Goal: Task Accomplishment & Management: Complete application form

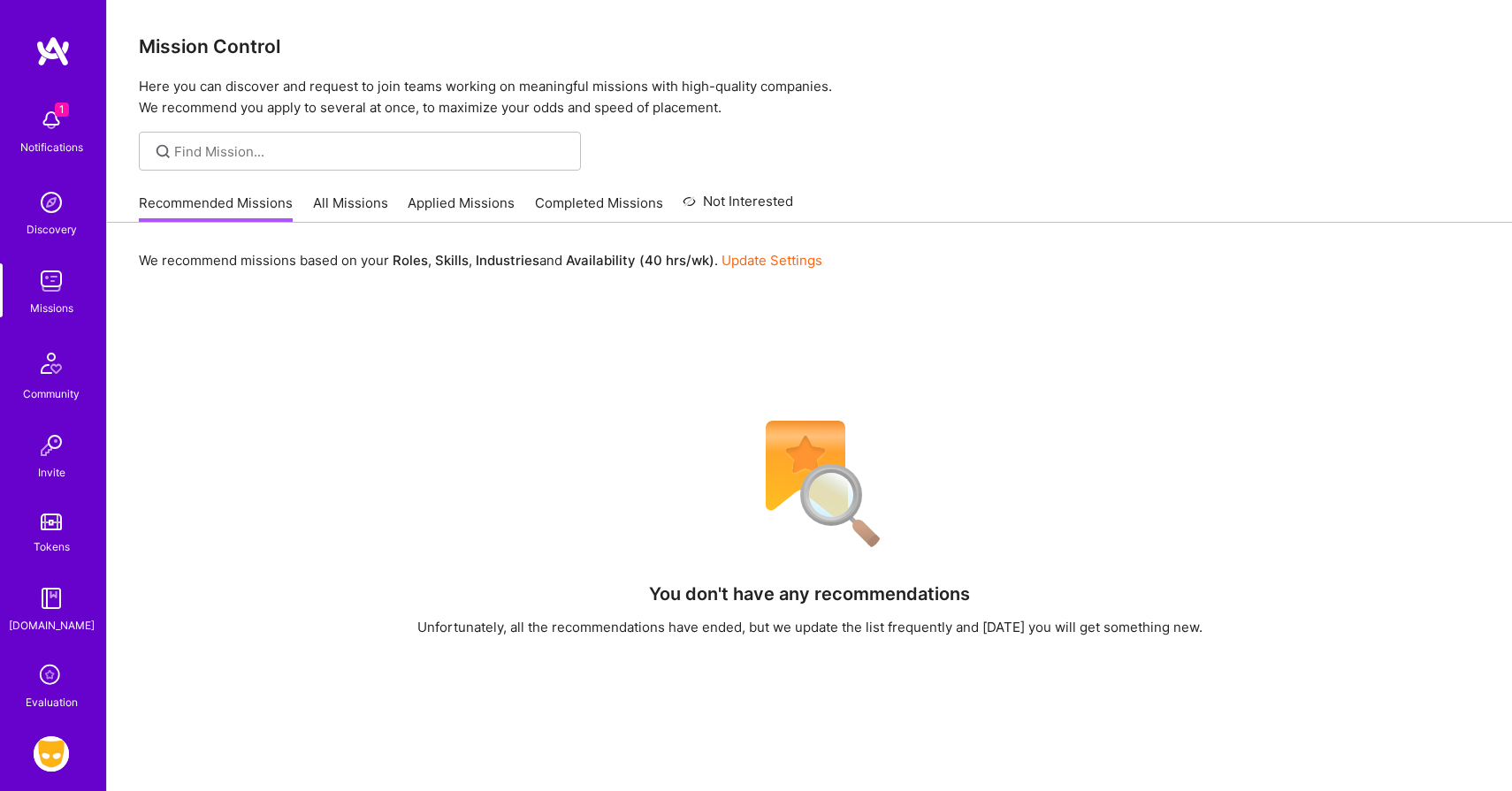
scroll to position [132, 0]
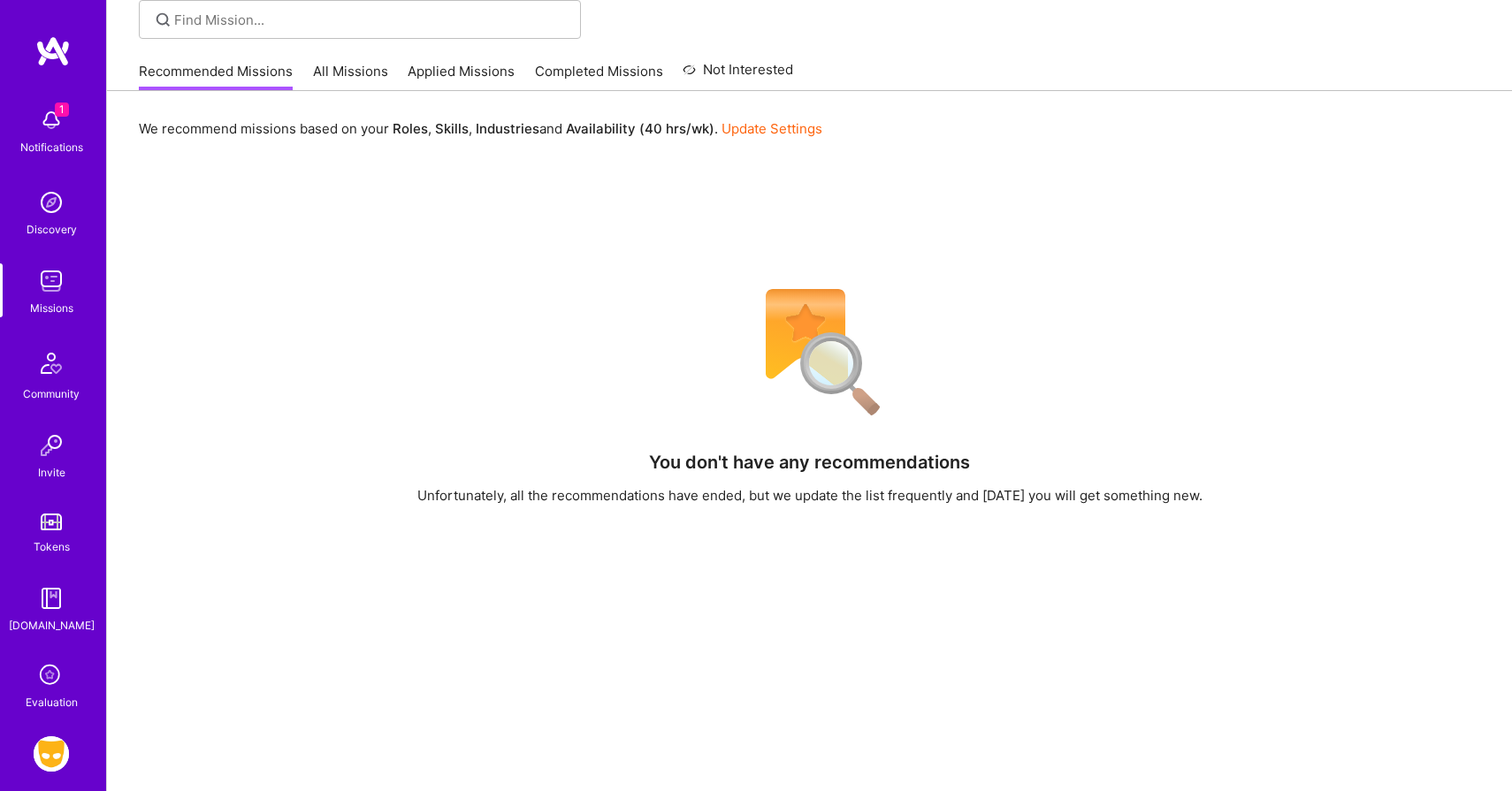
click at [51, 758] on img at bounding box center [52, 754] width 36 height 36
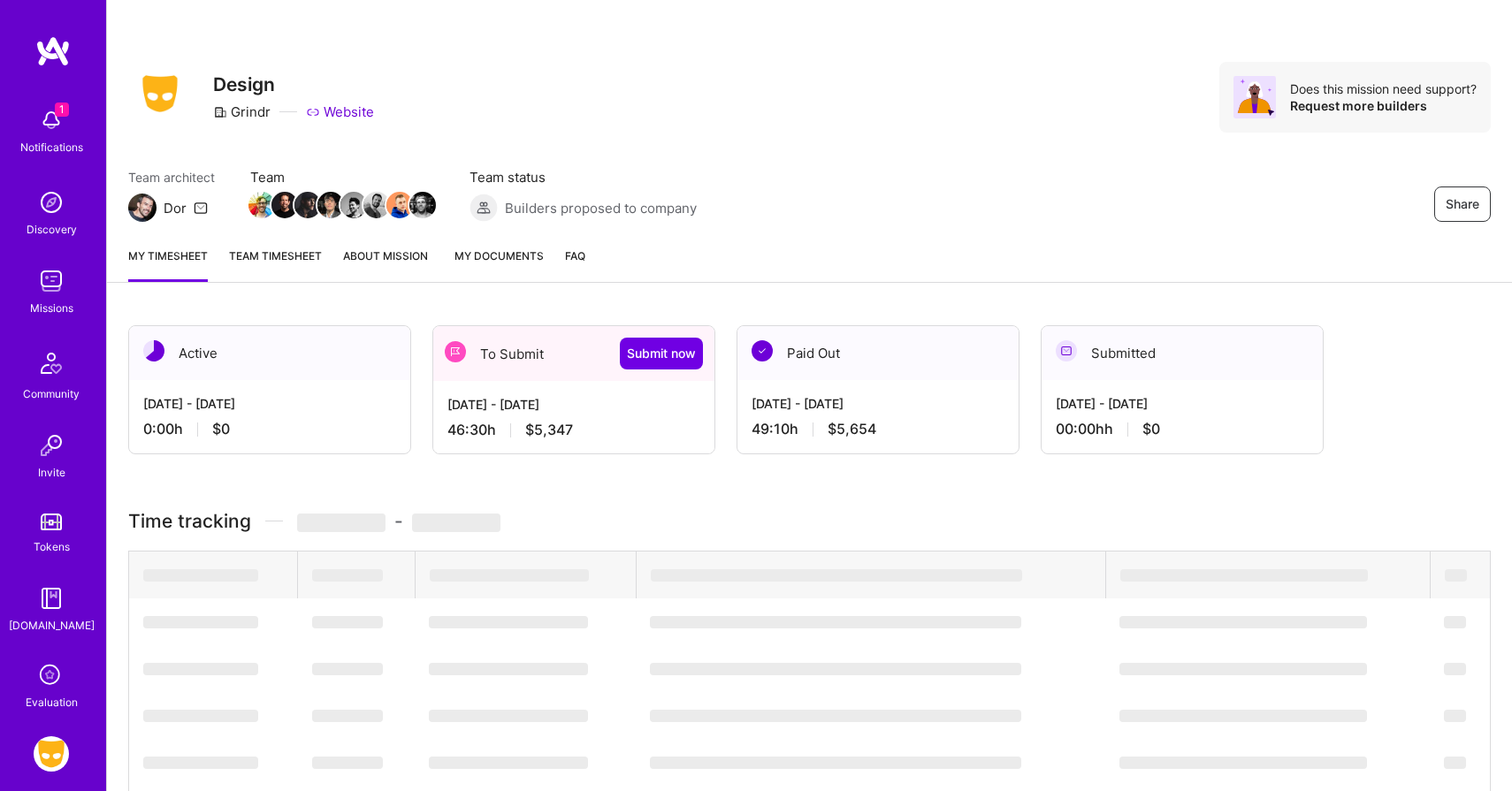
scroll to position [17, 0]
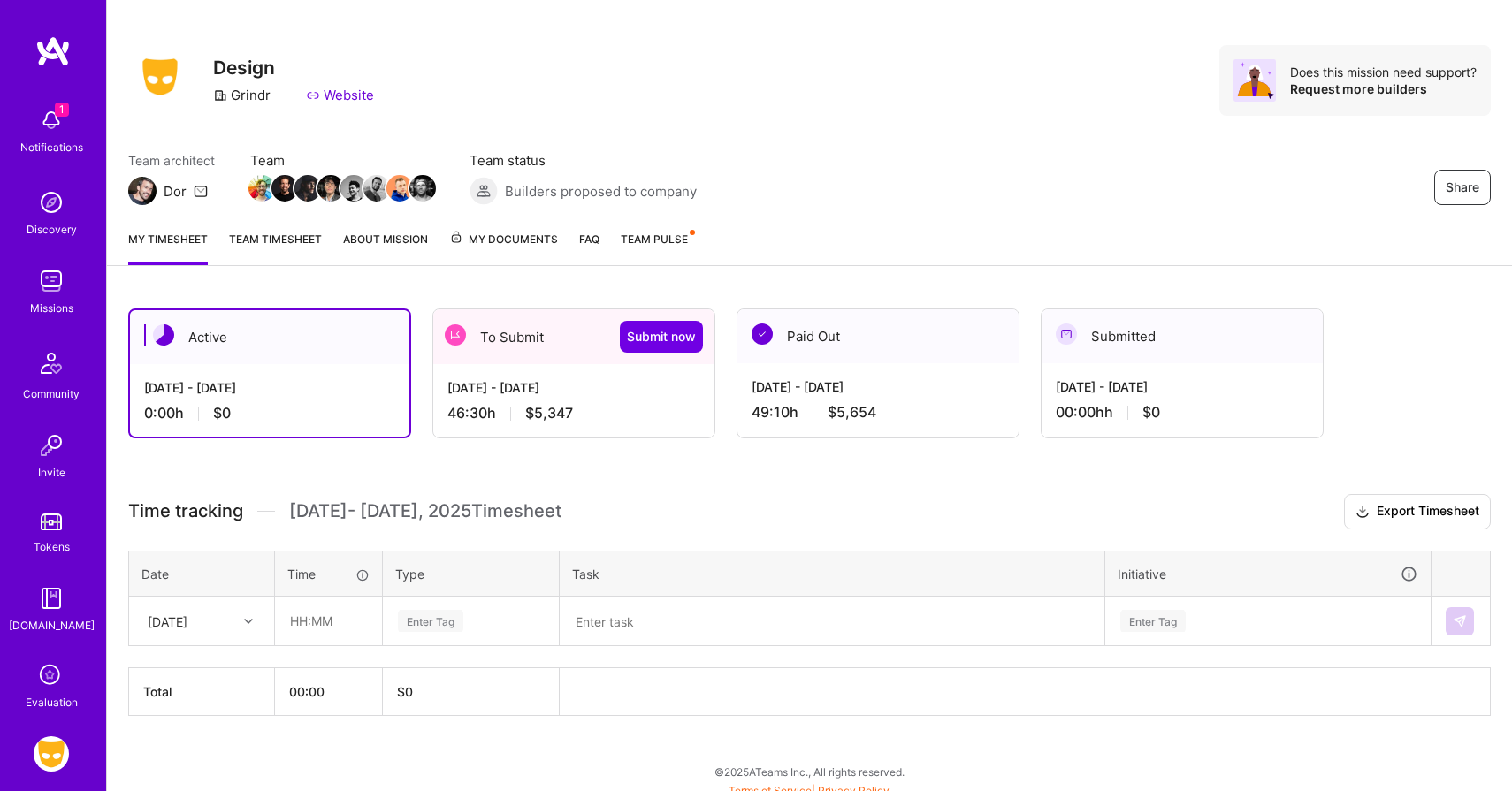
click at [603, 412] on div "46:30 h $5,347" at bounding box center [573, 413] width 253 height 19
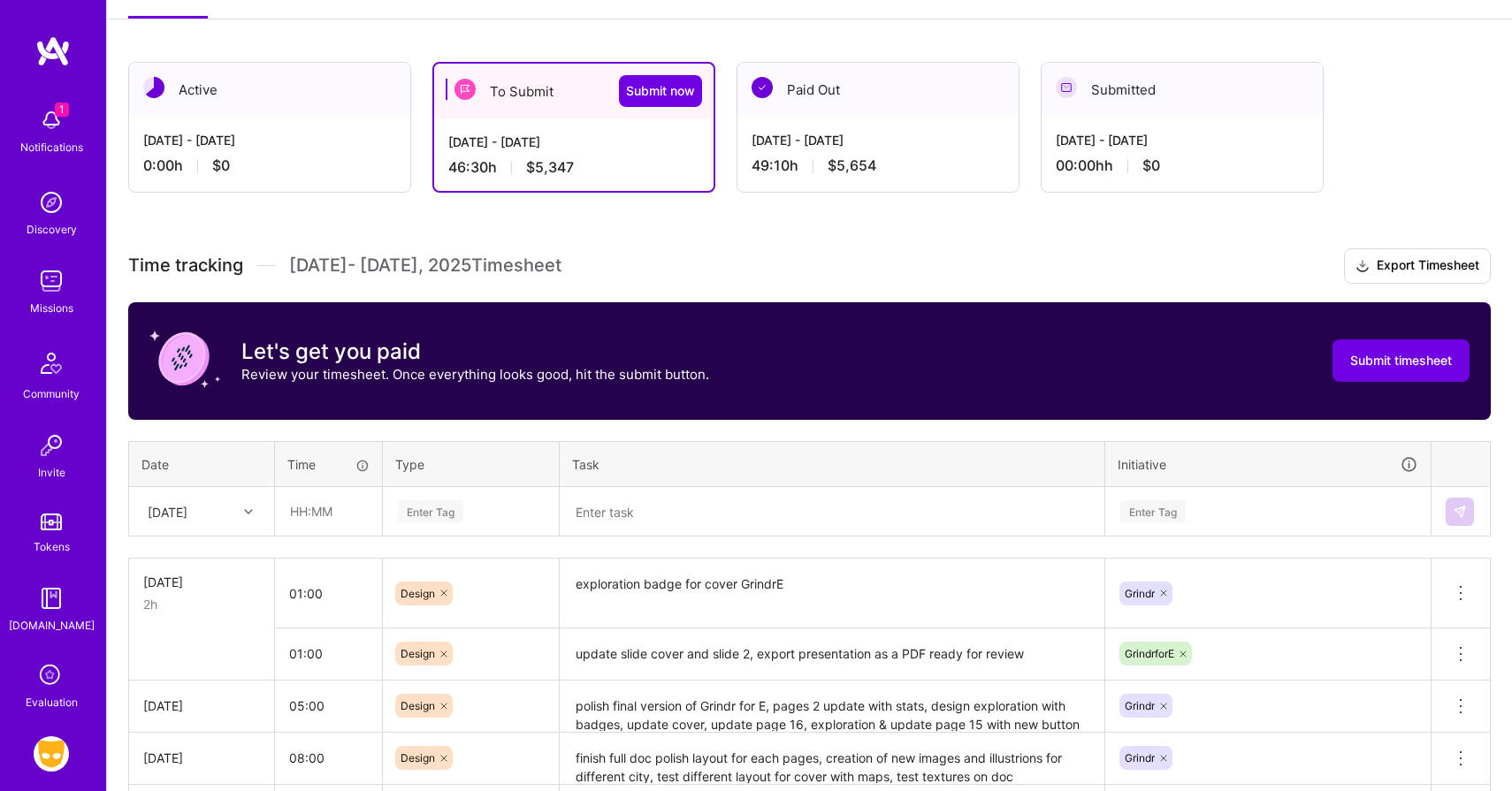
click at [191, 535] on div "[DATE]" at bounding box center [201, 511] width 143 height 47
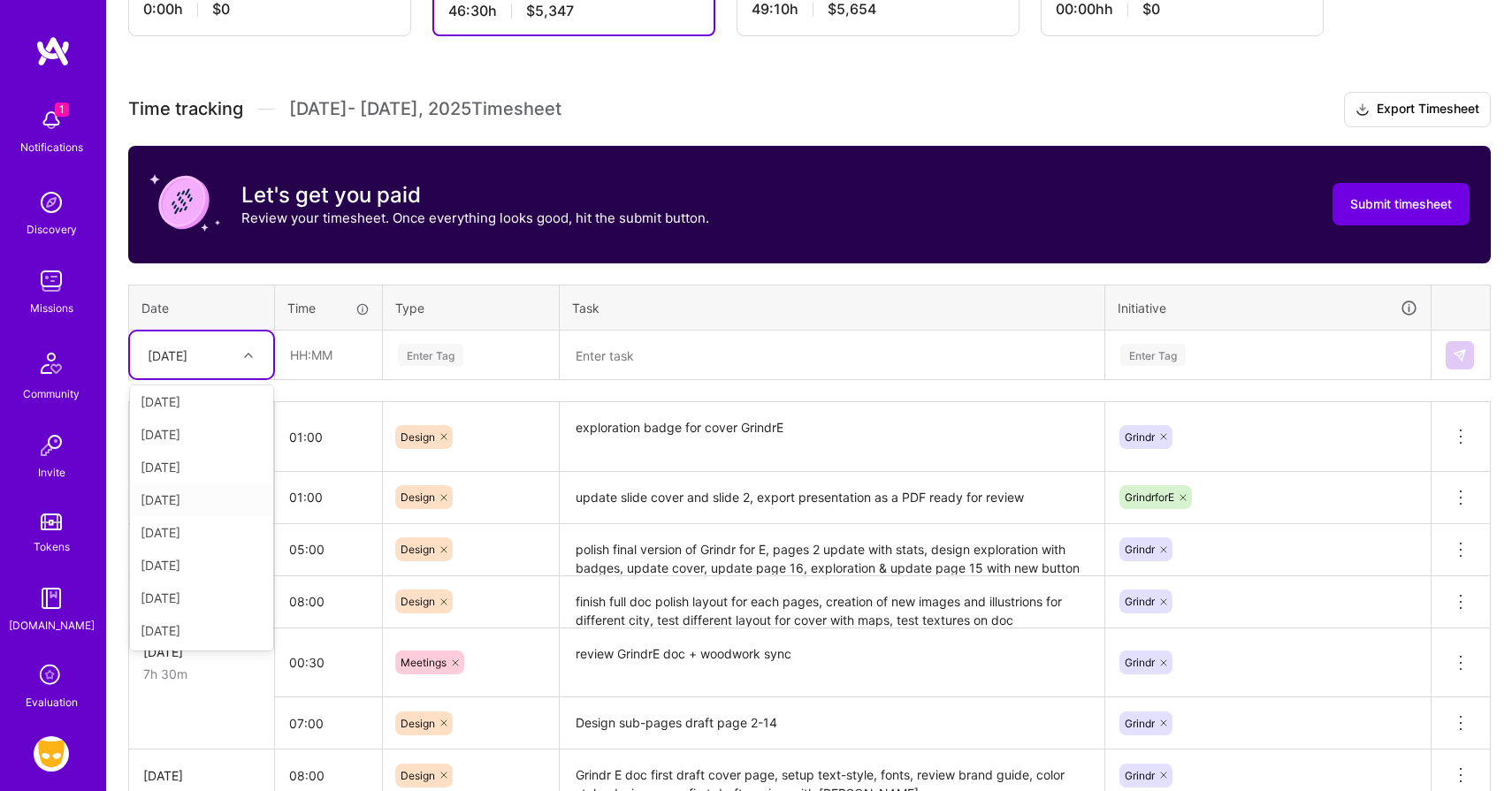
scroll to position [438, 0]
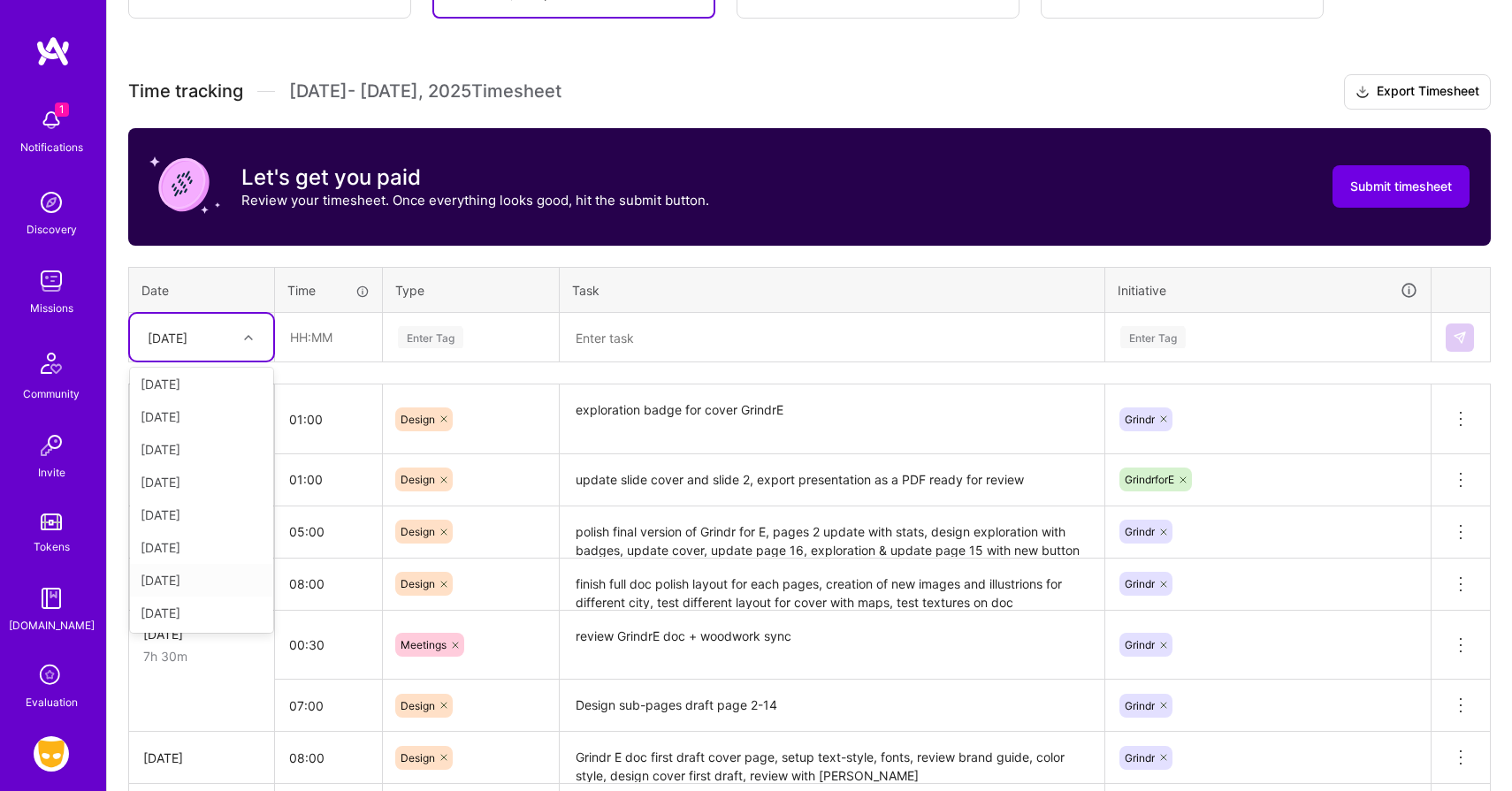
click at [166, 580] on div "[DATE]" at bounding box center [201, 580] width 143 height 33
click at [337, 325] on input "text" at bounding box center [328, 336] width 105 height 47
type input "08:00"
click at [433, 344] on div "Enter Tag" at bounding box center [431, 337] width 65 height 28
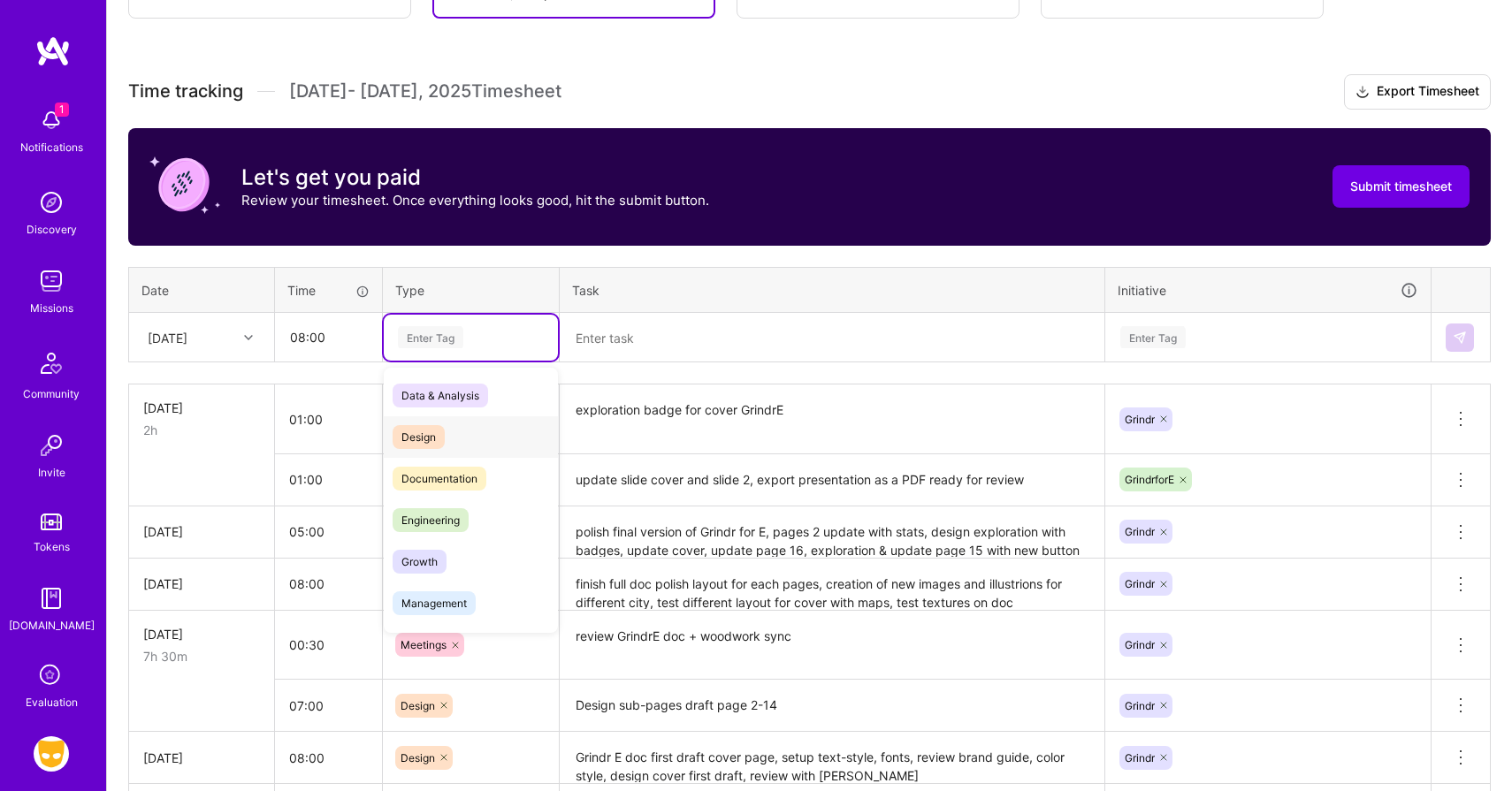
click at [410, 432] on span "Design" at bounding box center [419, 438] width 53 height 24
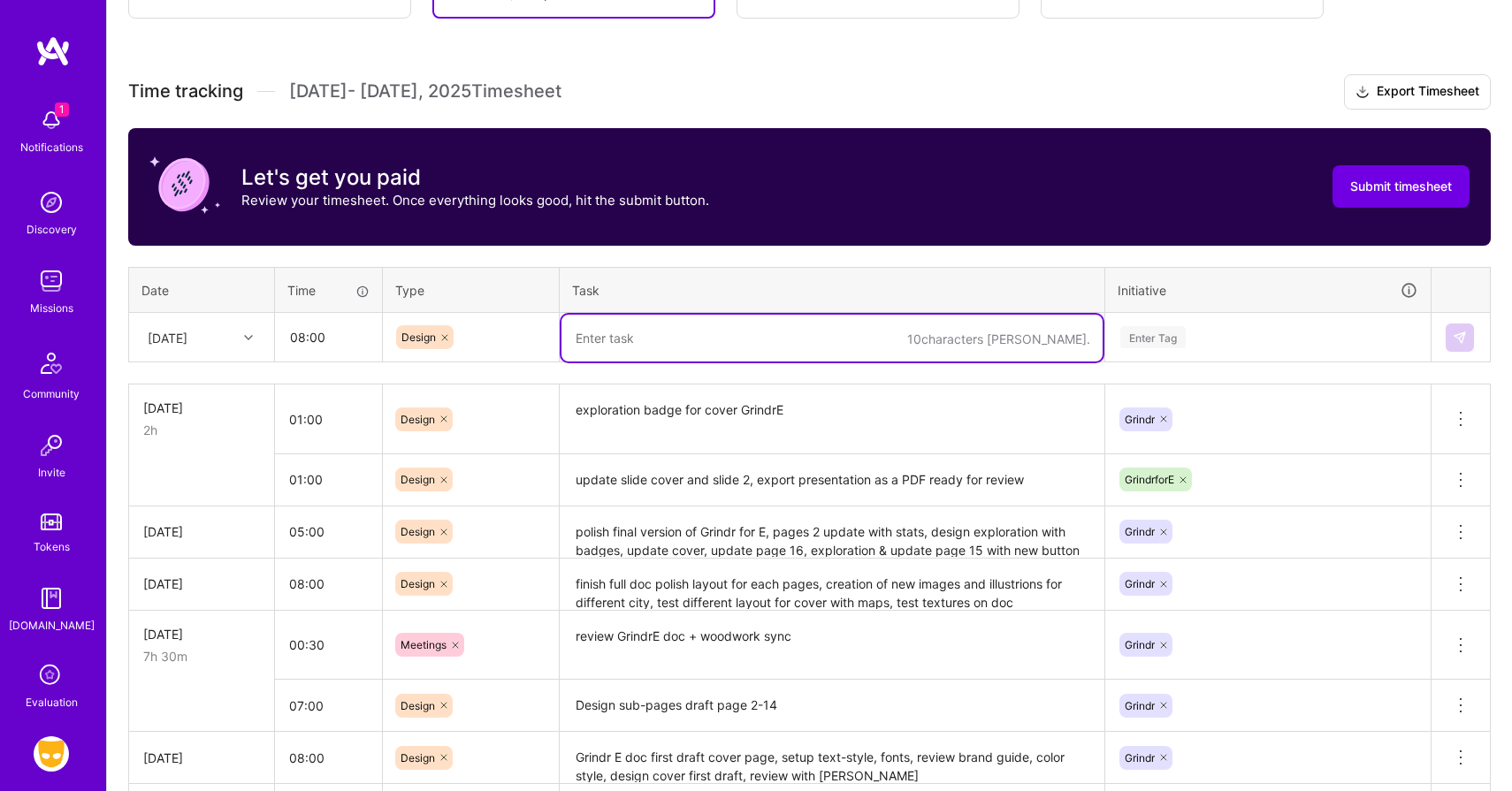
click at [618, 340] on textarea at bounding box center [831, 337] width 541 height 47
type textarea "P"
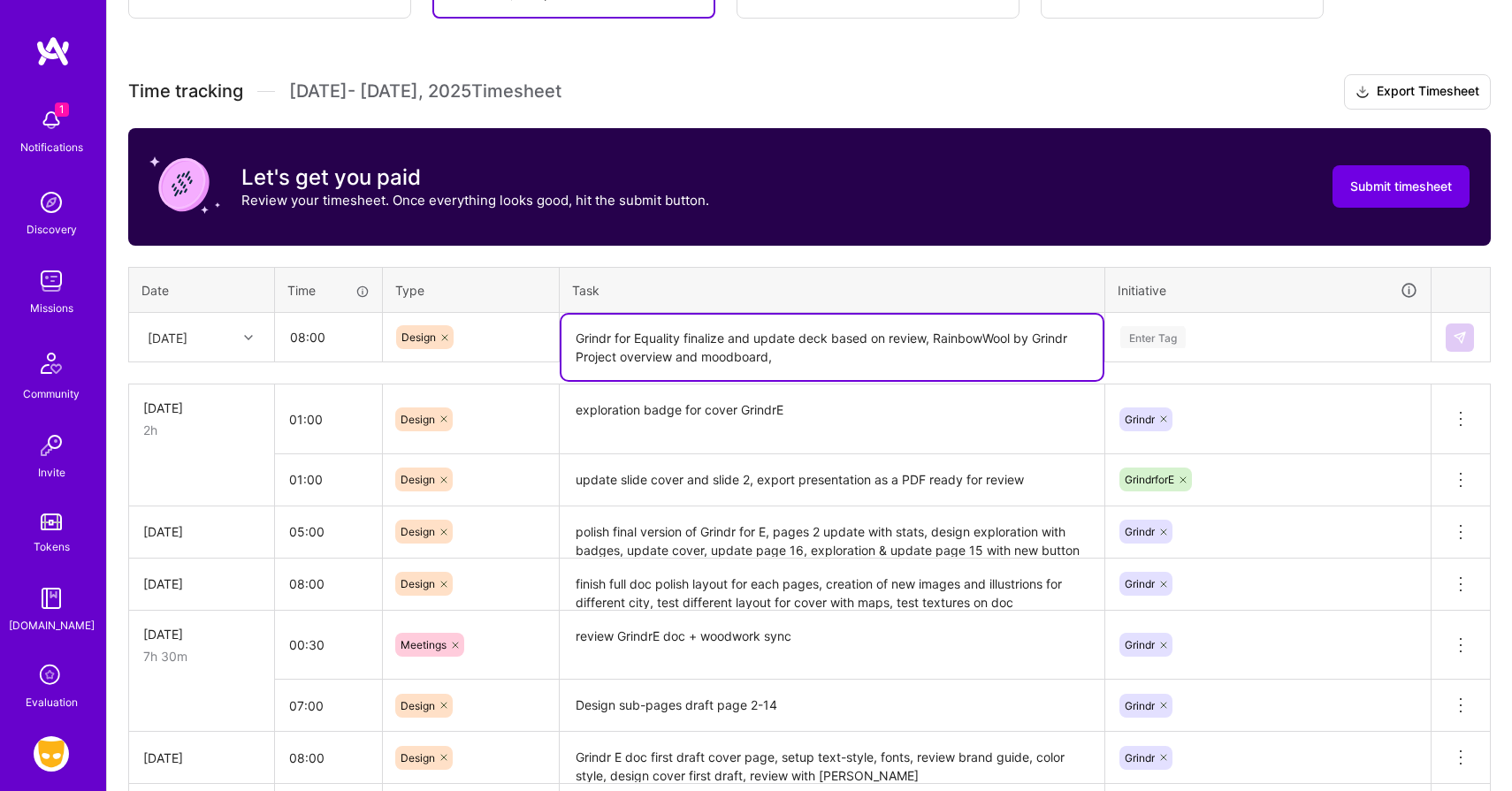
click at [1021, 335] on textarea "Grindr for Equality finalize and update deck based on review, RainbowWool by Gr…" at bounding box center [831, 347] width 541 height 66
click at [619, 355] on textarea "Grindr for Equality finalize and update deck based on review, RainbowWool x Gri…" at bounding box center [831, 347] width 541 height 66
type textarea "Grindr for Equality finalize and update deck based on review, RainbowWool x Gri…"
click at [1163, 335] on div "Enter Tag" at bounding box center [1153, 337] width 65 height 28
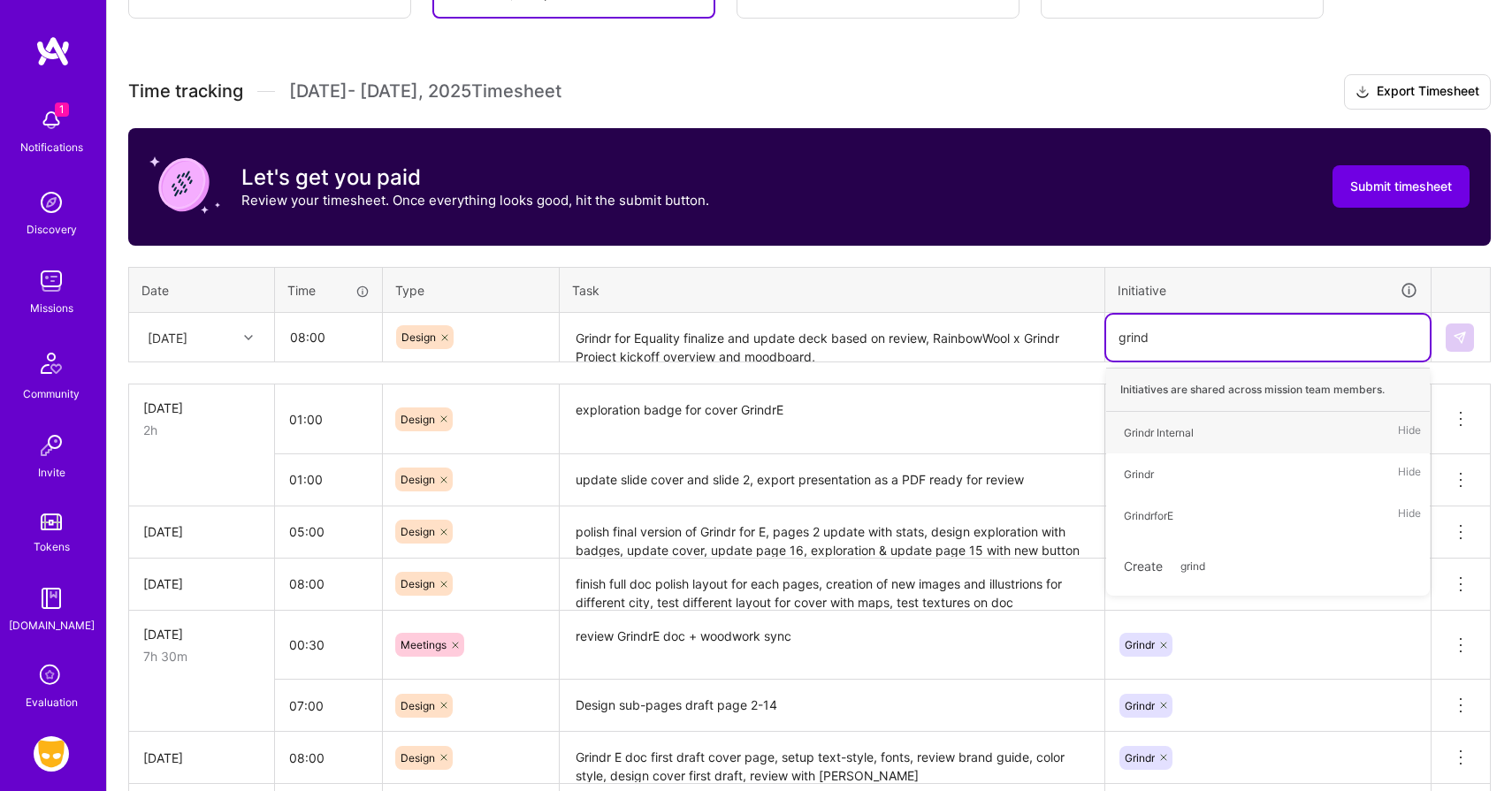
type input "grindr"
click at [1152, 434] on div "Grindr Internal" at bounding box center [1158, 433] width 69 height 19
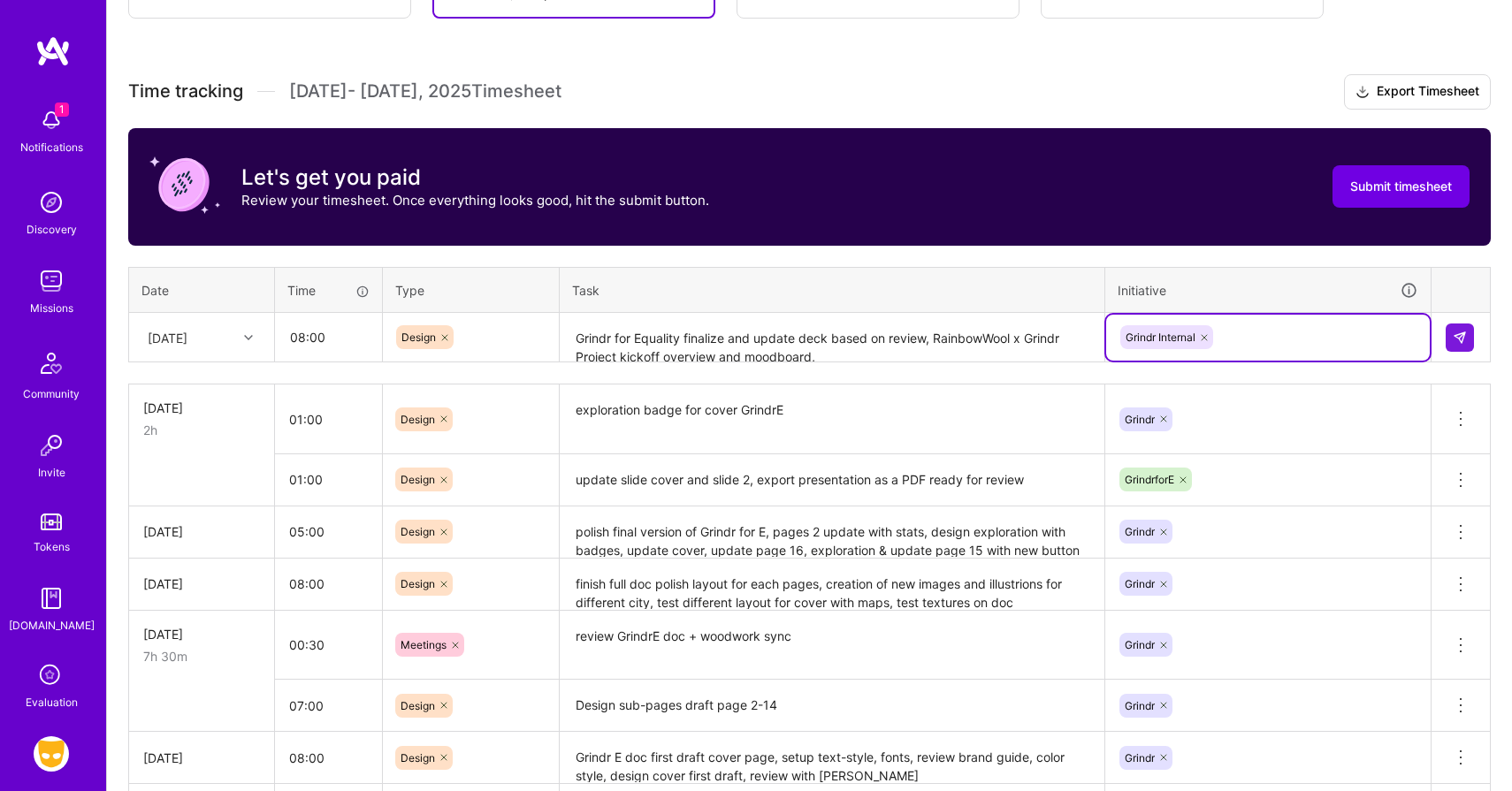
click at [830, 353] on textarea "Grindr for Equality finalize and update deck based on review, RainbowWool x Gri…" at bounding box center [831, 337] width 541 height 47
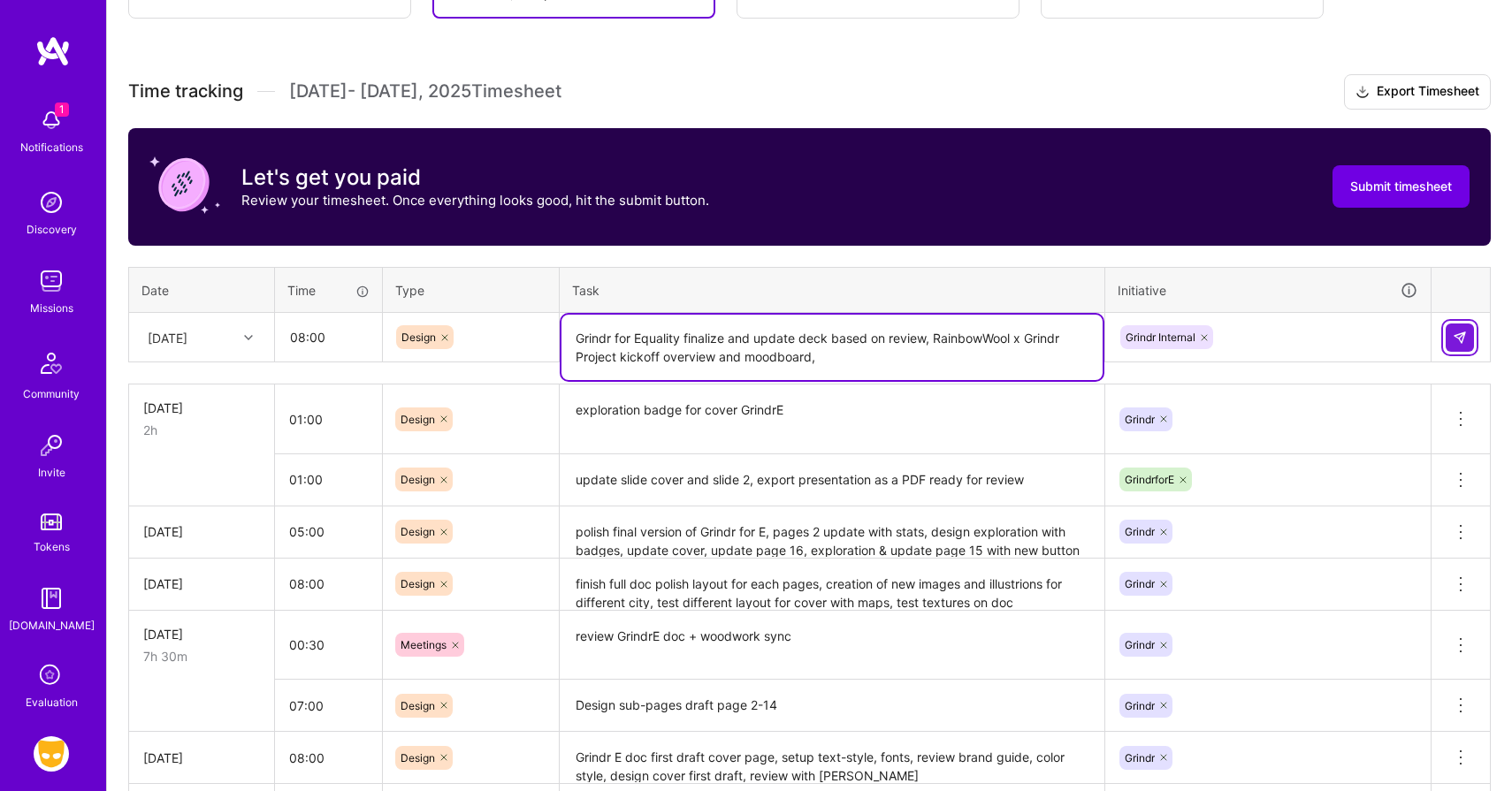
click at [1464, 340] on img at bounding box center [1459, 337] width 14 height 14
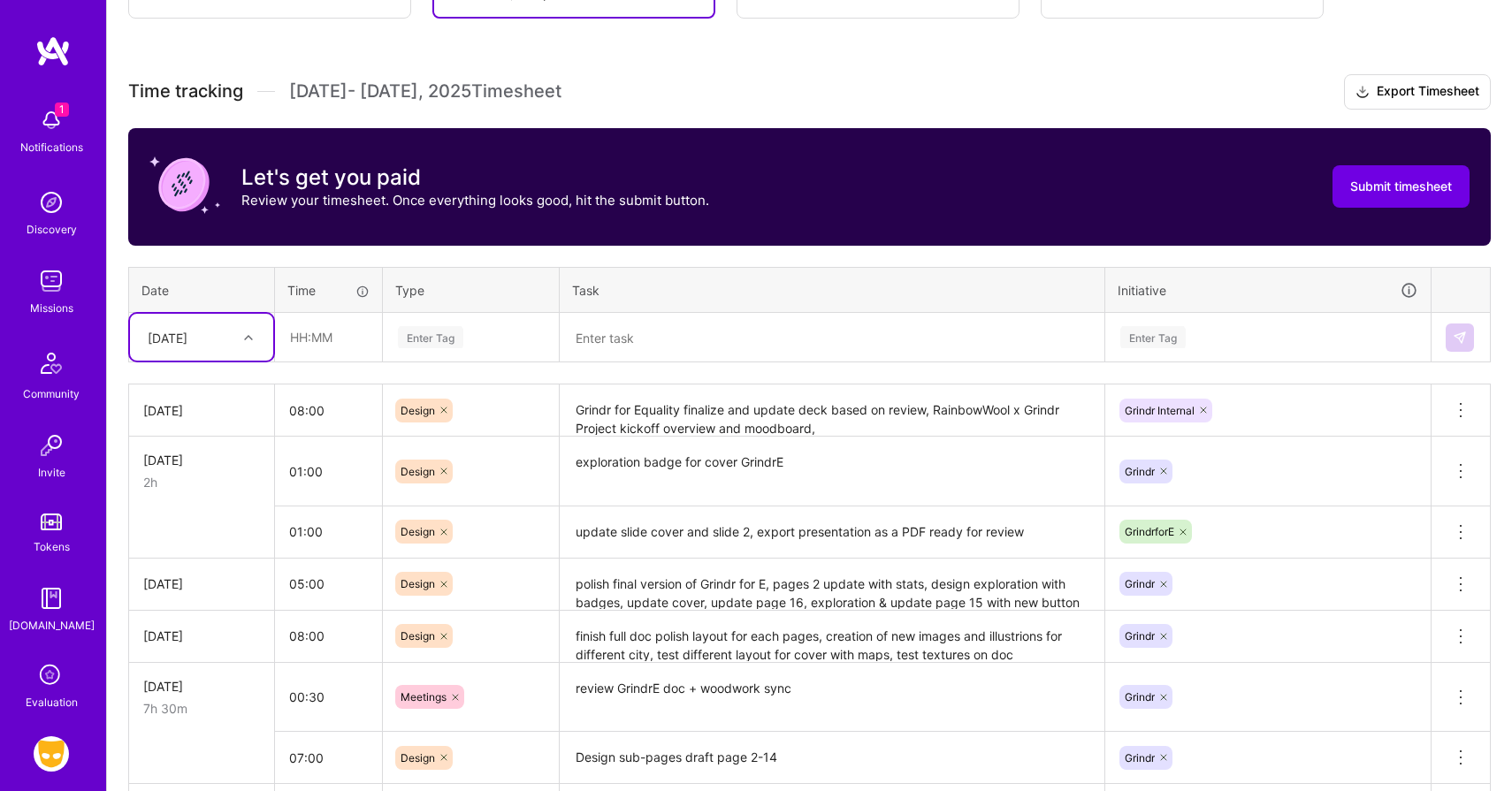
scroll to position [472, 0]
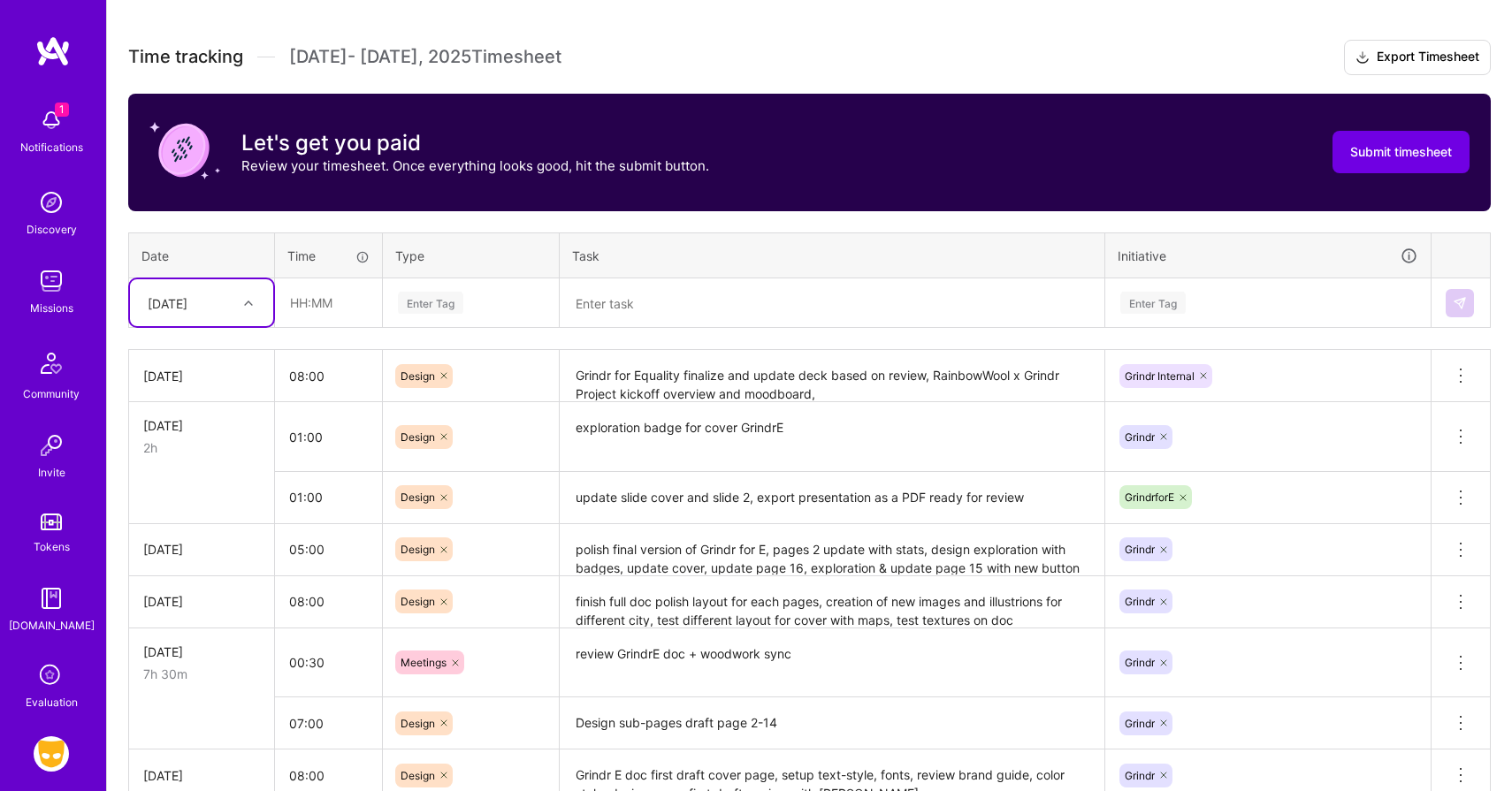
click at [224, 300] on div "[DATE]" at bounding box center [188, 302] width 98 height 29
click at [203, 545] on div "[DATE]" at bounding box center [201, 546] width 143 height 33
click at [328, 294] on input "text" at bounding box center [328, 303] width 105 height 47
type input "8"
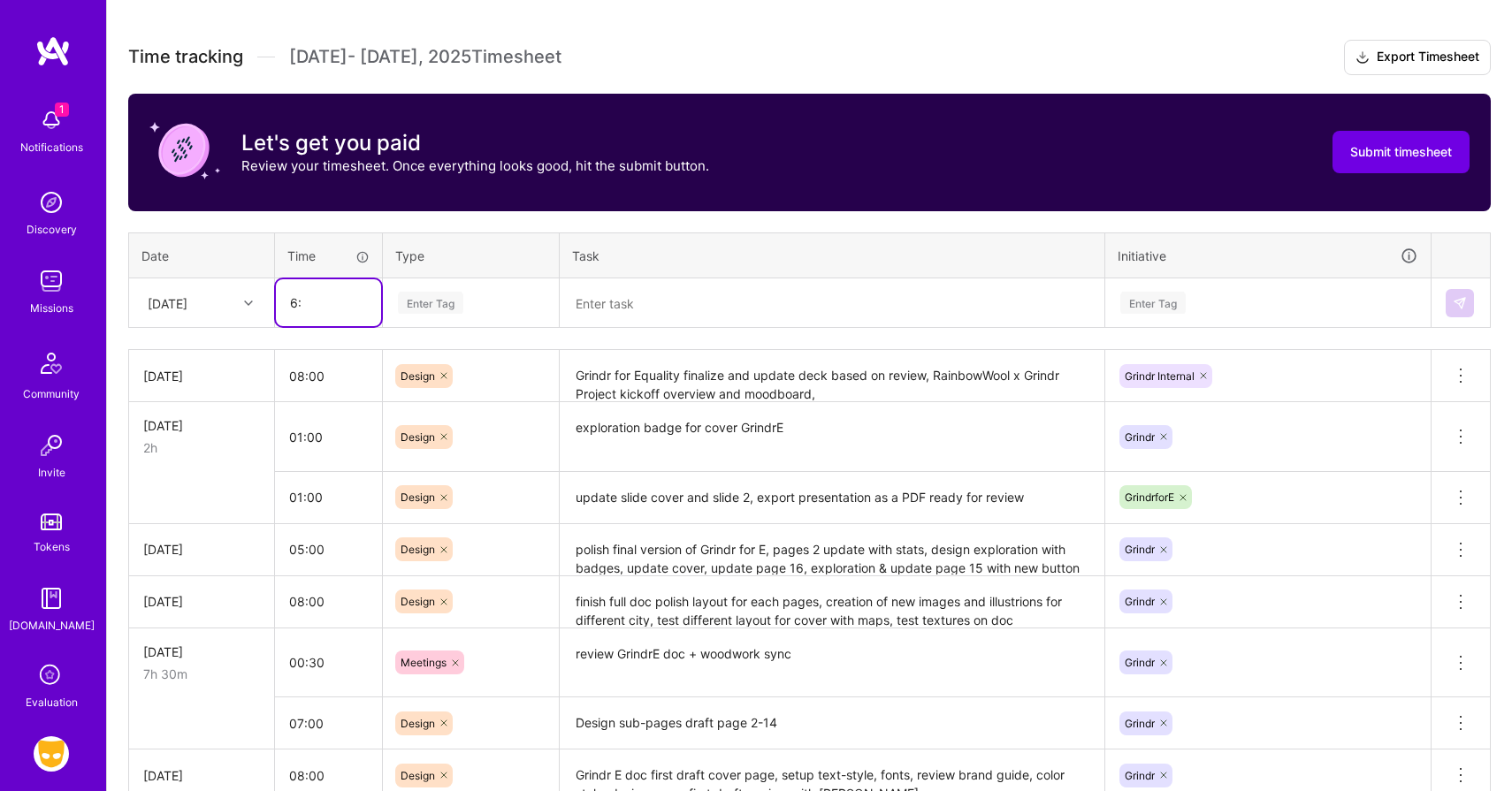
type input "6"
type input "06:30"
click at [416, 291] on div "Enter Tag" at bounding box center [431, 303] width 65 height 28
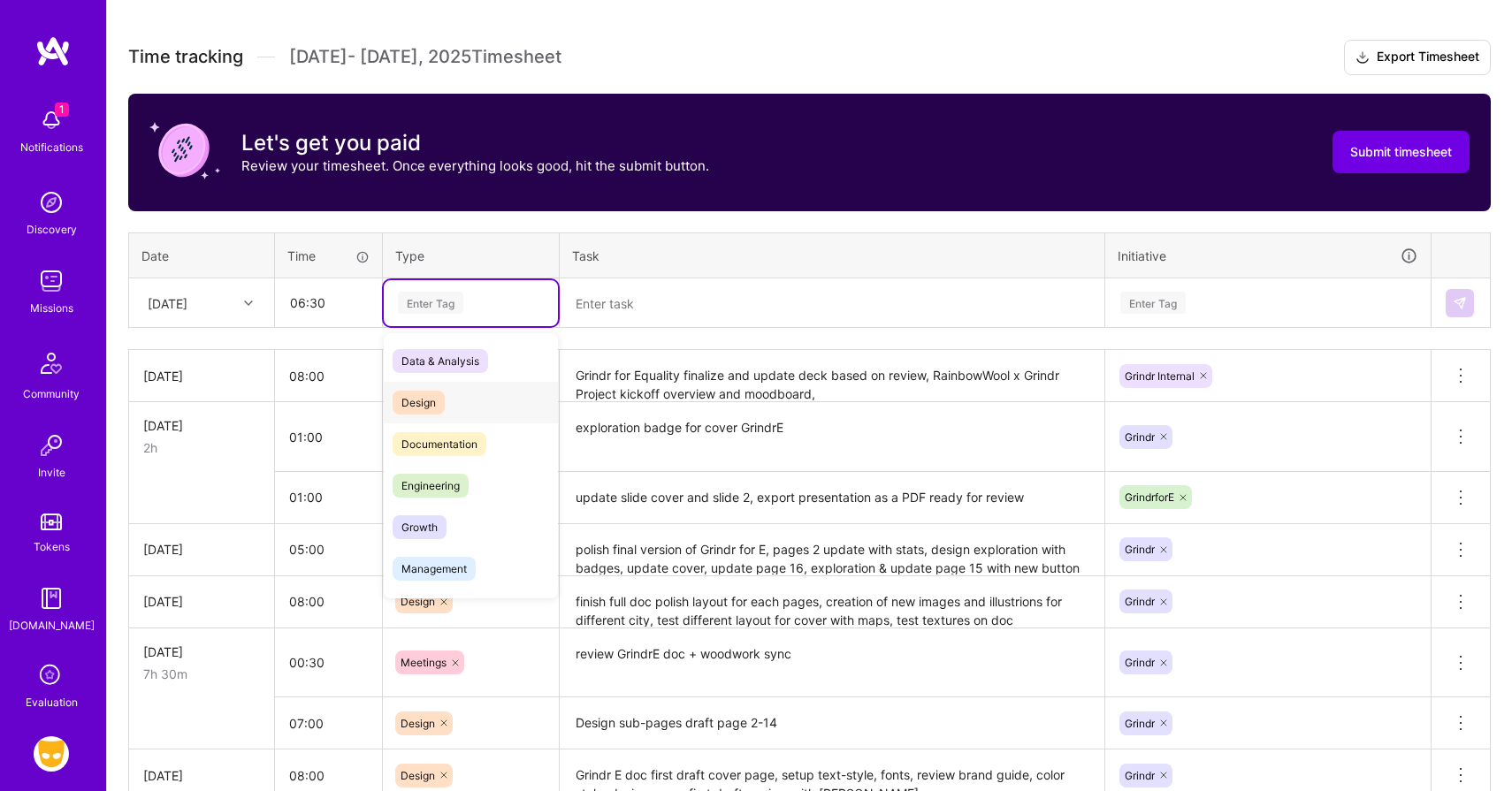
click at [420, 407] on span "Design" at bounding box center [419, 403] width 53 height 24
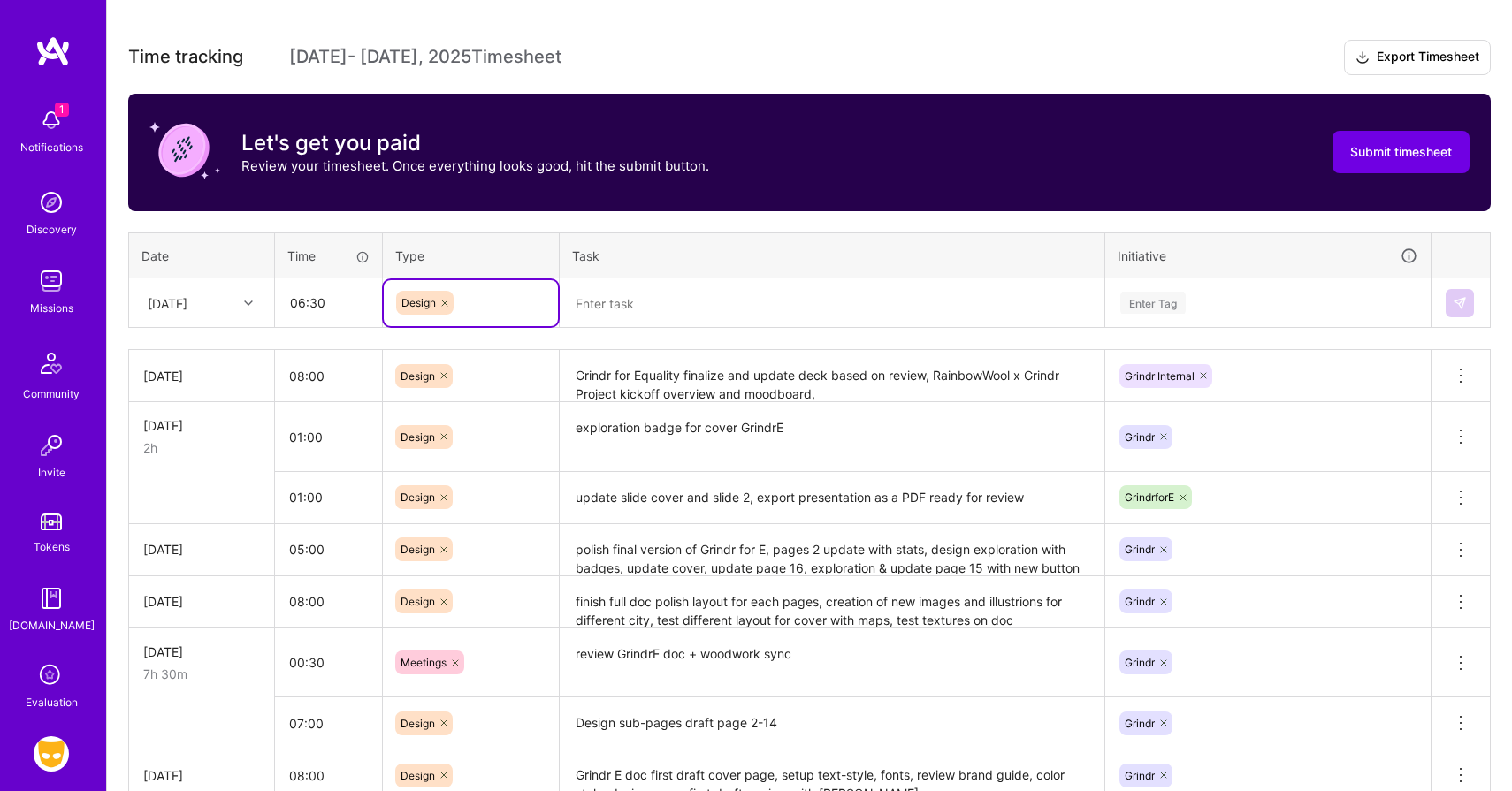
click at [620, 297] on textarea at bounding box center [831, 303] width 541 height 47
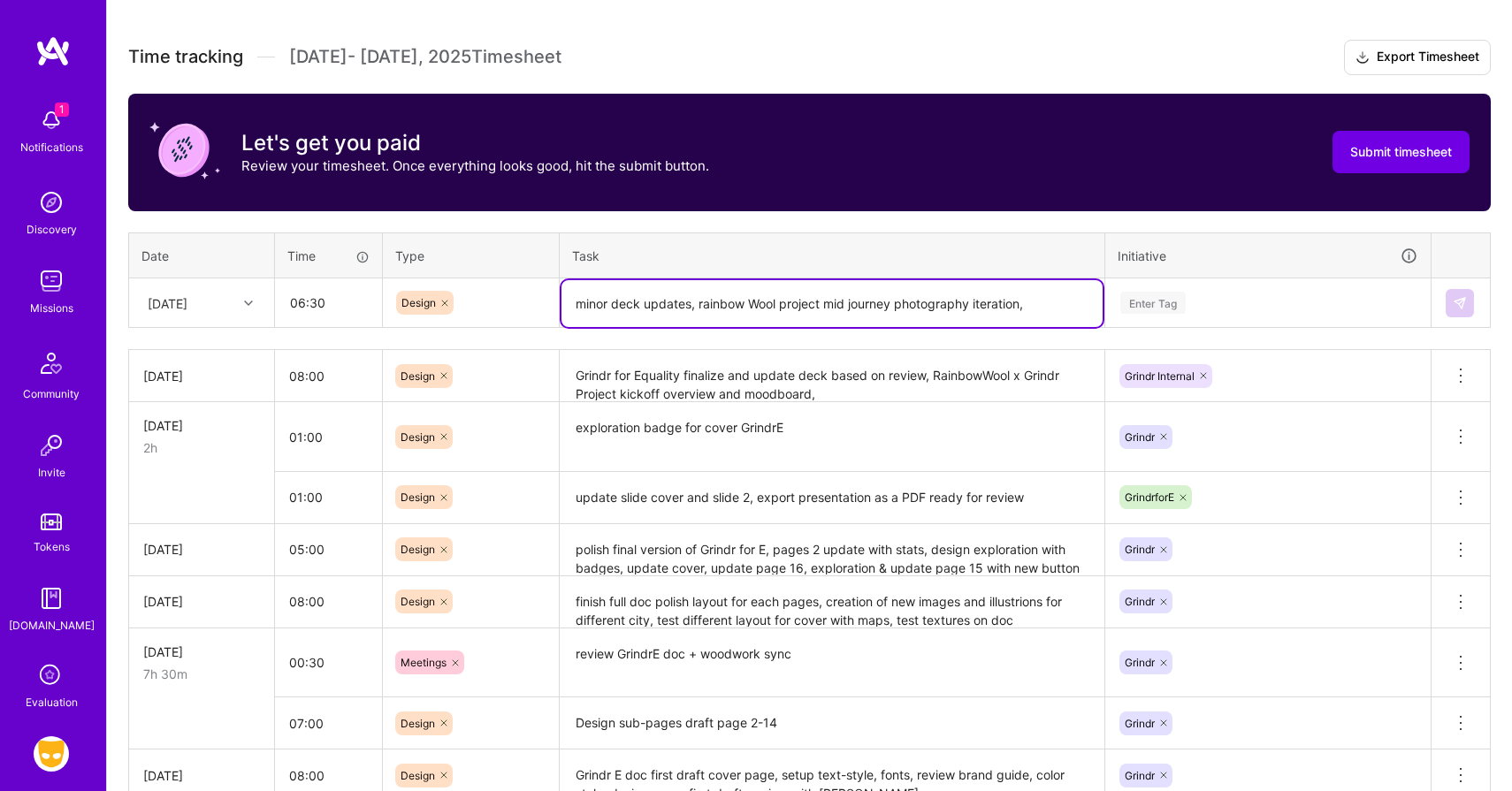
type textarea "minor deck updates, rainbow Wool project mid journey photography iteration,"
click at [1135, 295] on div "Enter Tag" at bounding box center [1153, 303] width 65 height 28
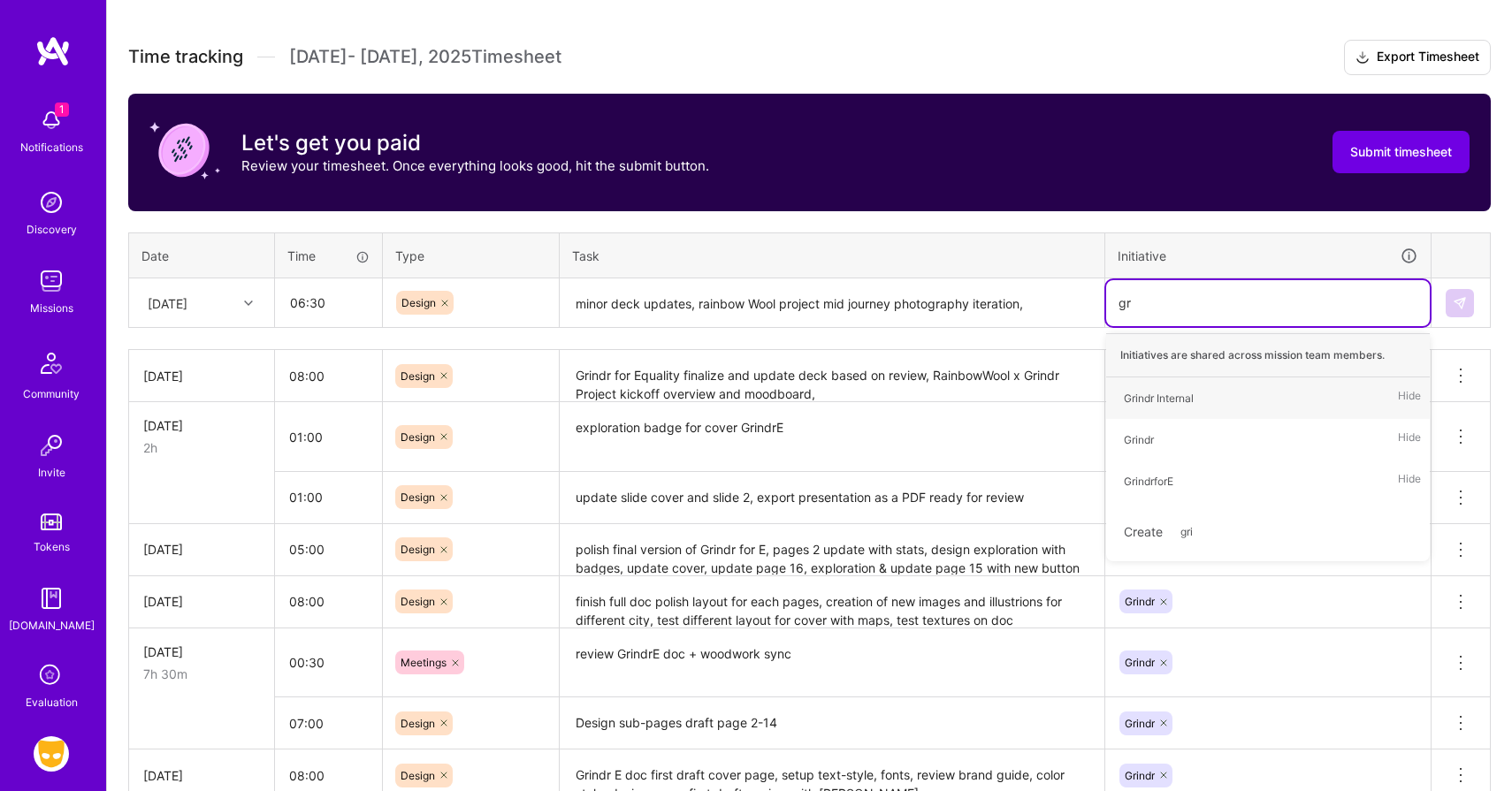
type input "g"
type input "w"
type input "RainbowWool"
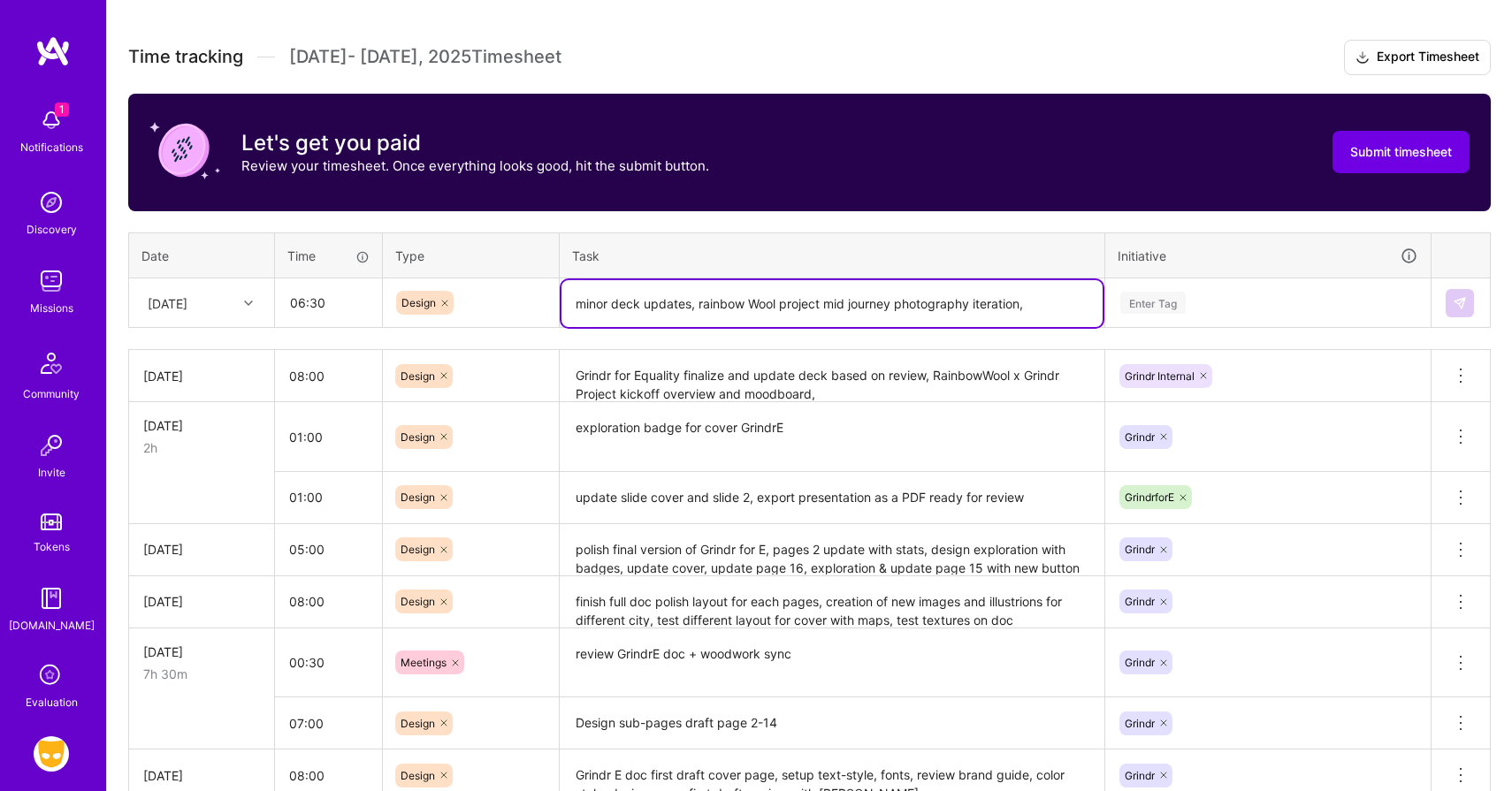
drag, startPoint x: 698, startPoint y: 299, endPoint x: 589, endPoint y: 301, distance: 109.0
click at [589, 301] on textarea "minor deck updates, rainbow Wool project mid journey photography iteration," at bounding box center [831, 303] width 541 height 47
type textarea "rainbow Wool project mid journey photography iteration,"
click at [1170, 311] on div "Enter Tag" at bounding box center [1153, 303] width 65 height 28
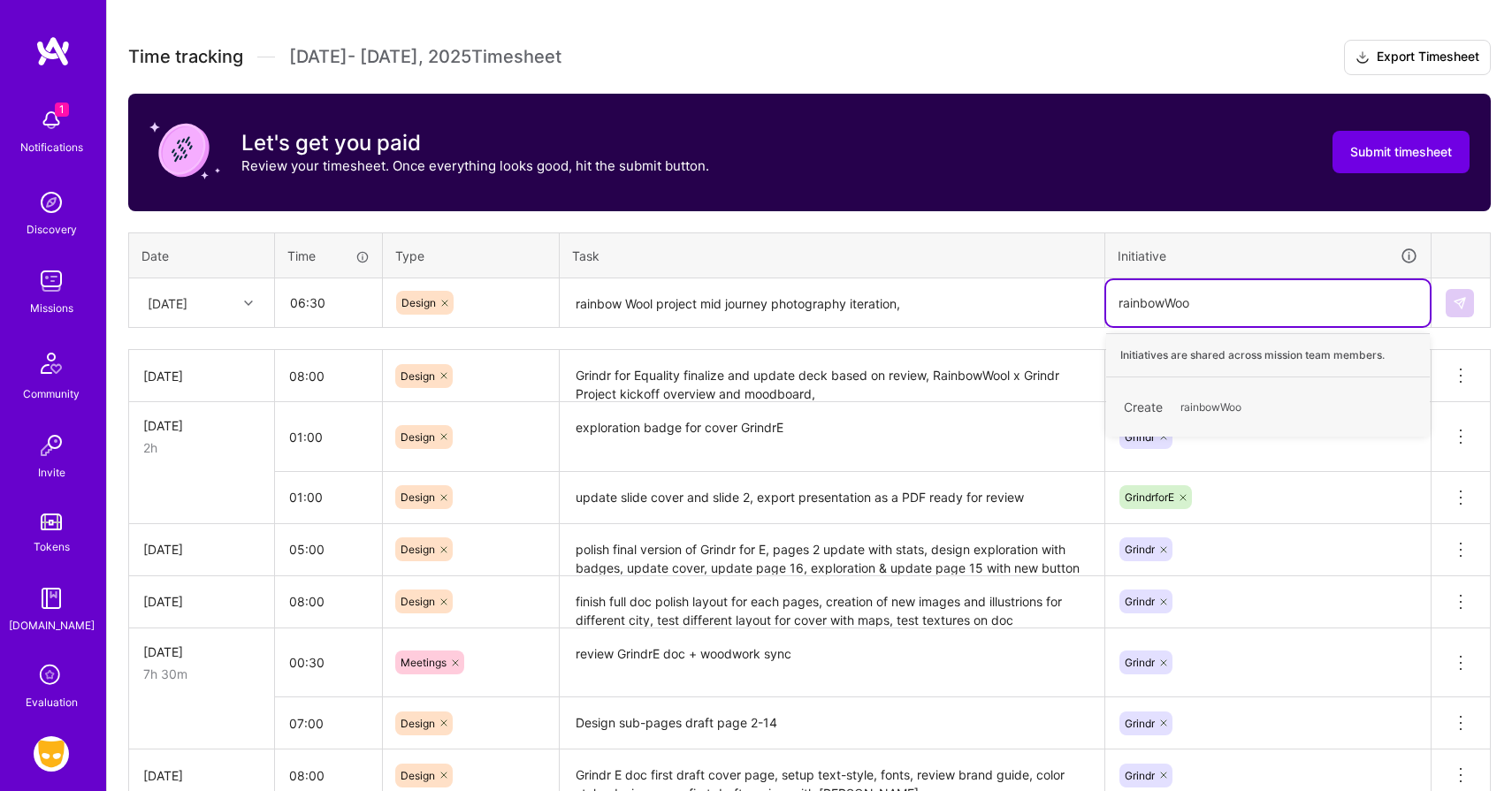
type input "rainbowWool"
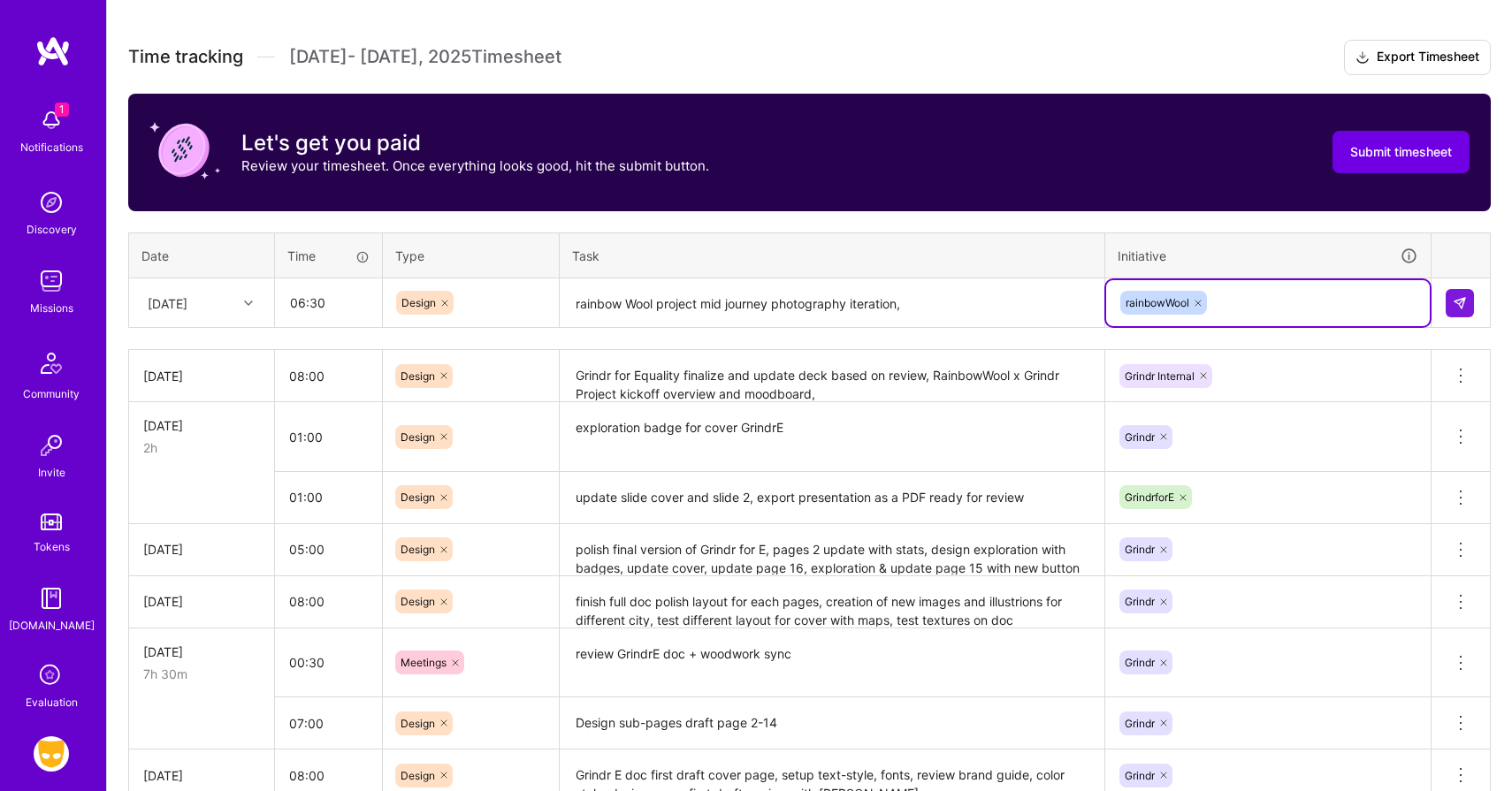
click at [952, 313] on textarea "rainbow Wool project mid journey photography iteration," at bounding box center [831, 303] width 541 height 47
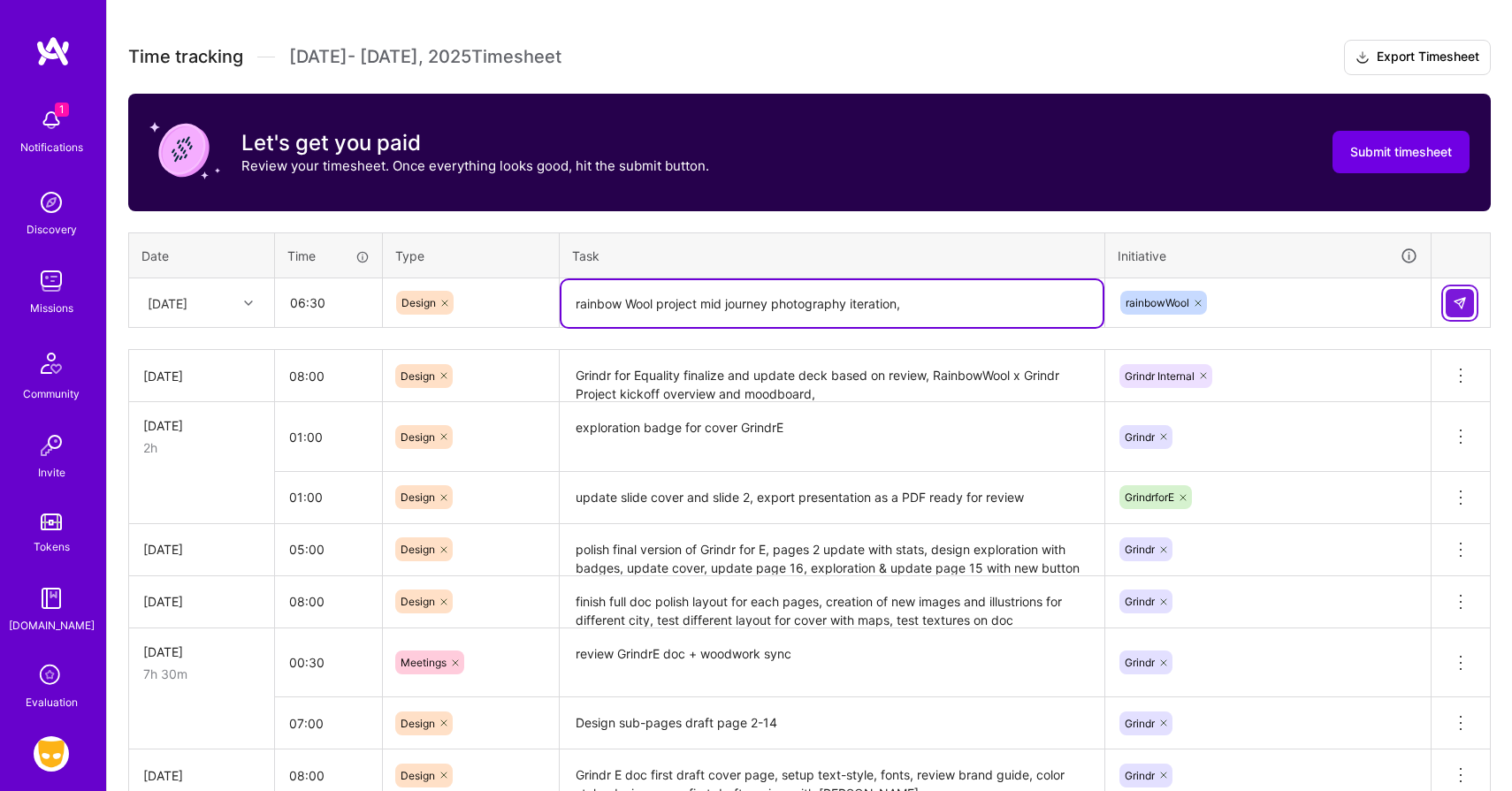
click at [1461, 299] on img at bounding box center [1459, 303] width 14 height 14
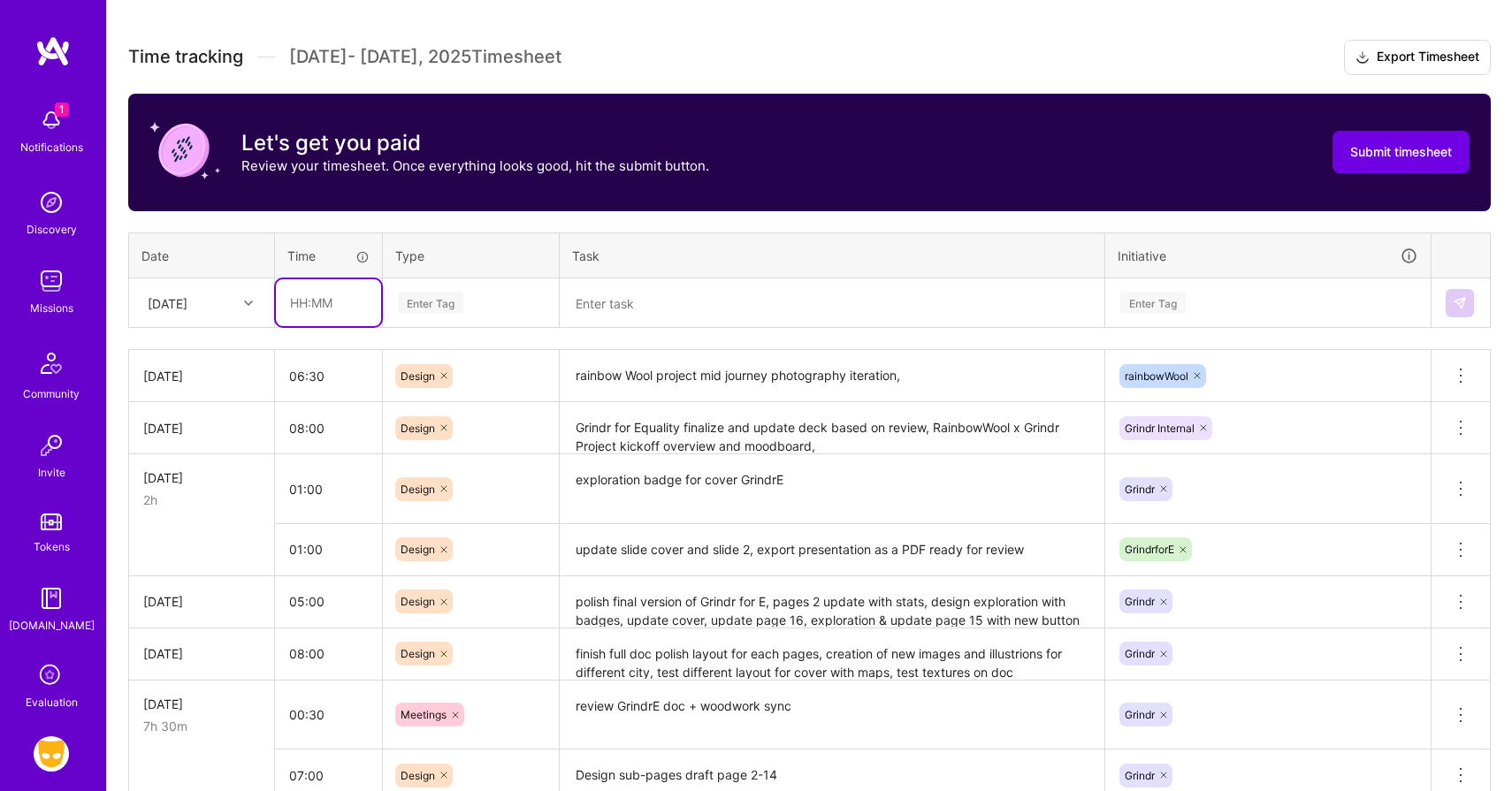
click at [355, 289] on input "text" at bounding box center [328, 303] width 105 height 47
type input "01:00"
click at [417, 307] on div "Enter Tag" at bounding box center [431, 303] width 65 height 28
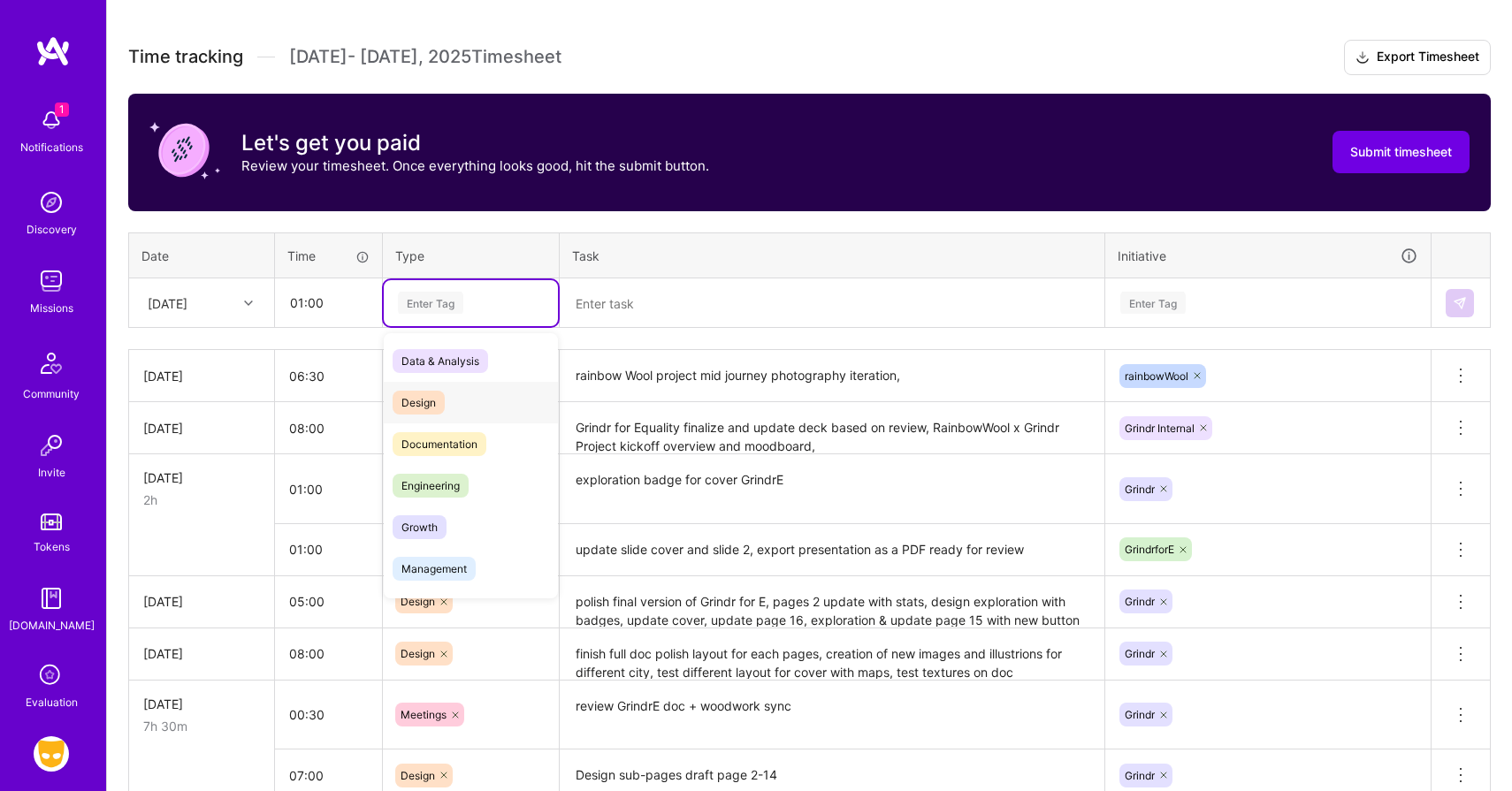
click at [419, 402] on span "Design" at bounding box center [419, 403] width 53 height 24
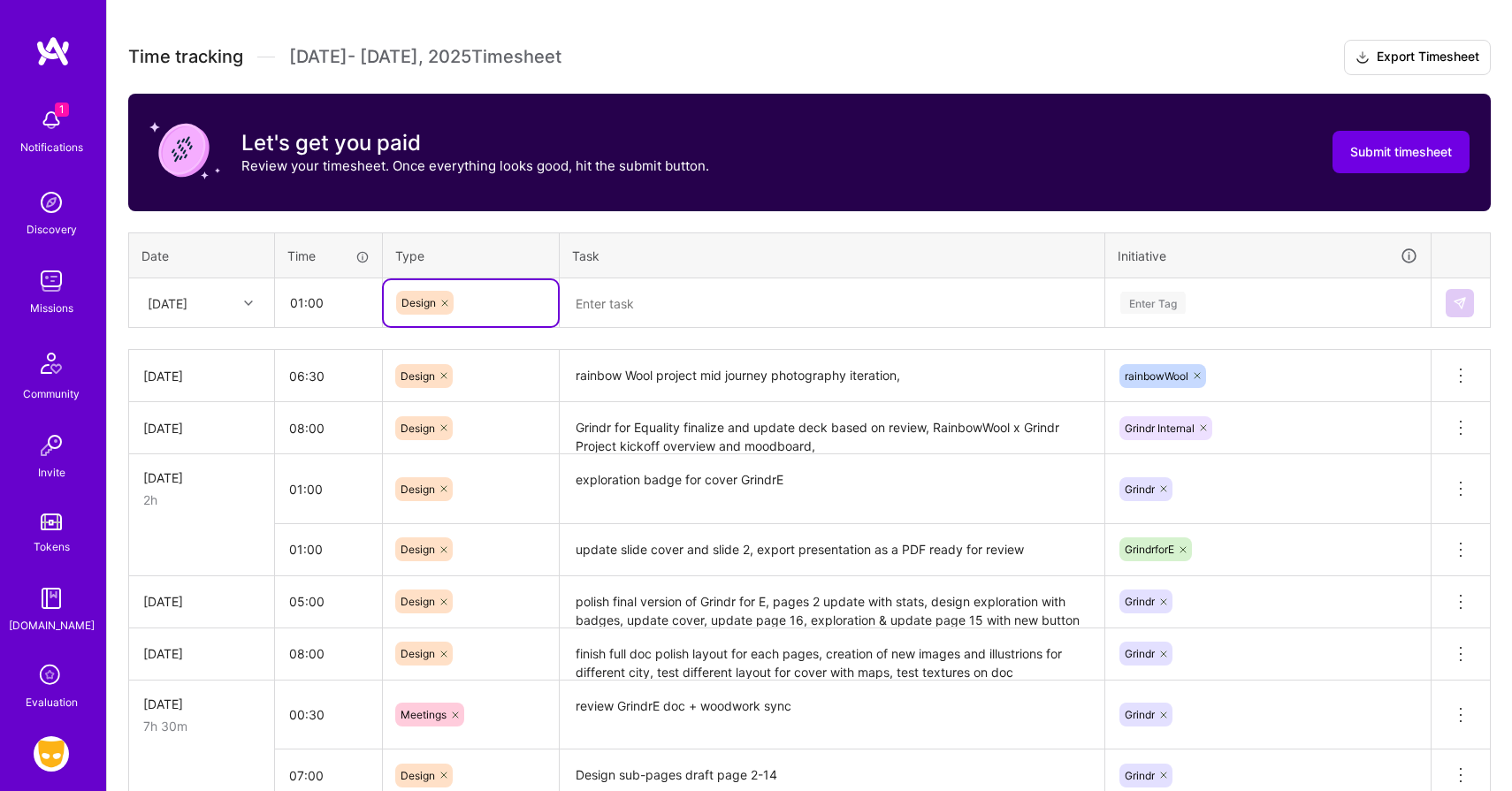
click at [589, 304] on textarea at bounding box center [831, 303] width 541 height 47
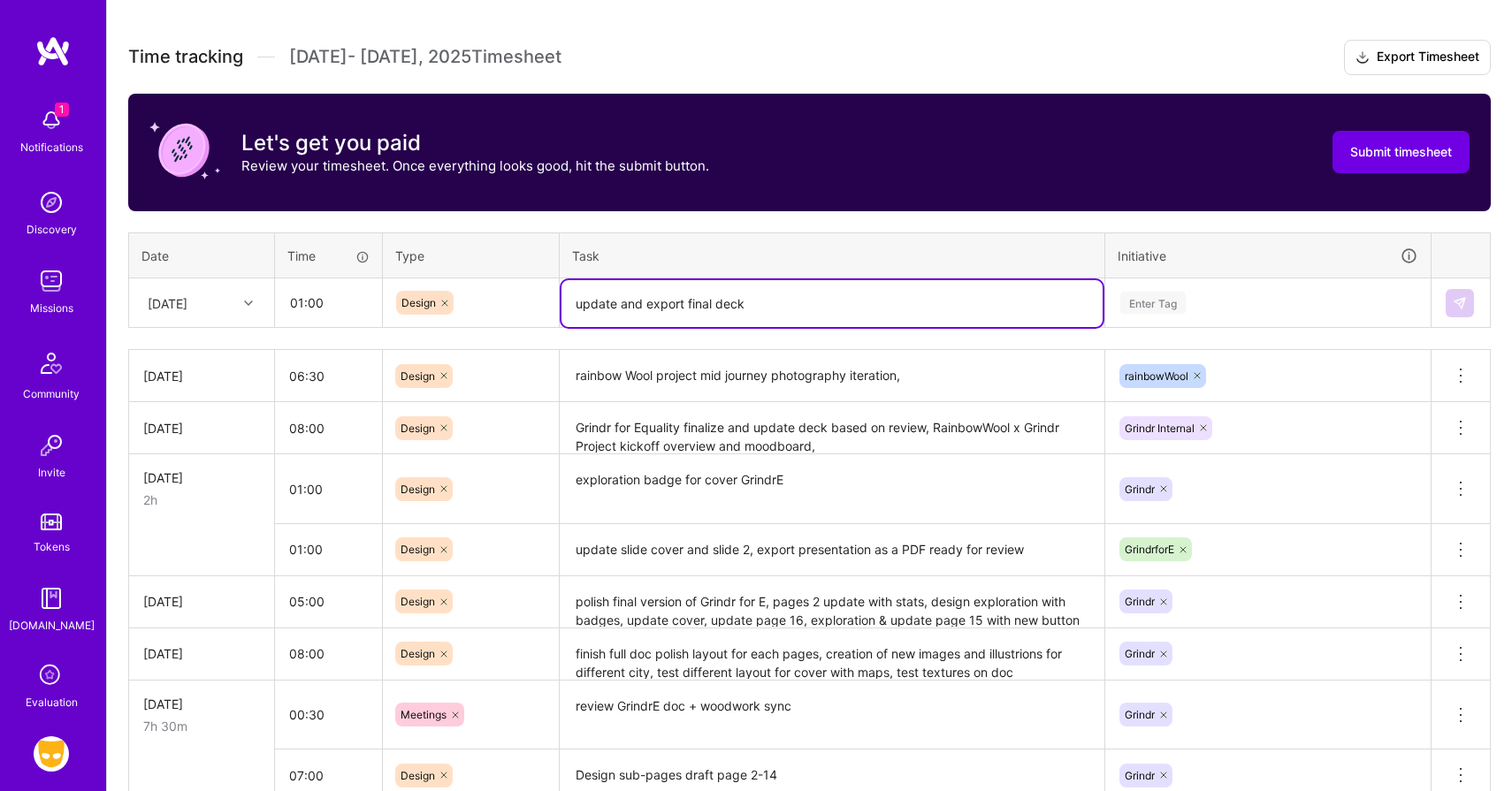
type textarea "update and export final deck"
click at [1131, 306] on div "Enter Tag" at bounding box center [1153, 303] width 65 height 28
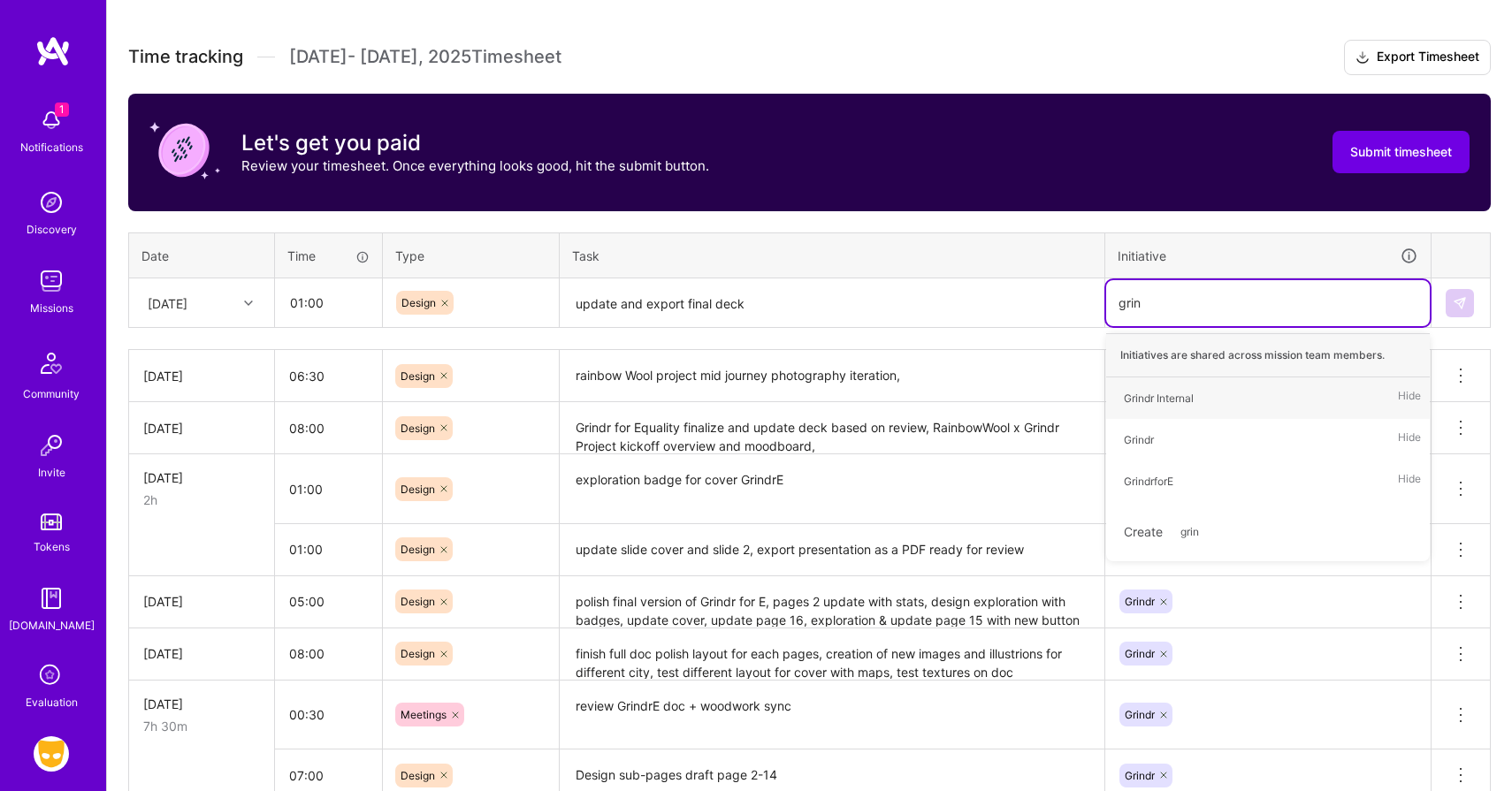
type input "grind"
click at [1154, 473] on div "GrindrforE" at bounding box center [1148, 481] width 50 height 19
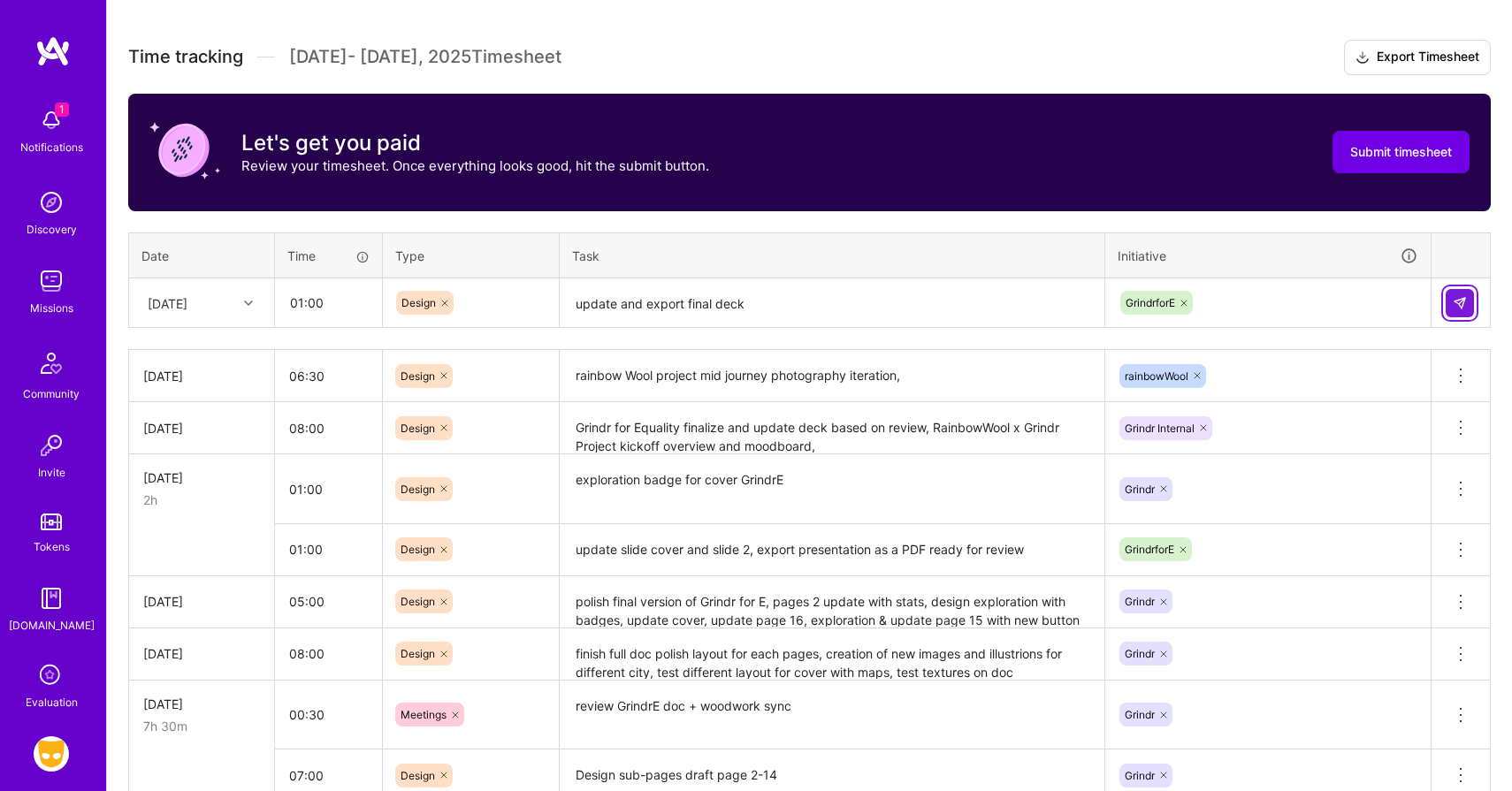
click at [1449, 311] on button at bounding box center [1459, 303] width 29 height 29
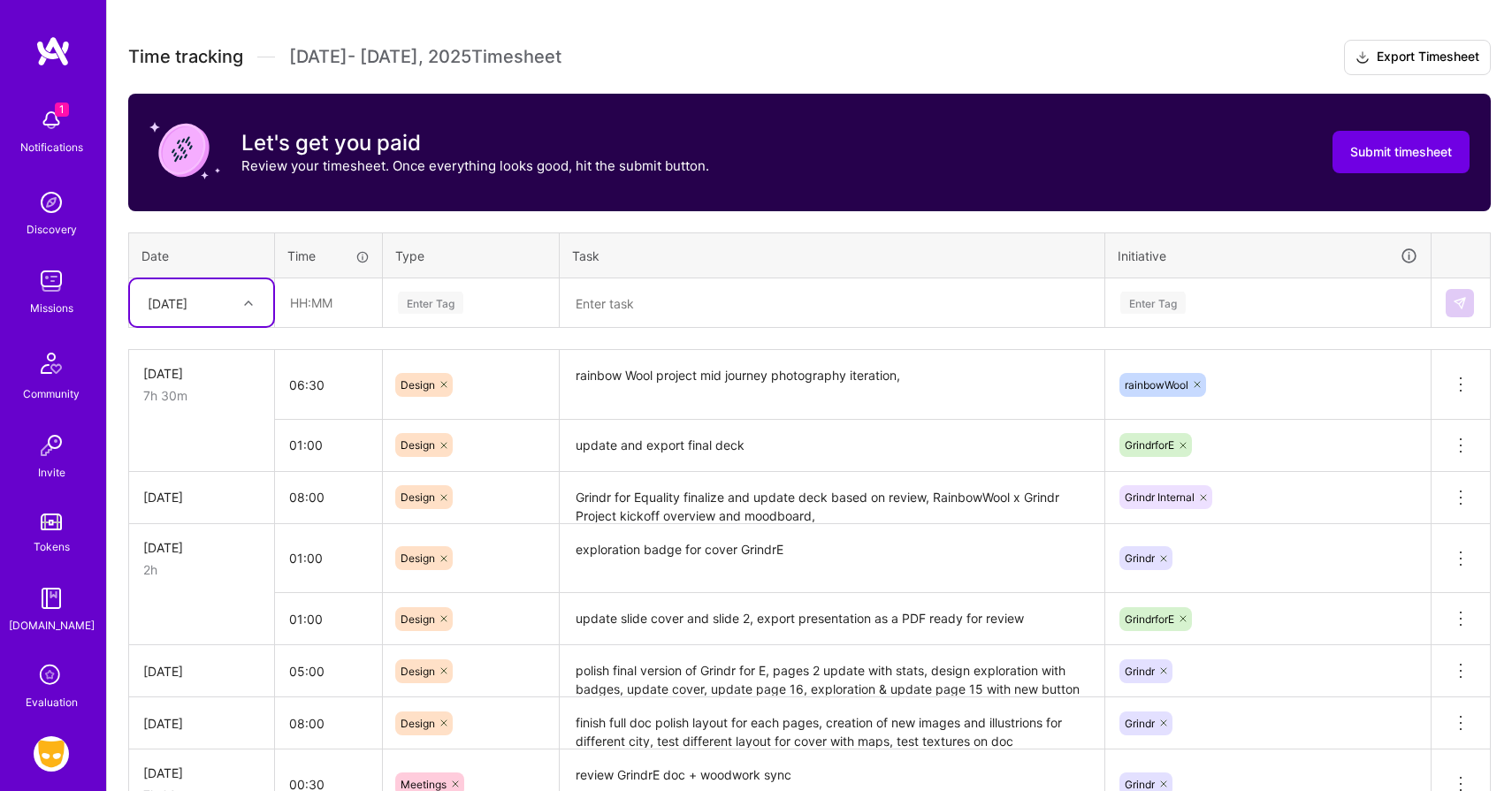
click at [245, 305] on icon at bounding box center [248, 303] width 9 height 9
click at [325, 303] on input "text" at bounding box center [328, 303] width 105 height 47
type input "3"
type input "00:30"
click at [440, 304] on div "Enter Tag" at bounding box center [431, 303] width 65 height 28
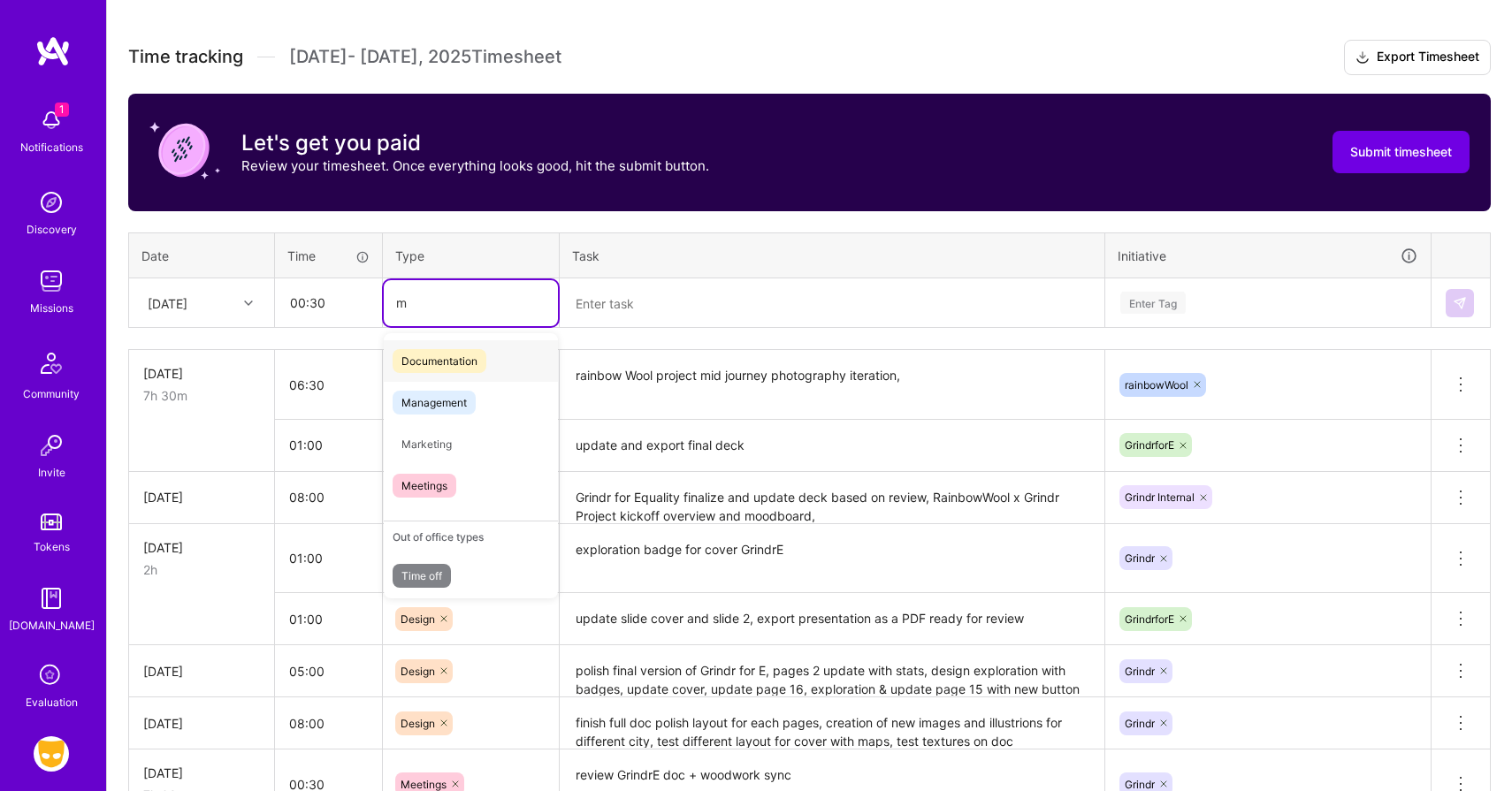
type input "me"
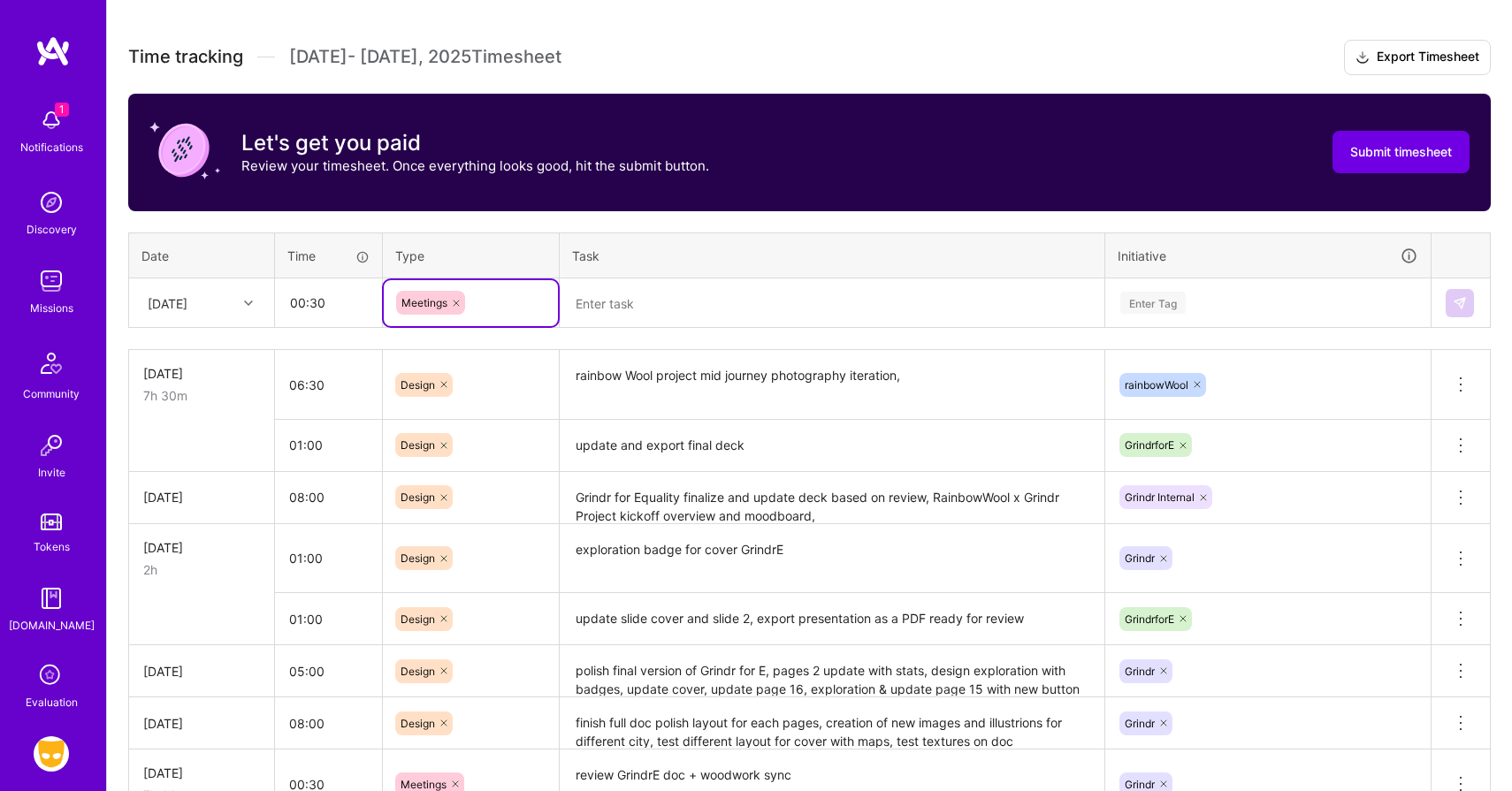
click at [615, 308] on textarea at bounding box center [831, 303] width 541 height 47
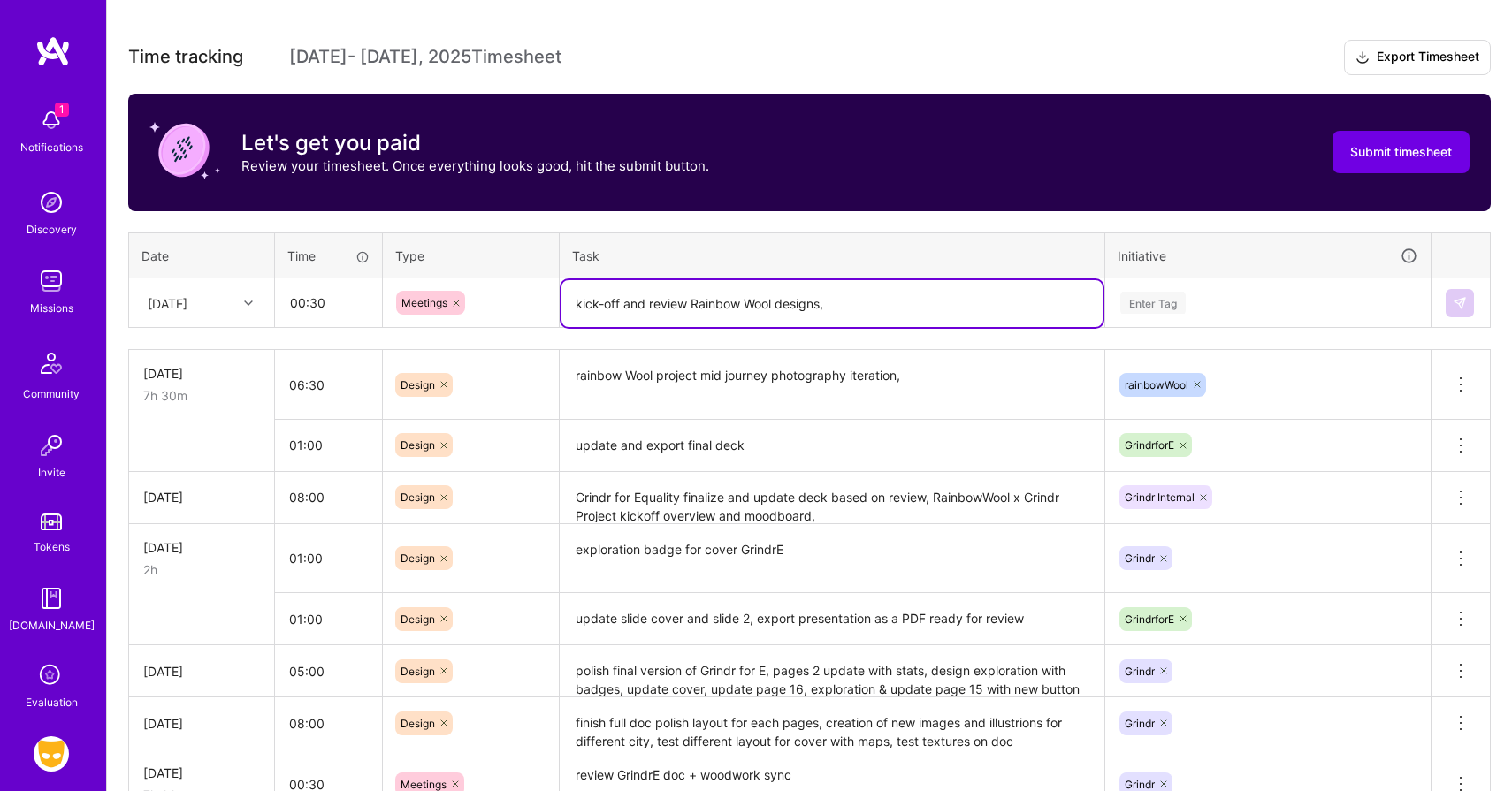
type textarea "kick-off and review Rainbow Wool designs,"
click at [1144, 320] on div "Enter Tag" at bounding box center [1268, 303] width 323 height 46
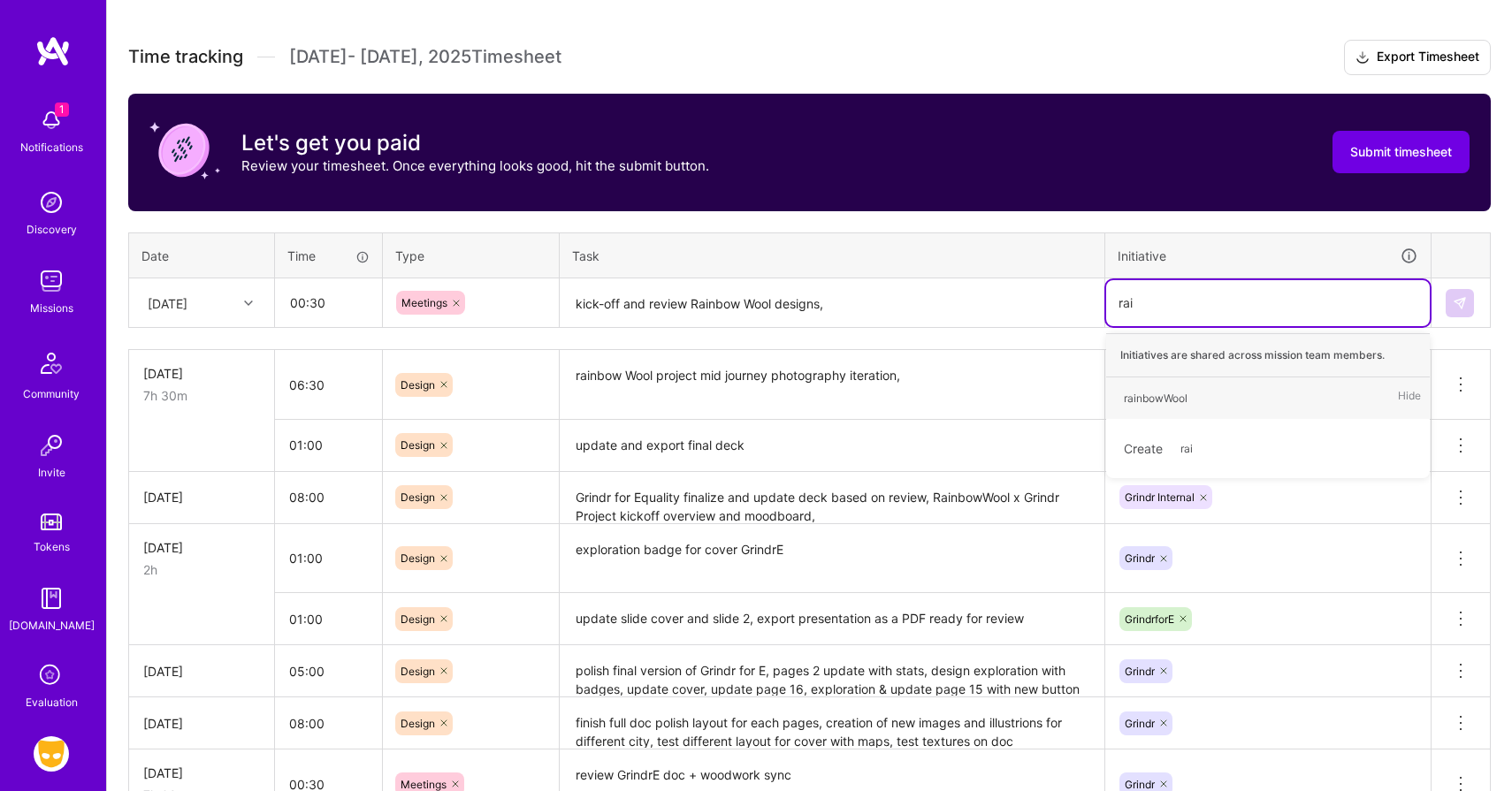
type input "rain"
click at [1153, 394] on div "rainbowWool" at bounding box center [1155, 398] width 63 height 19
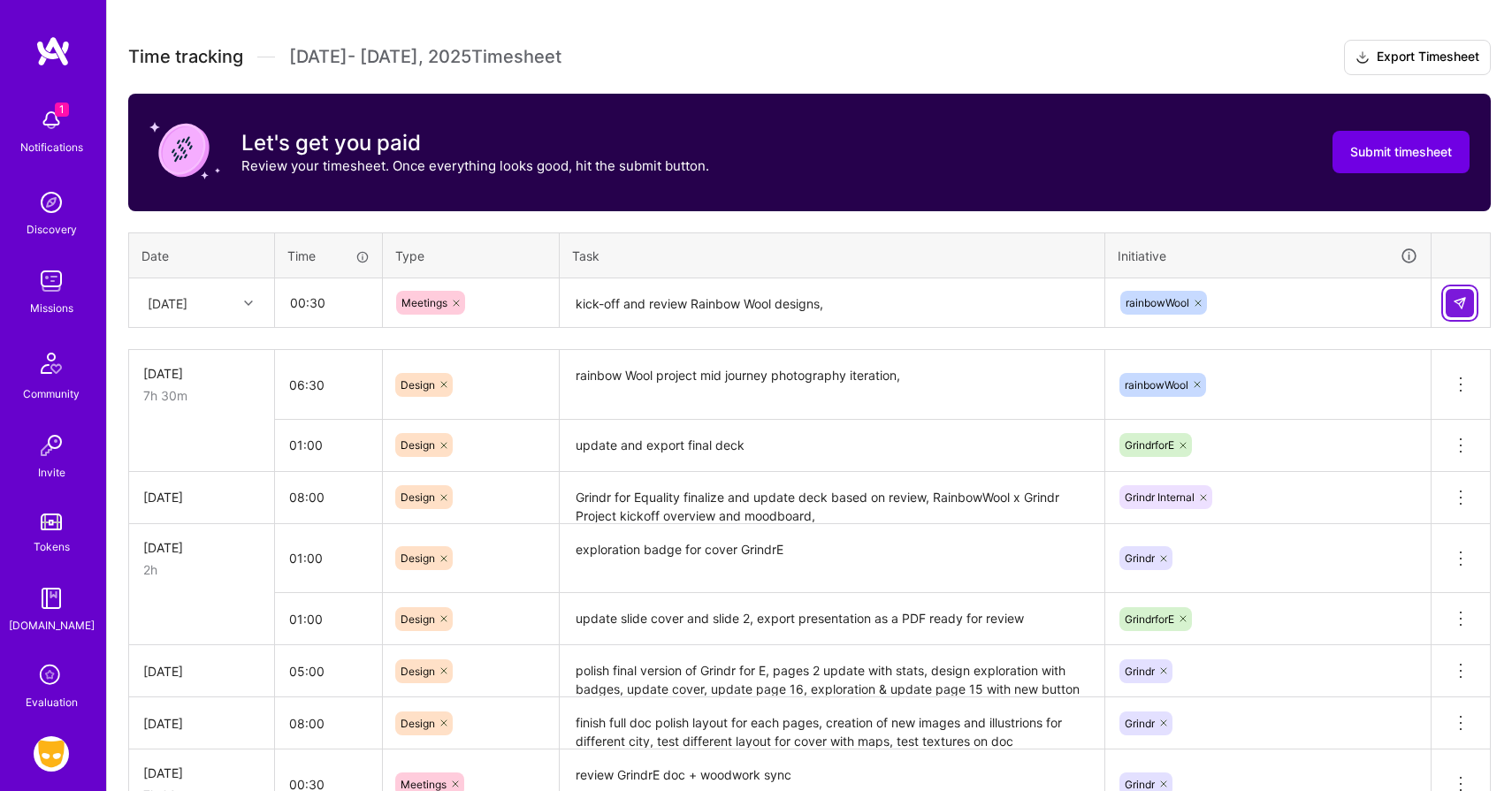
click at [1463, 302] on img at bounding box center [1459, 303] width 14 height 14
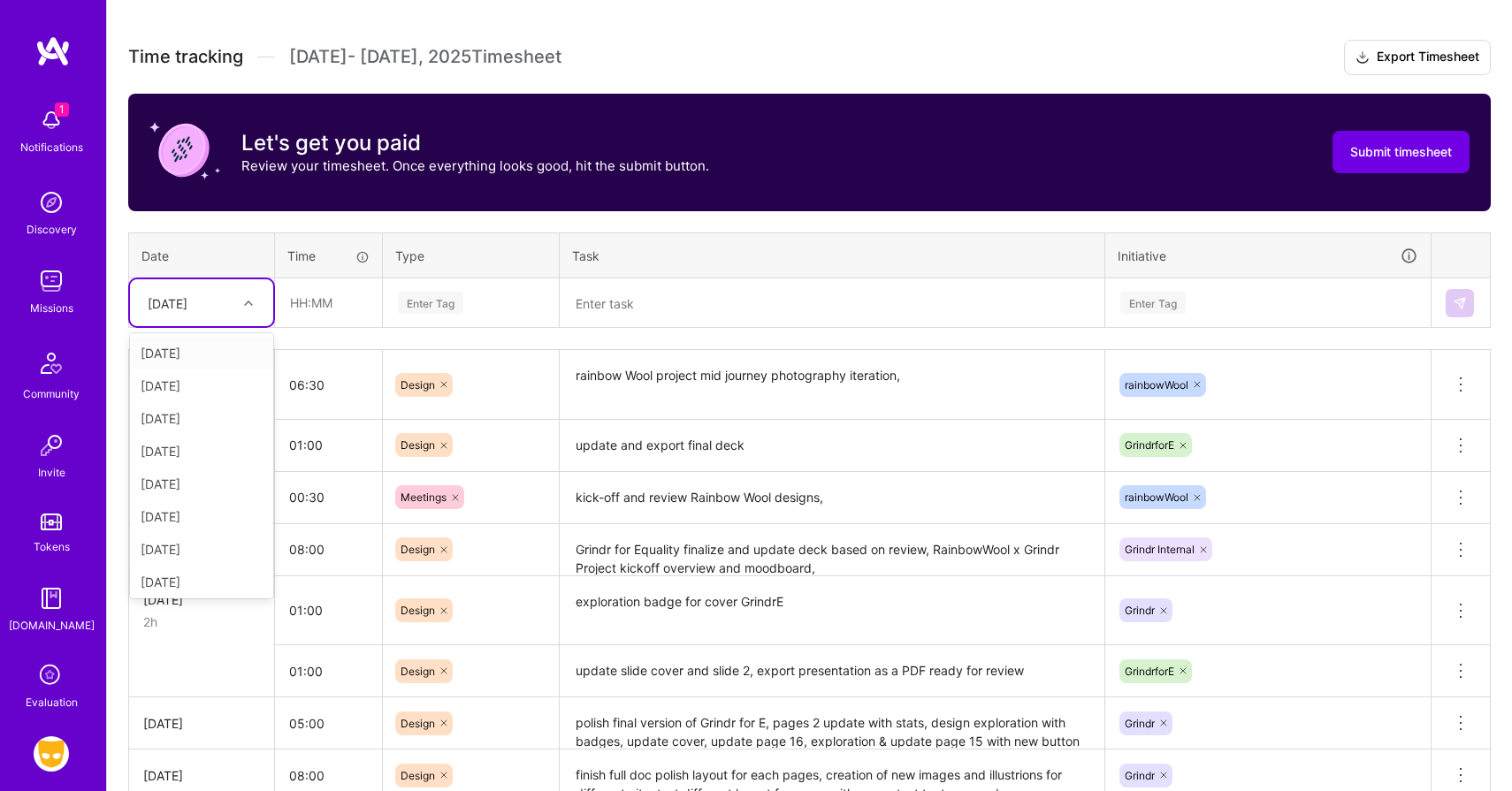
click at [188, 296] on div "[DATE]" at bounding box center [168, 303] width 40 height 19
click at [195, 571] on div "[DATE]" at bounding box center [201, 579] width 143 height 33
click at [336, 304] on input "text" at bounding box center [328, 303] width 105 height 47
type input "08:30"
click at [430, 306] on div "Enter Tag" at bounding box center [431, 303] width 65 height 28
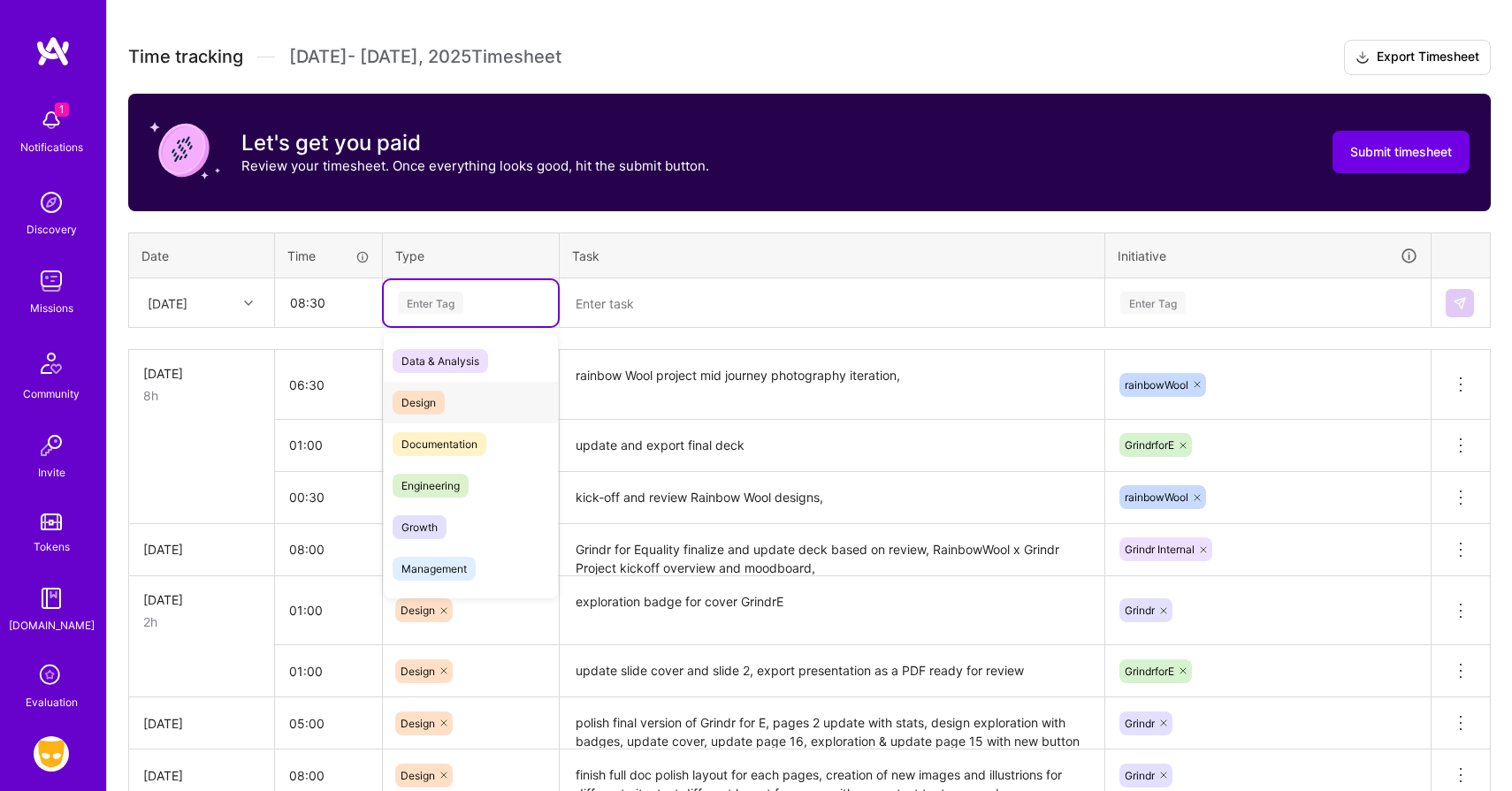
click at [418, 411] on span "Design" at bounding box center [419, 403] width 53 height 24
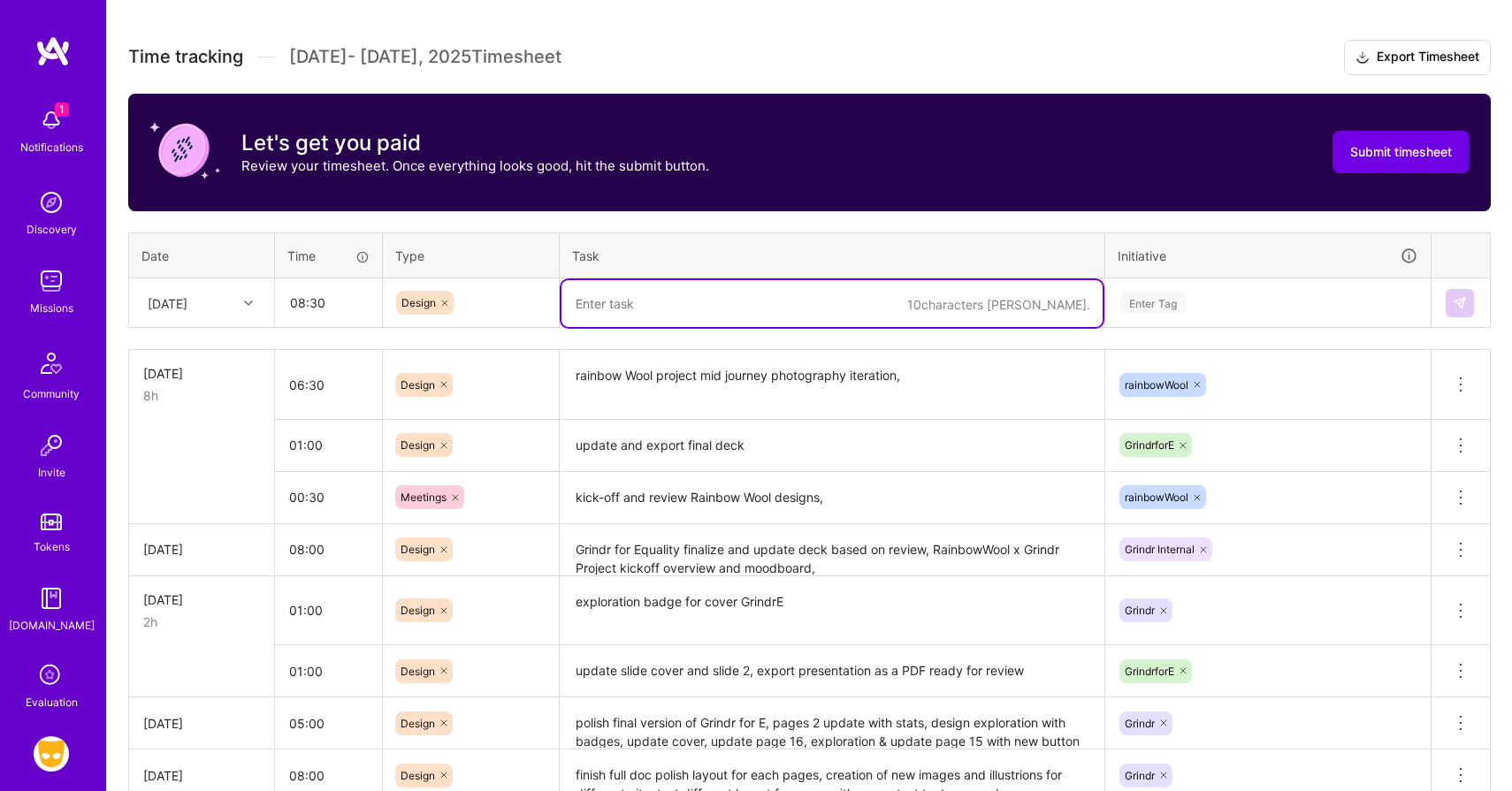
click at [567, 319] on textarea at bounding box center [831, 303] width 541 height 47
type textarea "RainbowWool"
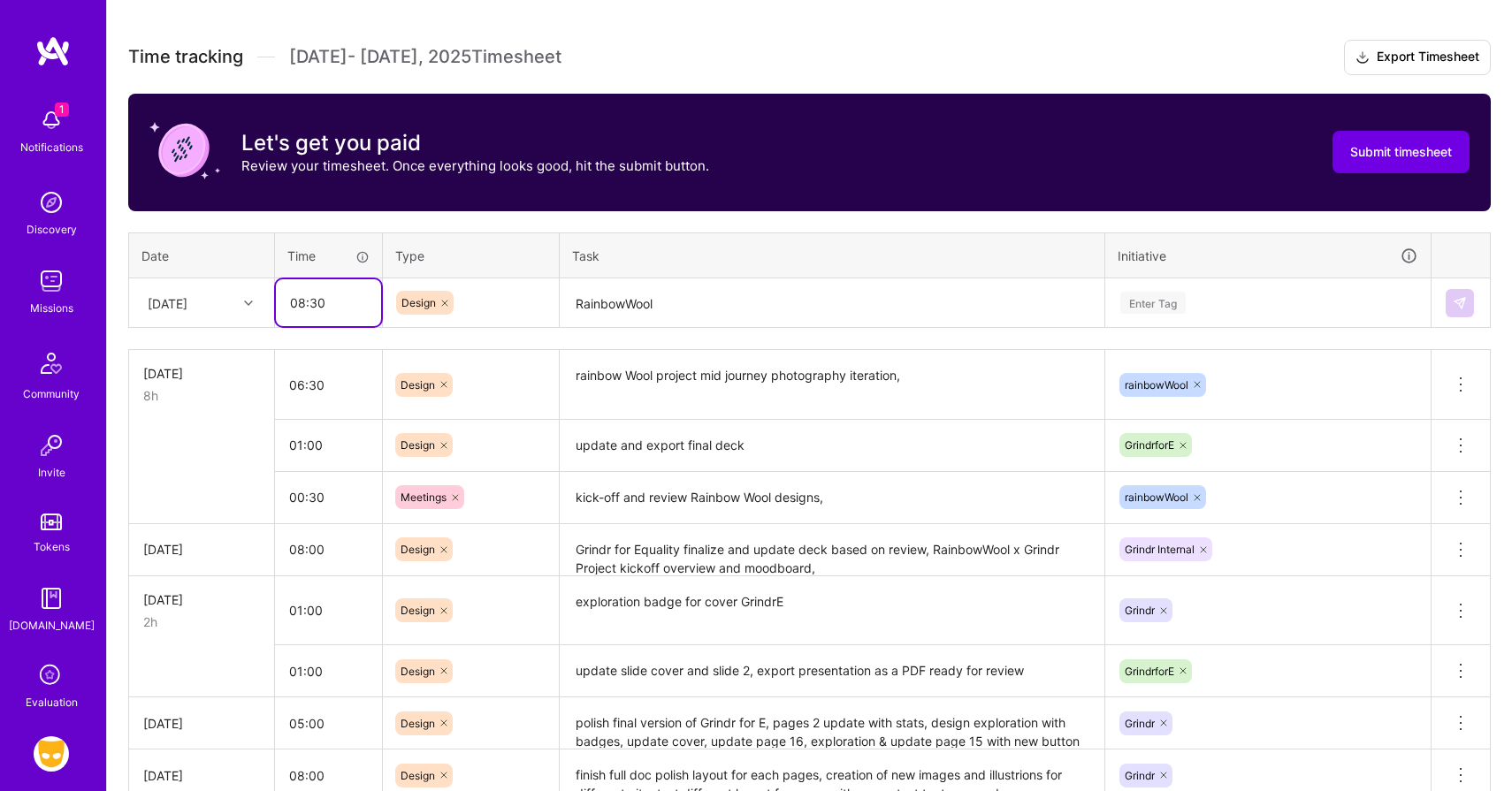
drag, startPoint x: 309, startPoint y: 300, endPoint x: 299, endPoint y: 299, distance: 10.0
click at [299, 299] on input "08:30" at bounding box center [328, 303] width 105 height 47
drag, startPoint x: 328, startPoint y: 305, endPoint x: 297, endPoint y: 304, distance: 31.0
click at [297, 304] on input "08:30" at bounding box center [328, 303] width 105 height 47
type input "07:00"
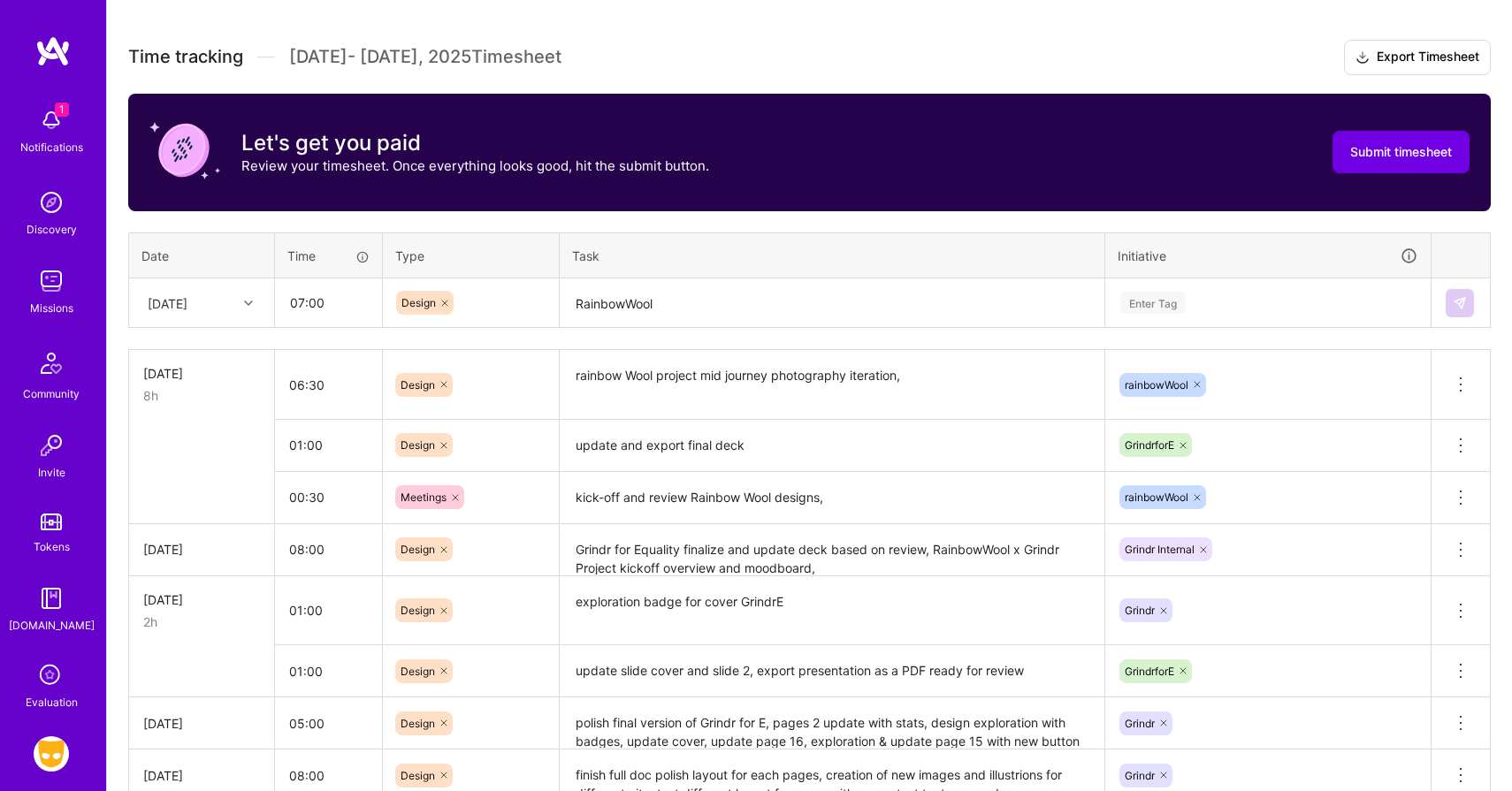
click at [612, 302] on textarea "RainbowWool" at bounding box center [831, 303] width 541 height 47
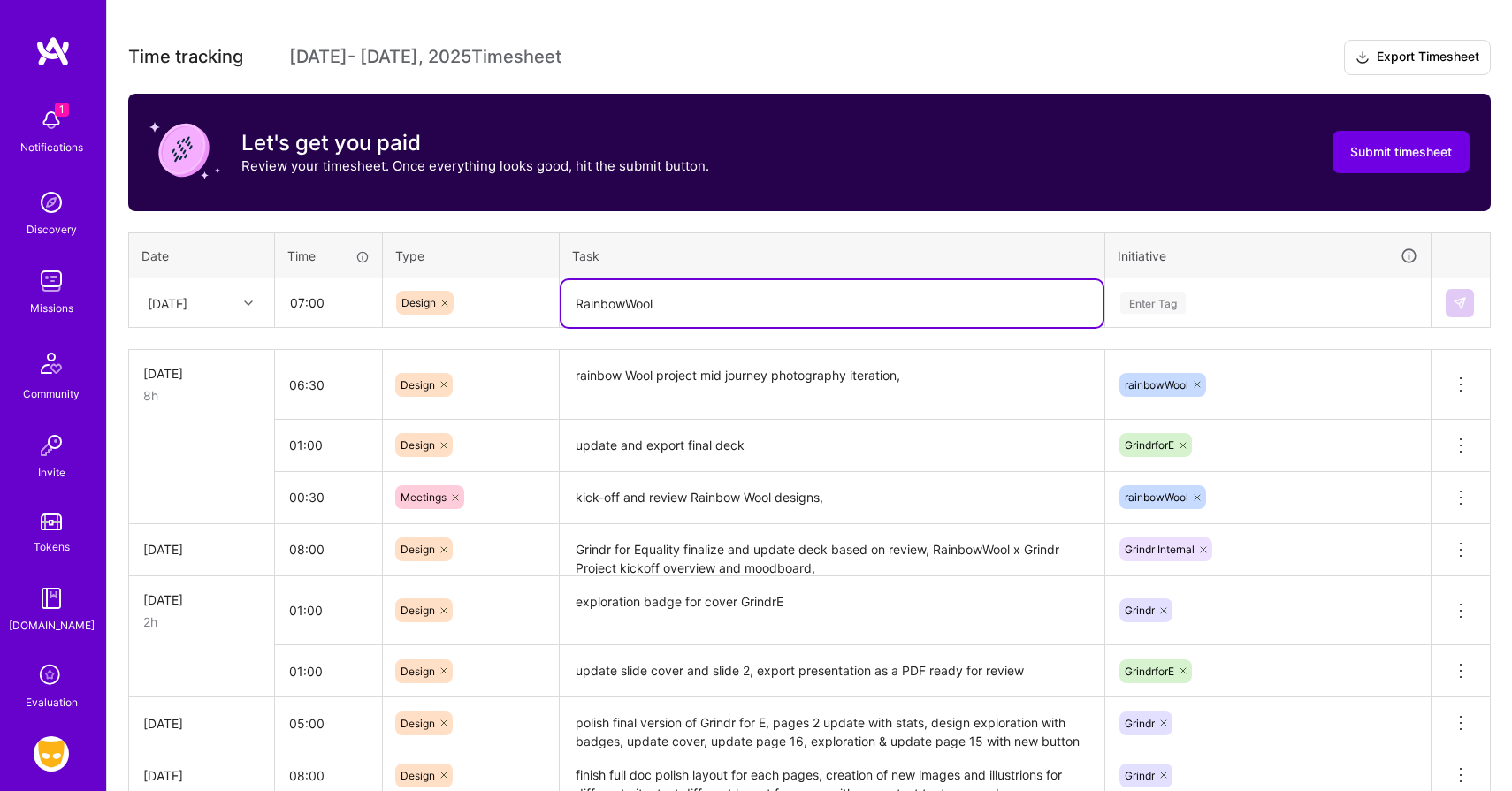
click at [612, 302] on textarea "RainbowWool" at bounding box center [831, 303] width 541 height 47
click at [685, 307] on textarea "RainbowWool" at bounding box center [831, 303] width 541 height 47
type textarea "RainbowWool design iteration draft 2"
click at [1142, 289] on div "Enter Tag" at bounding box center [1268, 303] width 323 height 46
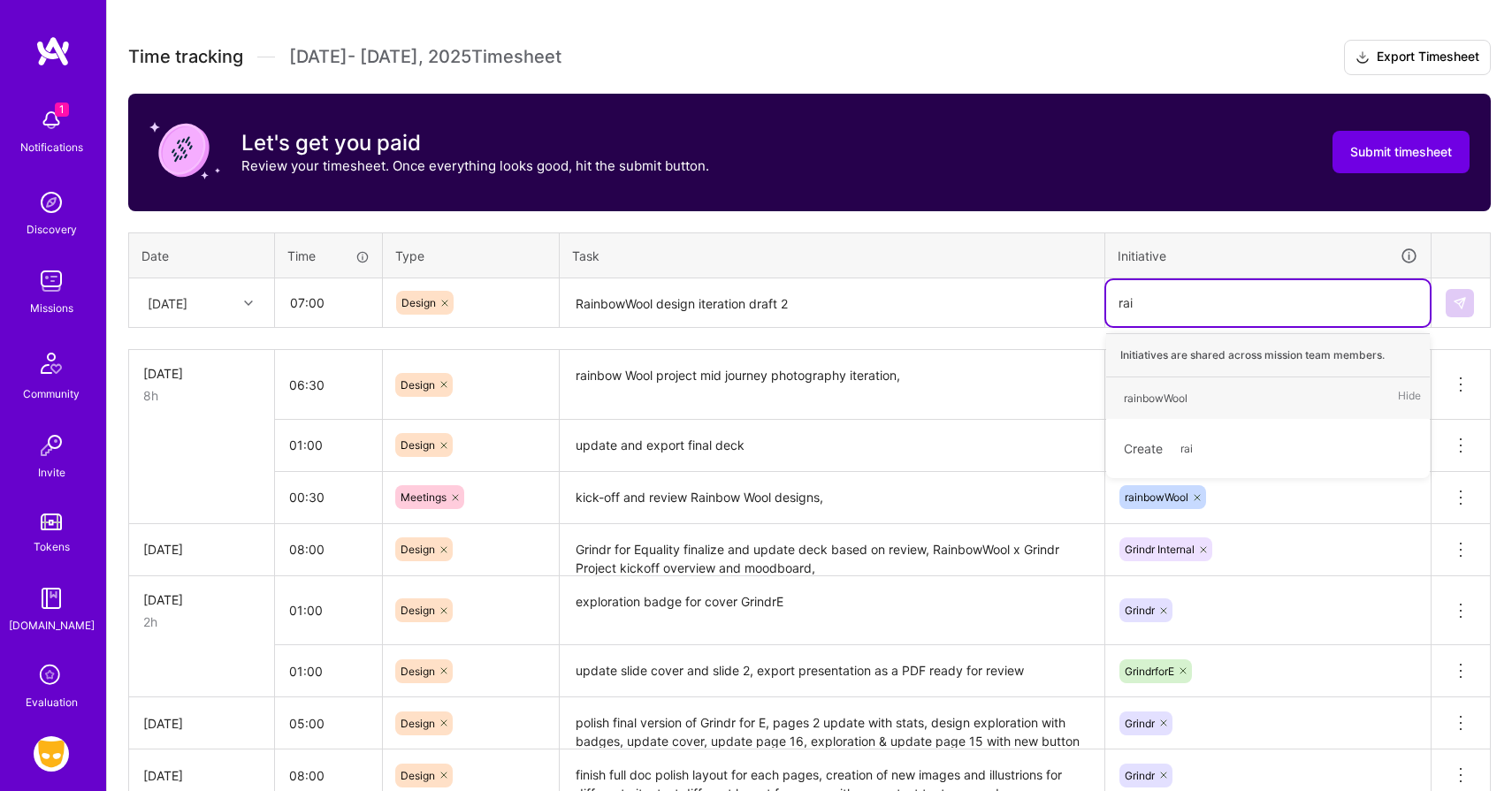
type input "rain"
click at [1148, 390] on div "rainbowWool" at bounding box center [1155, 398] width 63 height 19
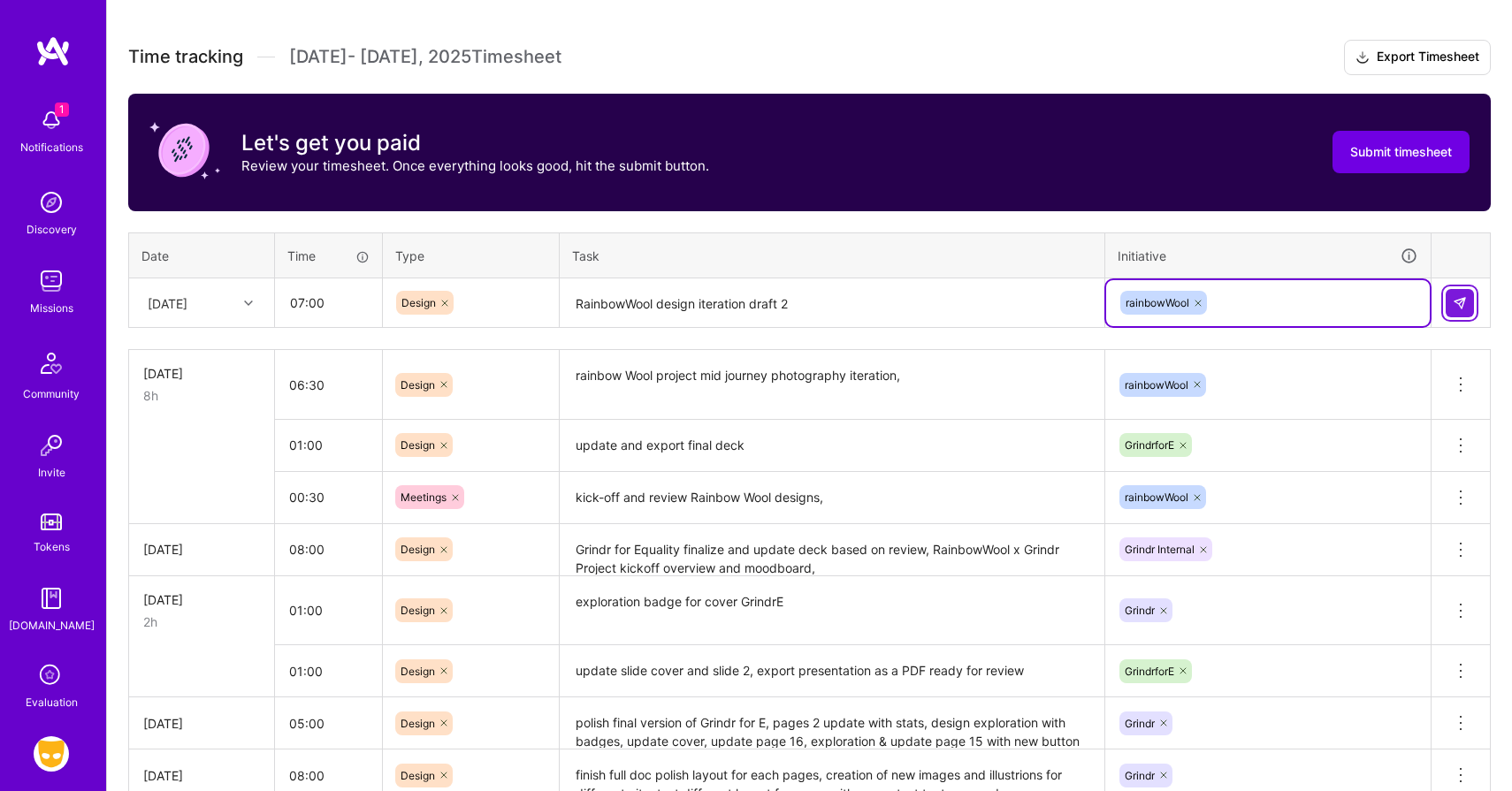
click at [1450, 296] on button at bounding box center [1459, 303] width 29 height 29
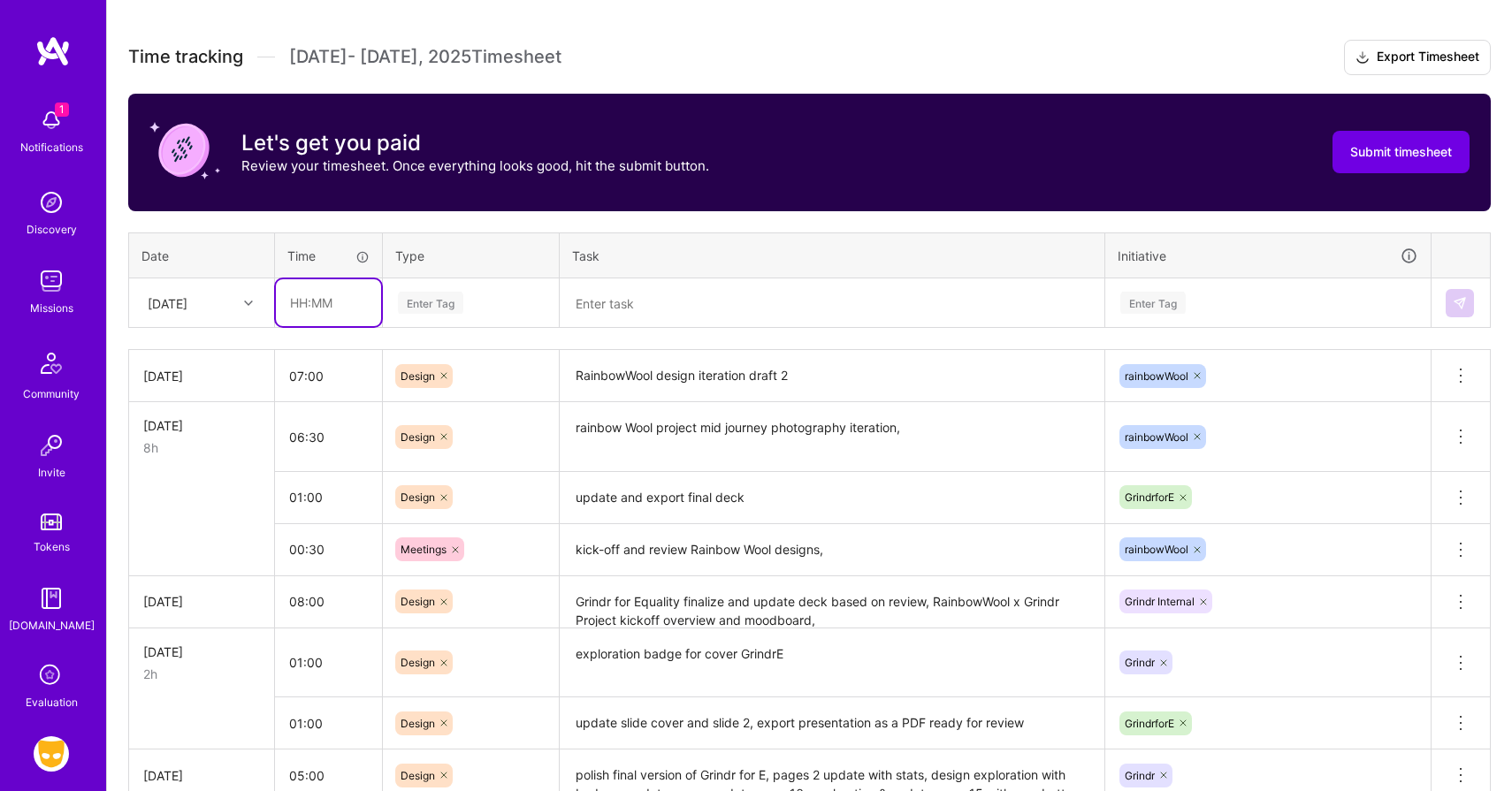
click at [302, 300] on input "text" at bounding box center [328, 303] width 105 height 47
type input "01:30"
click at [458, 309] on div "Enter Tag" at bounding box center [431, 303] width 65 height 28
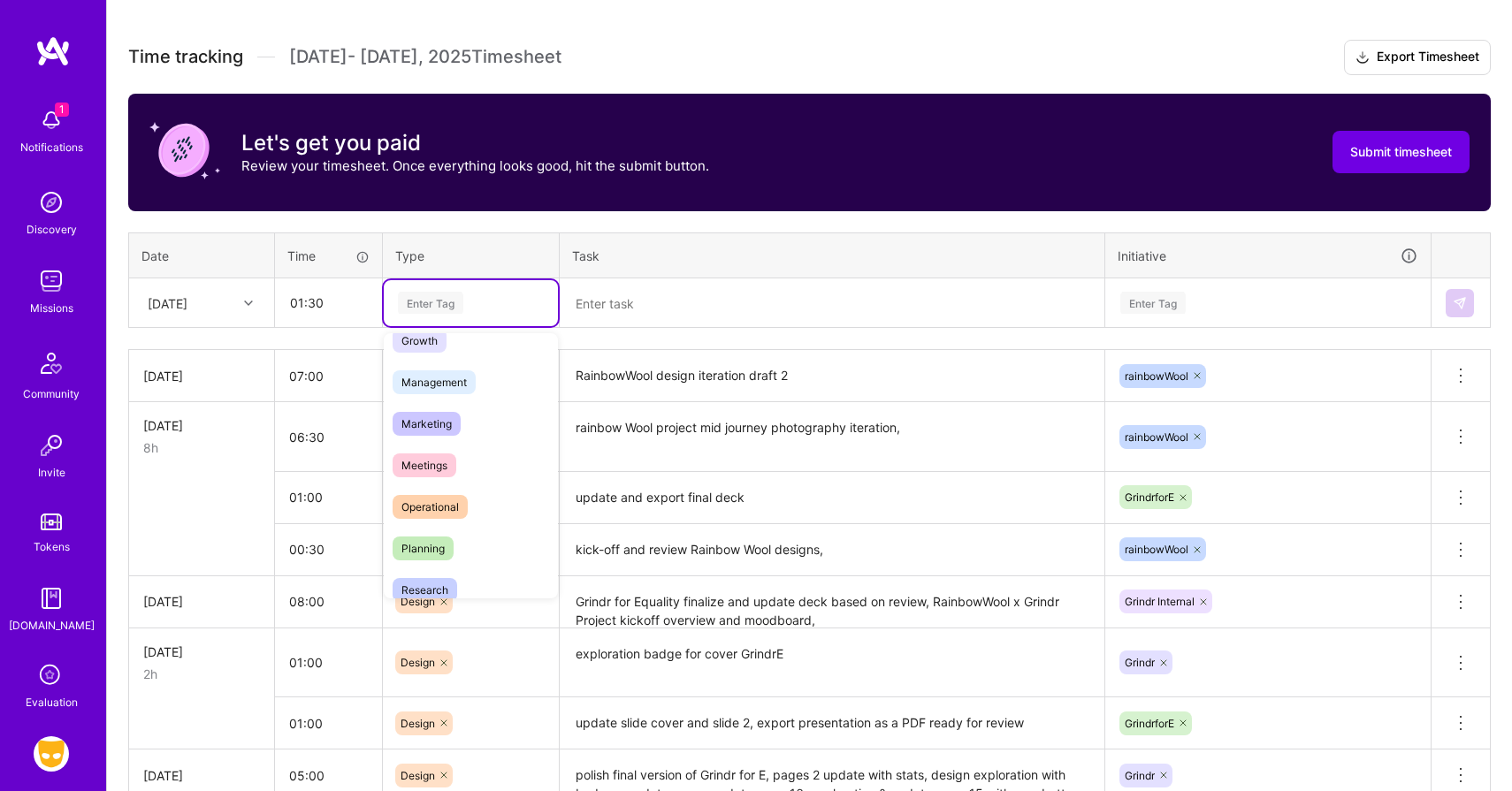
scroll to position [222, 0]
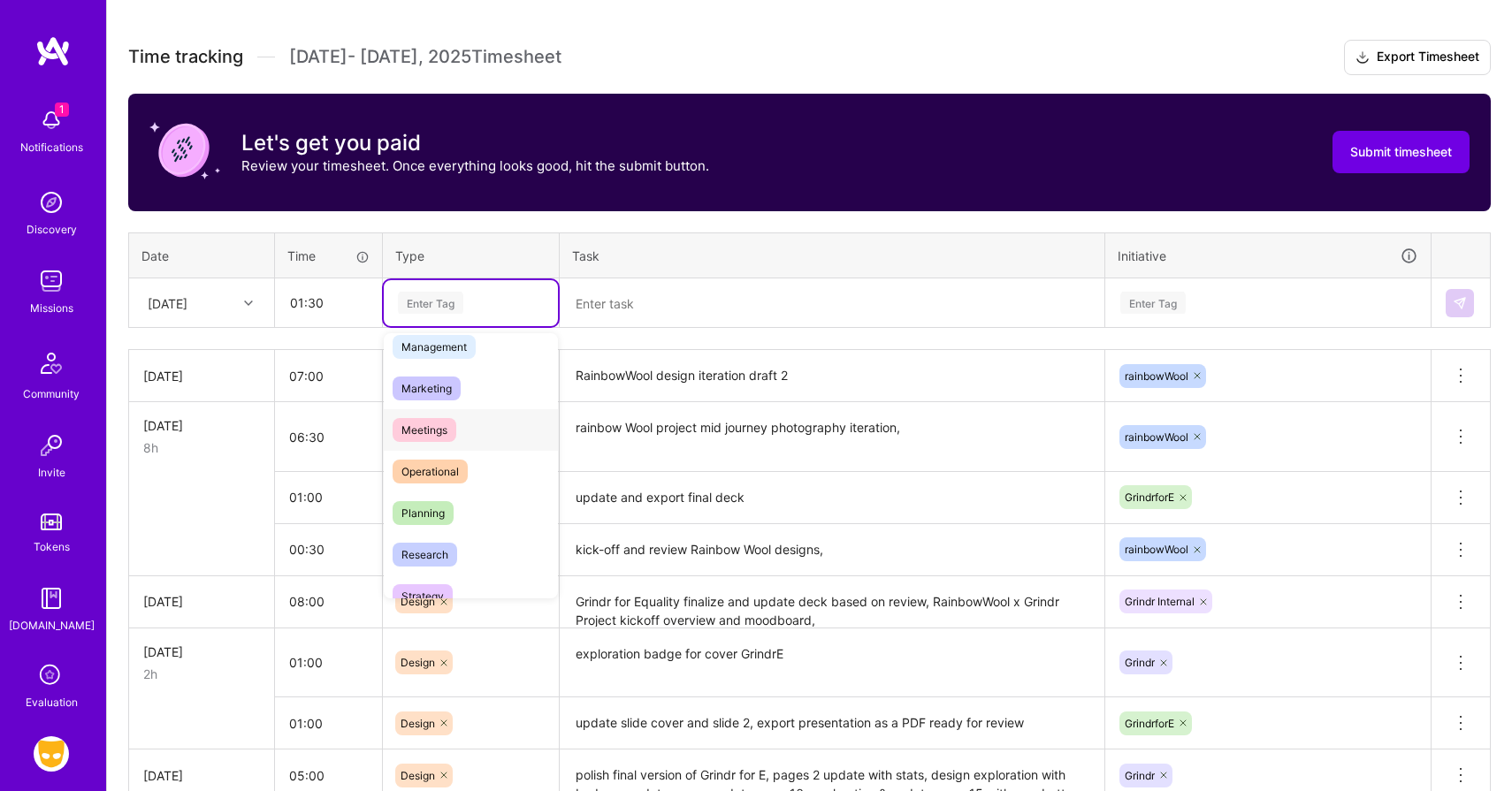
click at [431, 425] on span "Meetings" at bounding box center [425, 430] width 63 height 24
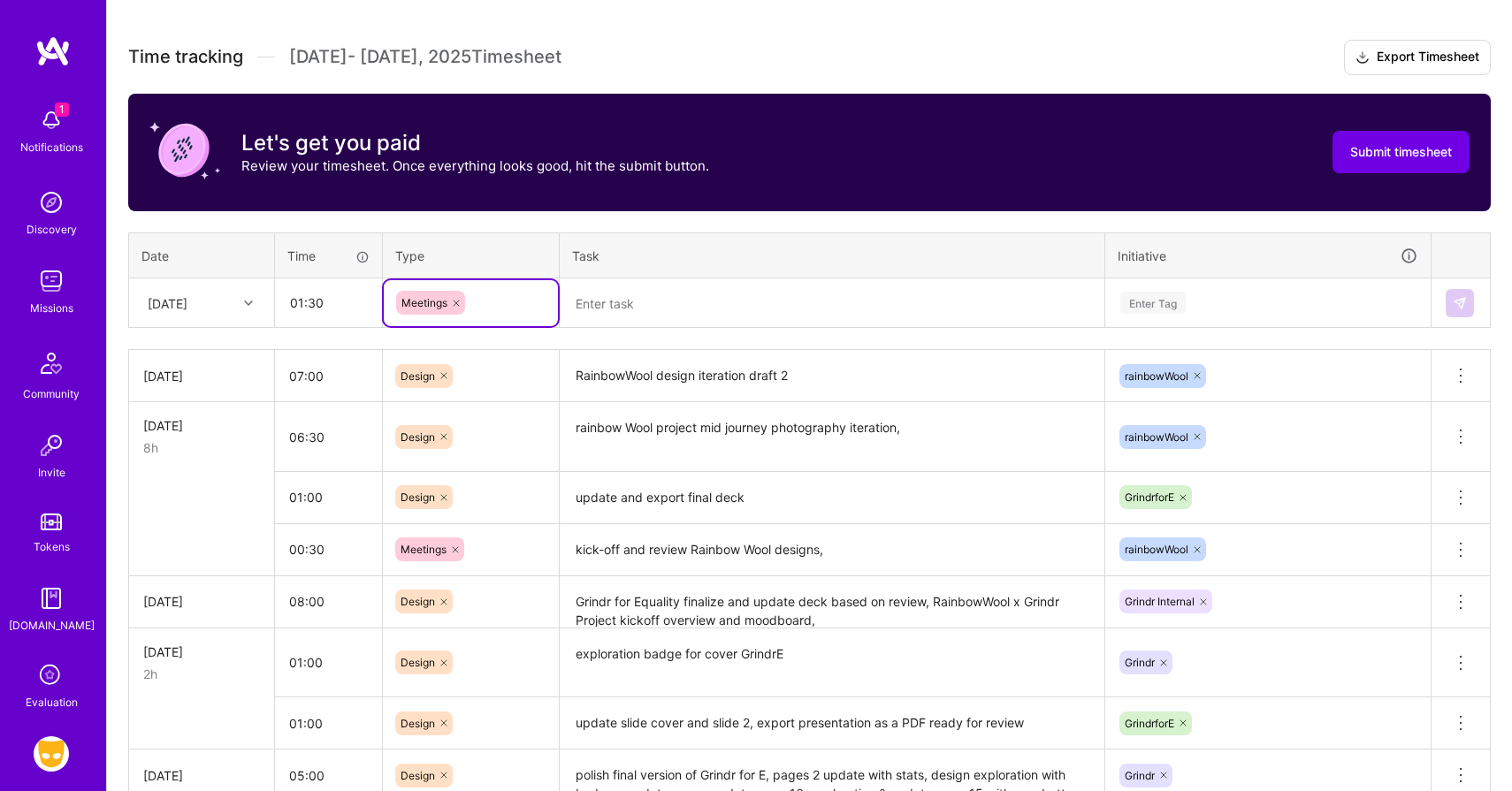
click at [606, 313] on textarea at bounding box center [831, 303] width 541 height 47
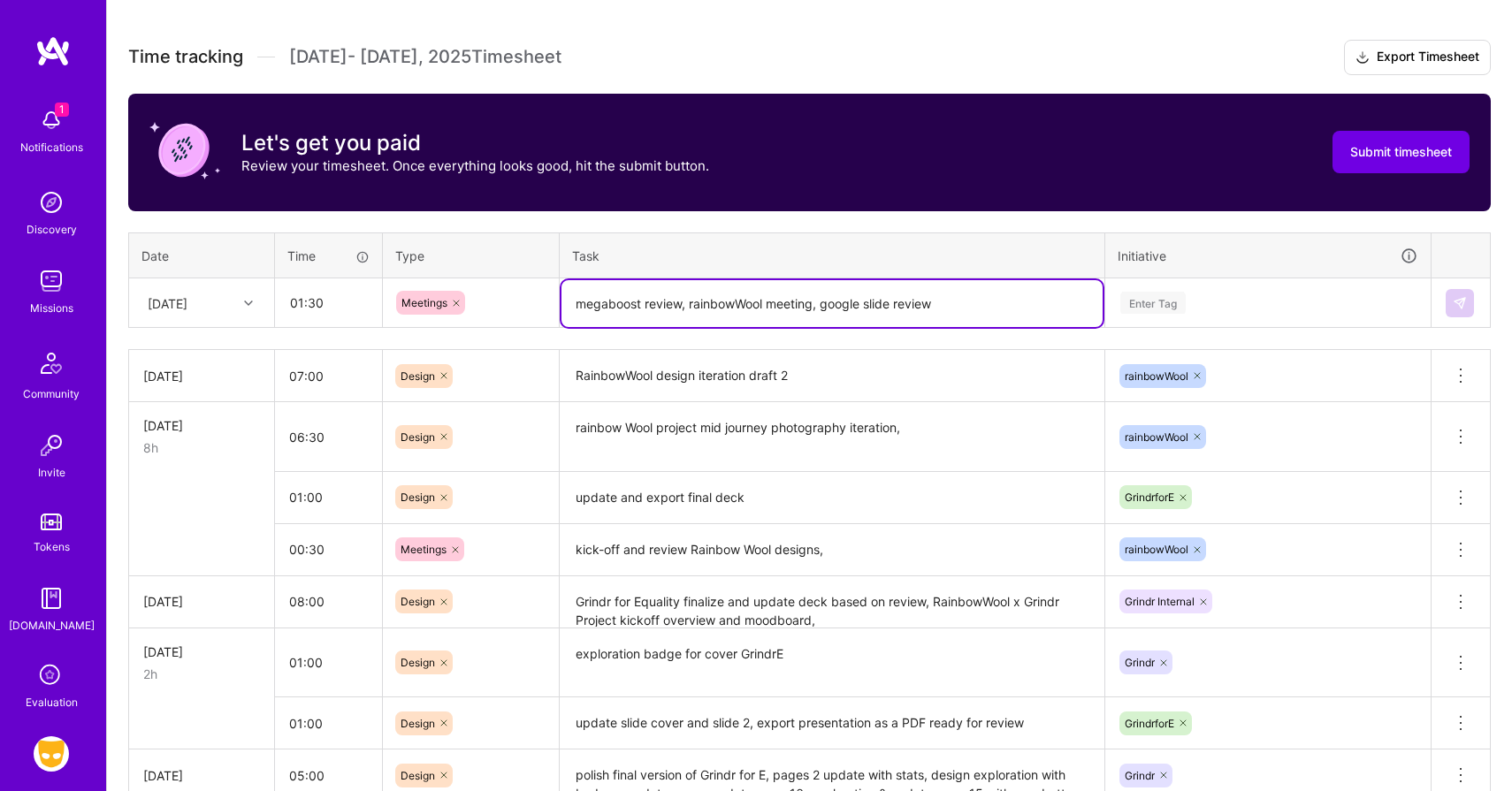
click at [822, 305] on textarea "megaboost review, rainbowWool meeting, google slide review" at bounding box center [831, 303] width 541 height 47
type textarea "megaboost review, rainbowWool meeting"
click at [1172, 302] on div "Enter Tag" at bounding box center [1153, 303] width 65 height 28
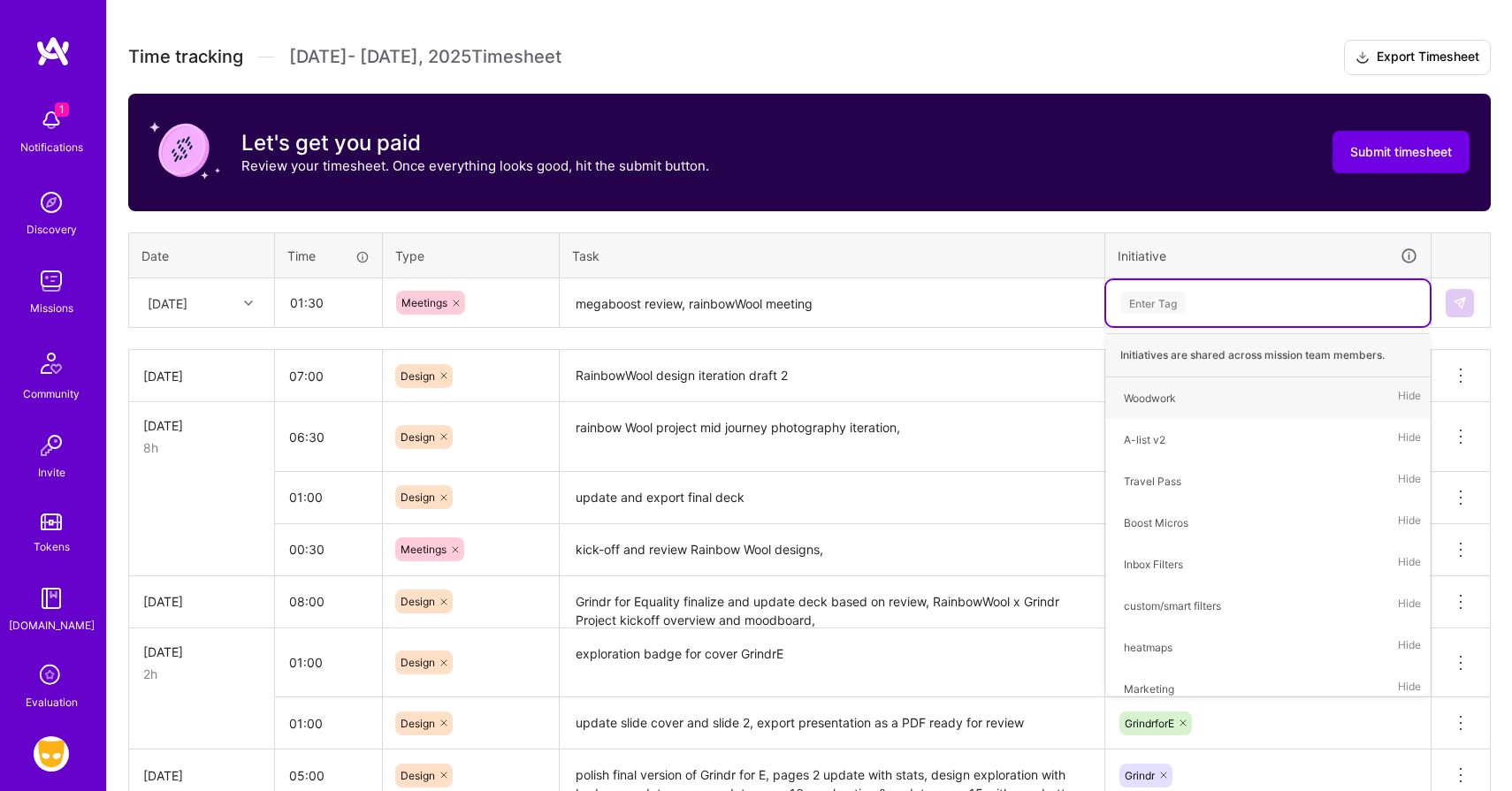
type input "m"
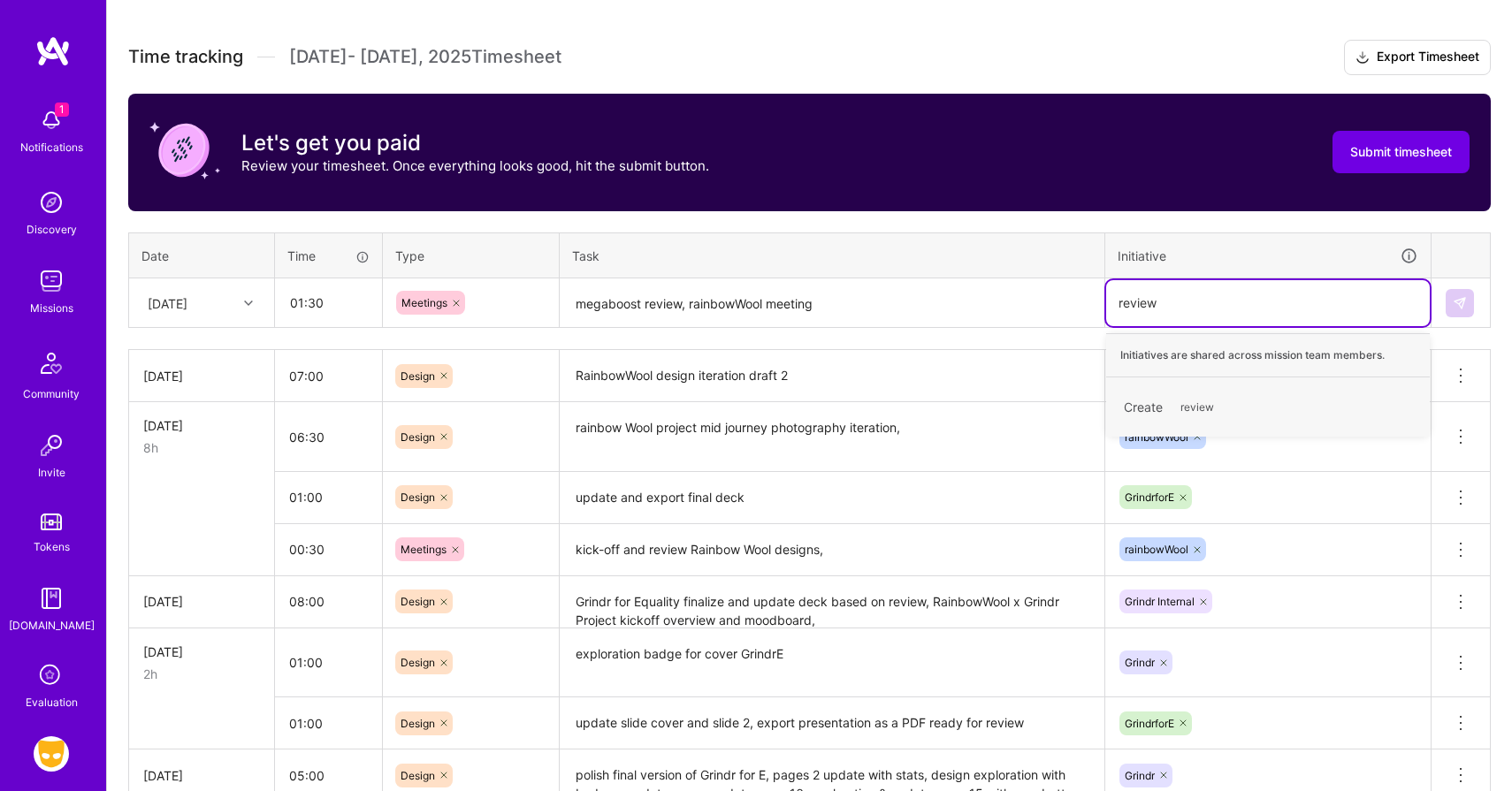
type input "reviews"
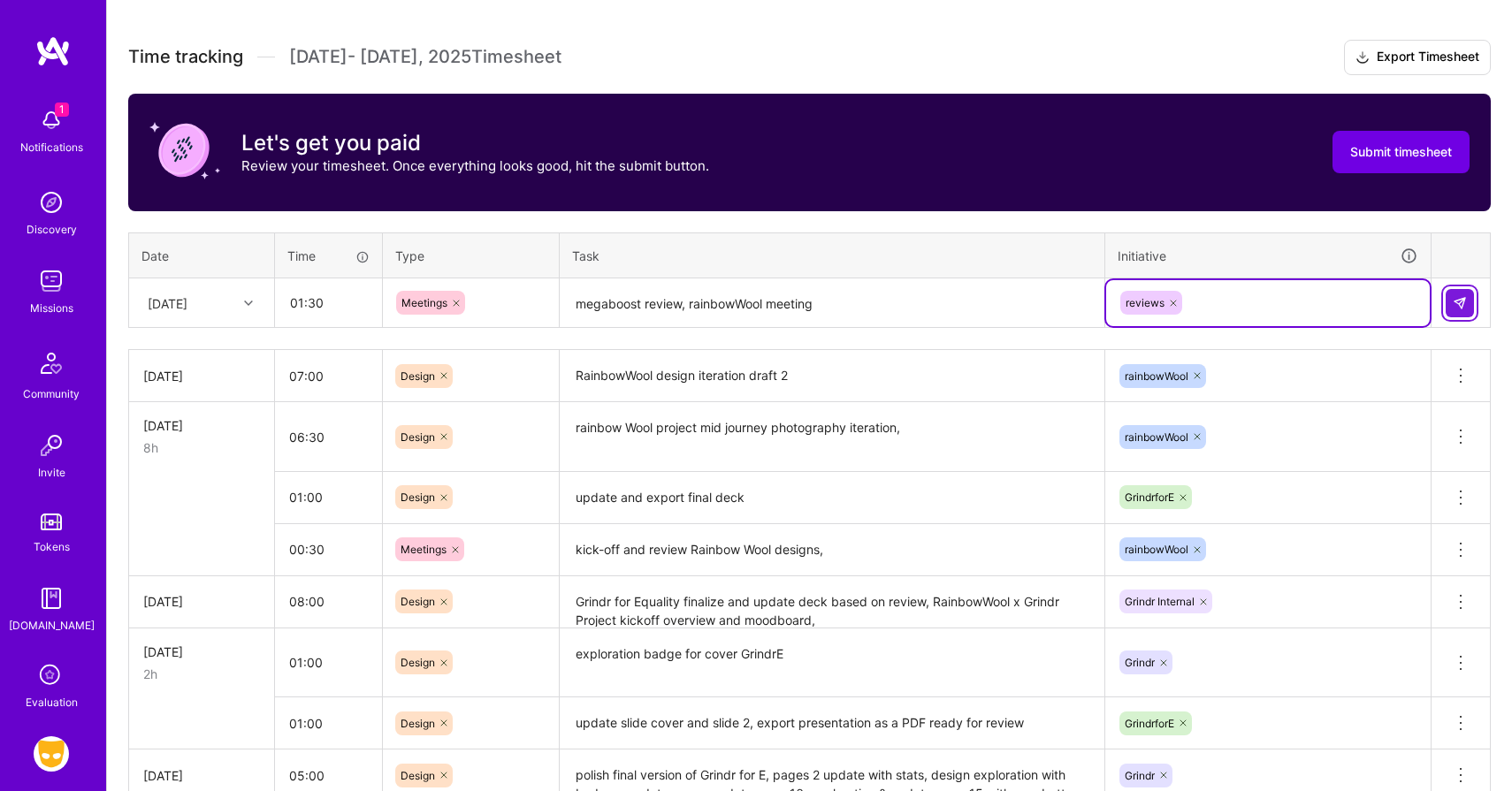
click at [1456, 302] on img at bounding box center [1459, 303] width 14 height 14
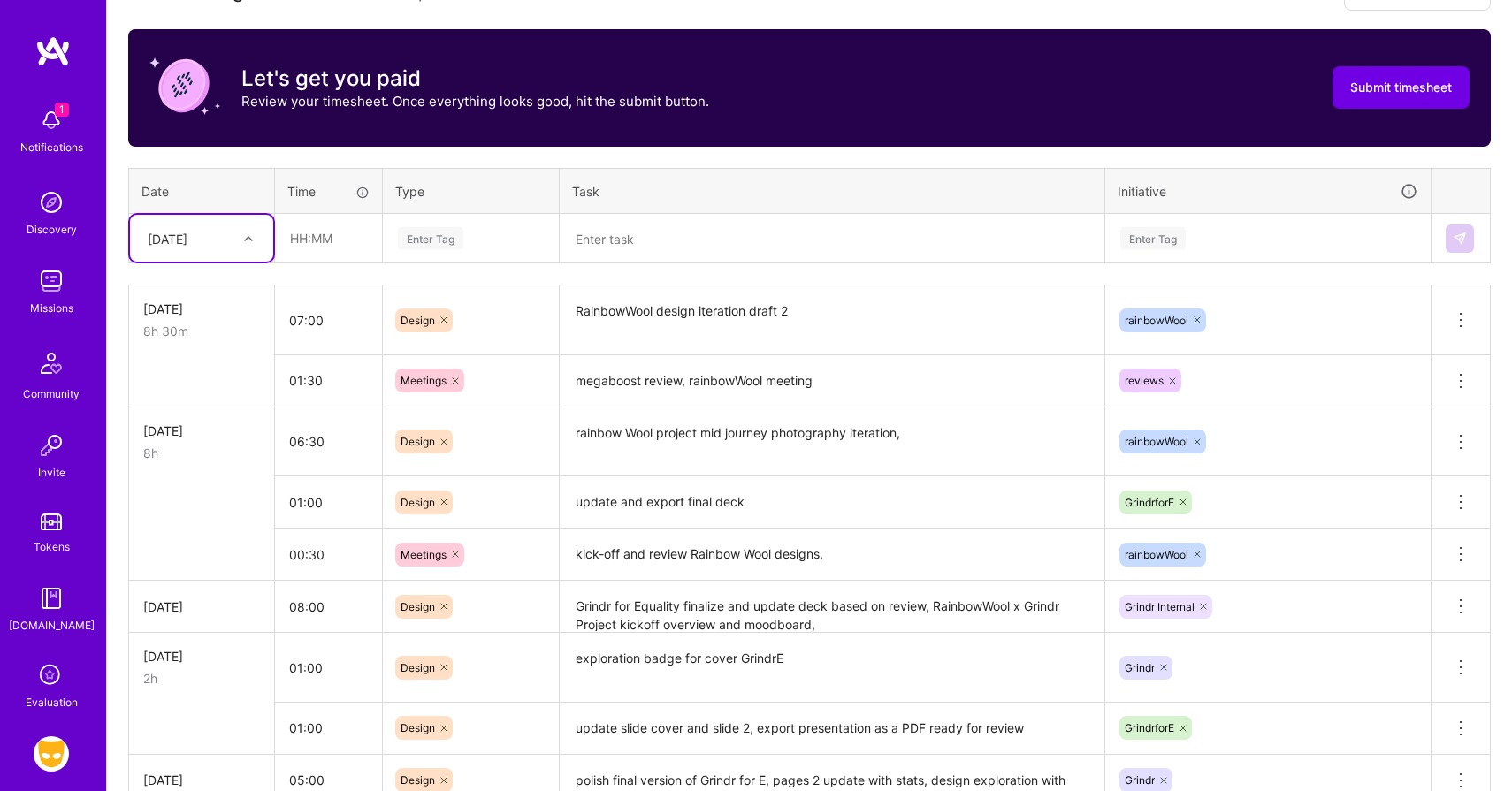
scroll to position [539, 0]
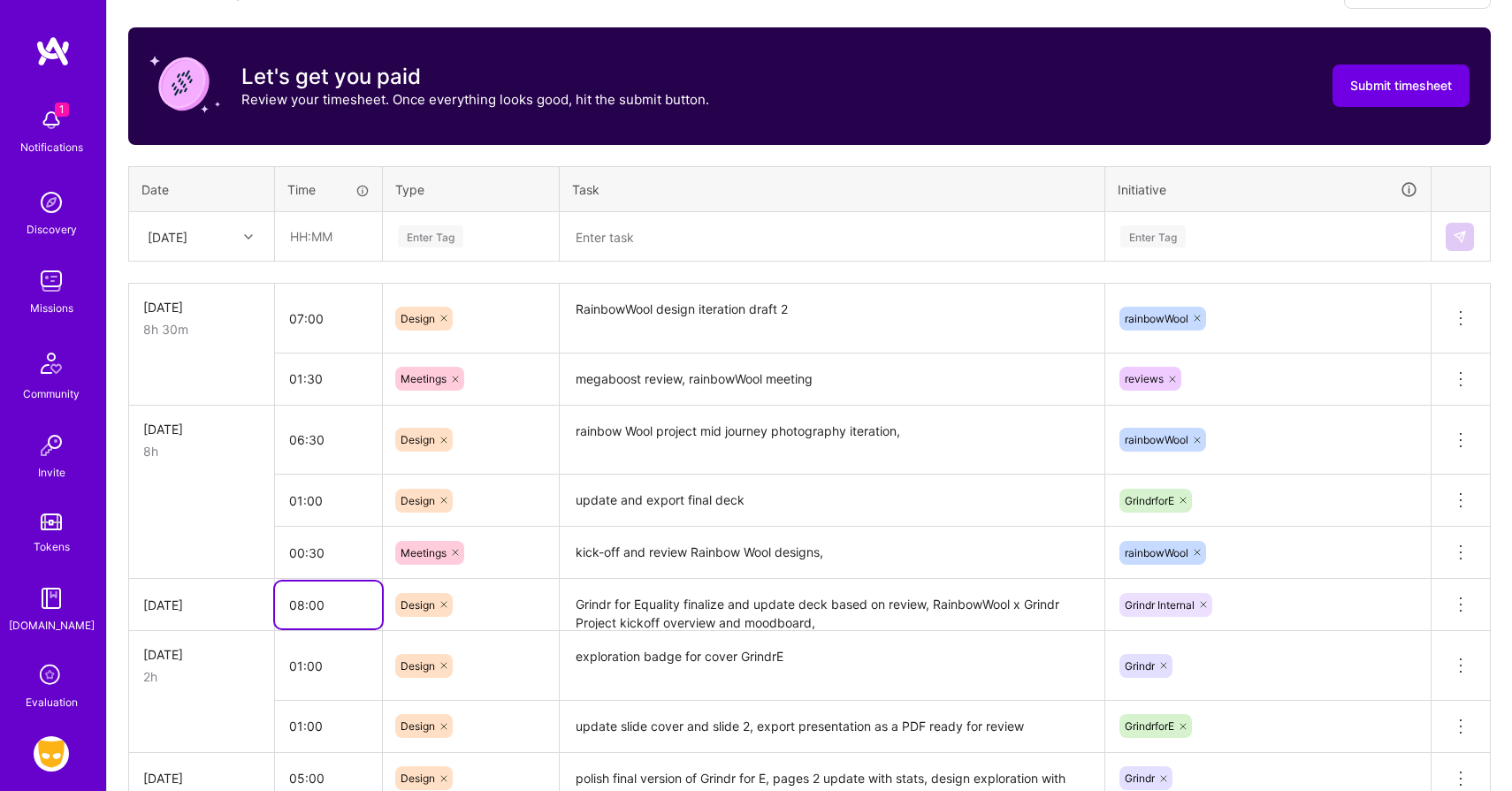
click at [300, 601] on input "08:00" at bounding box center [328, 604] width 107 height 47
type input "07:00"
click at [180, 520] on td at bounding box center [201, 500] width 146 height 53
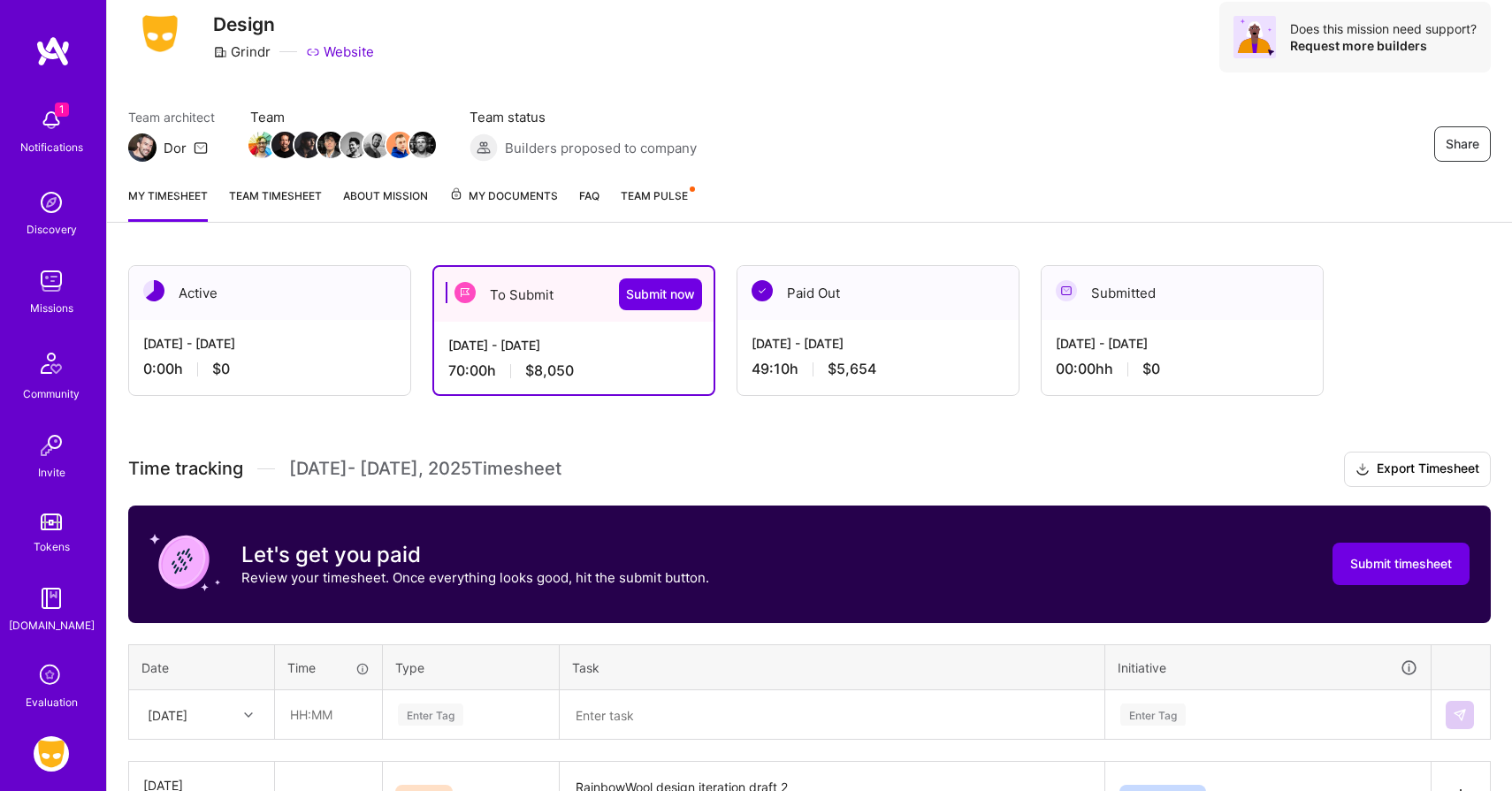
scroll to position [121, 0]
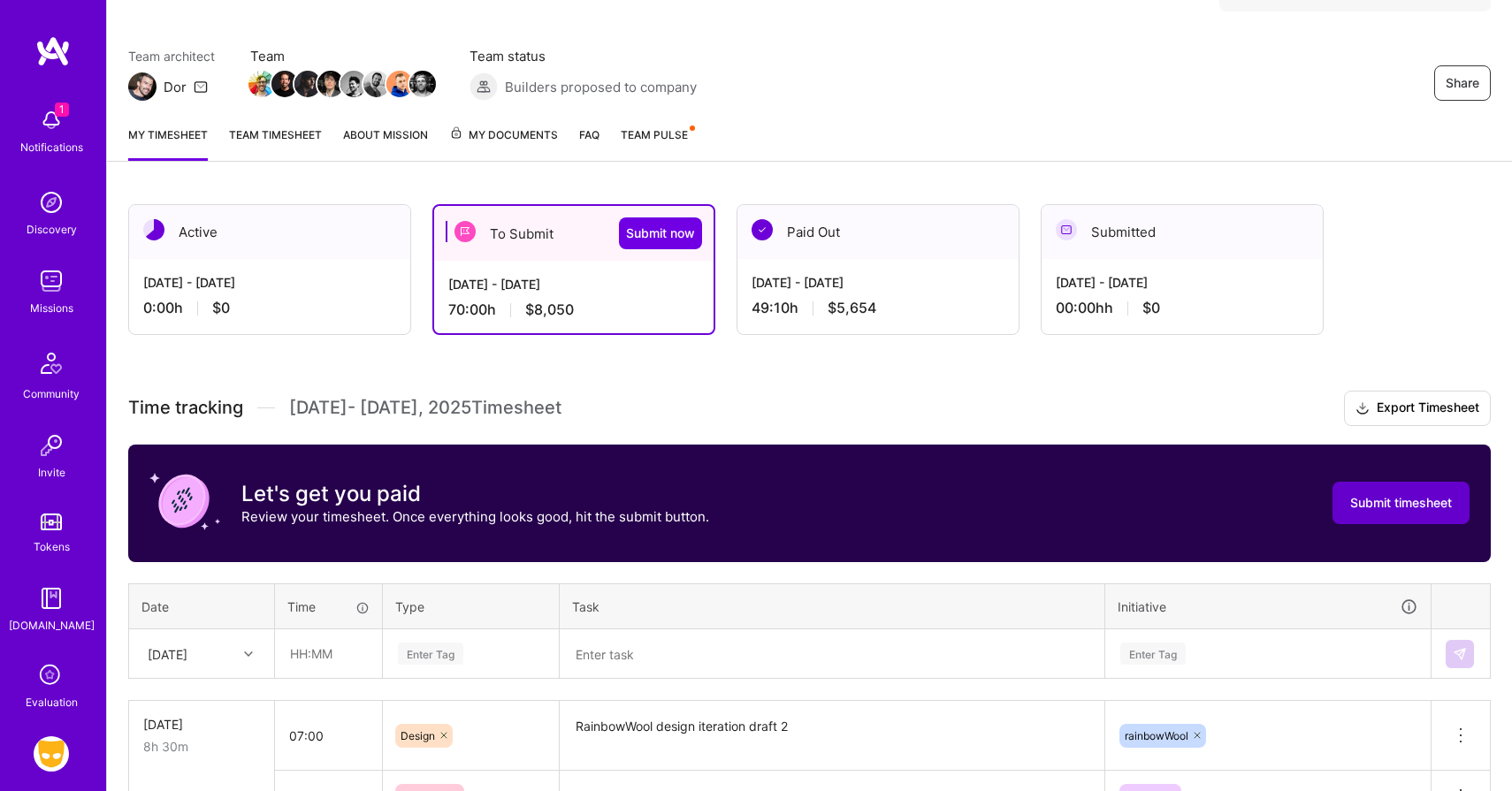
click at [1354, 494] on span "Submit timesheet" at bounding box center [1400, 503] width 101 height 18
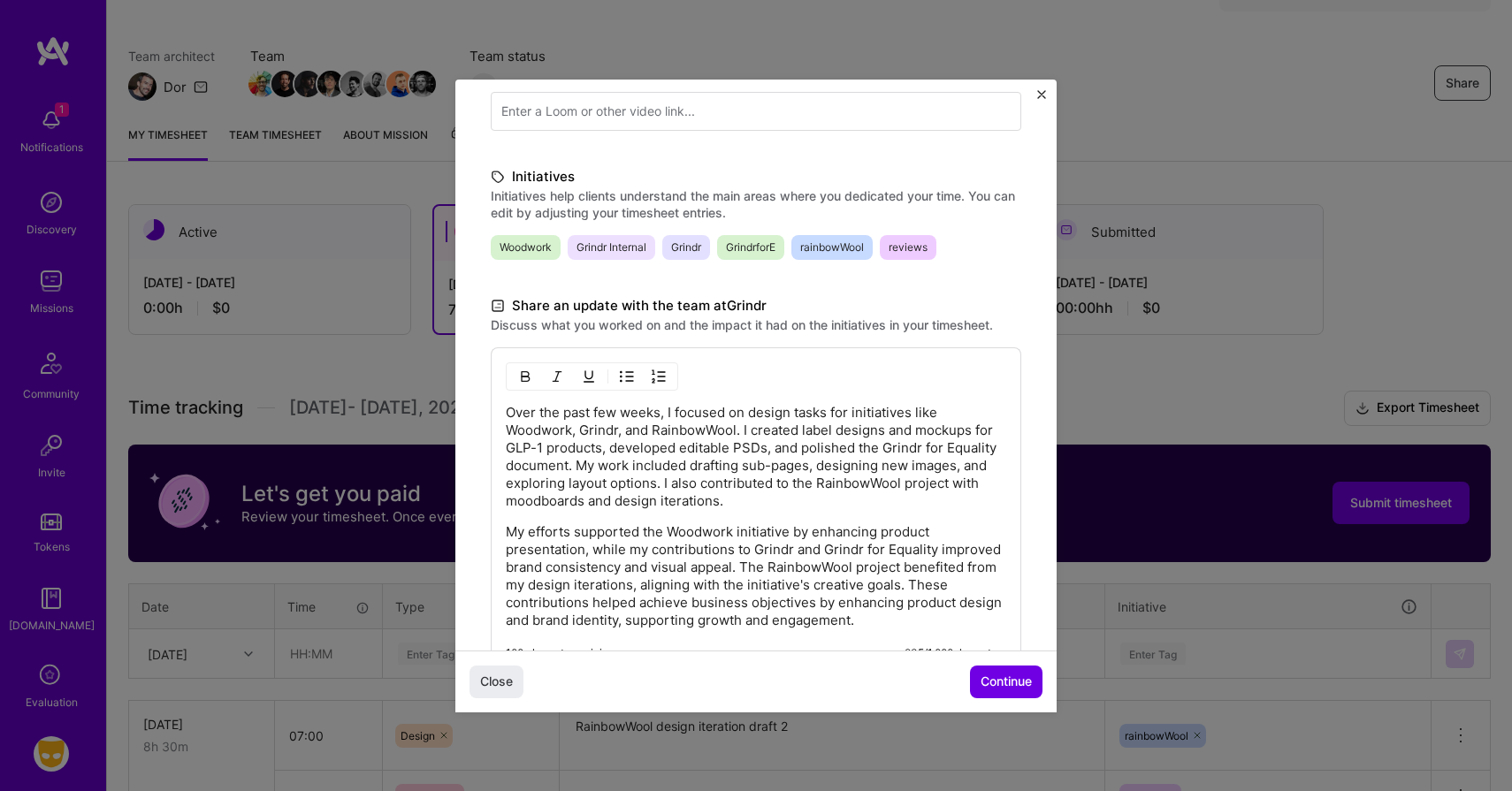
scroll to position [443, 0]
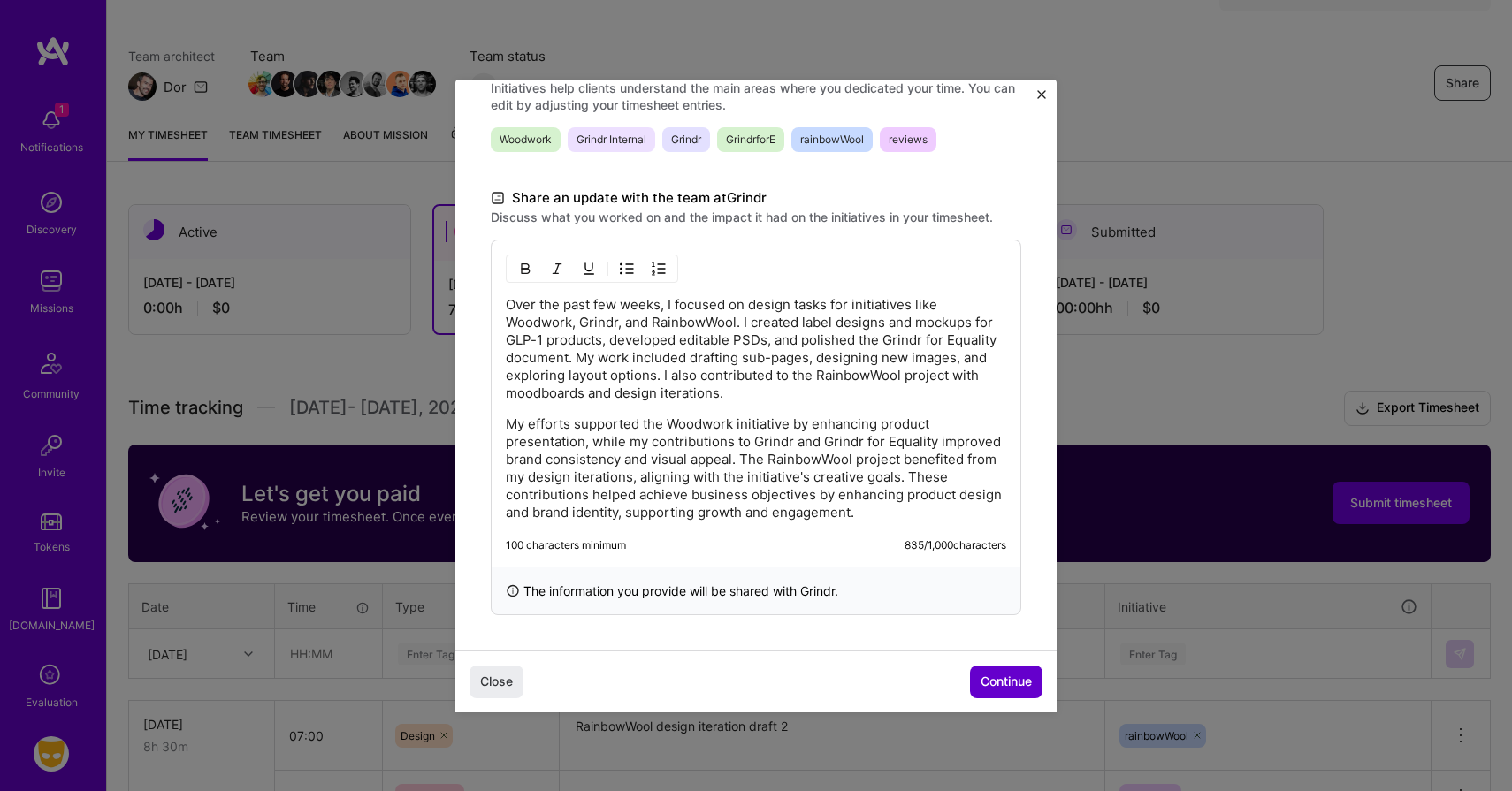
click at [993, 679] on span "Continue" at bounding box center [1006, 682] width 52 height 18
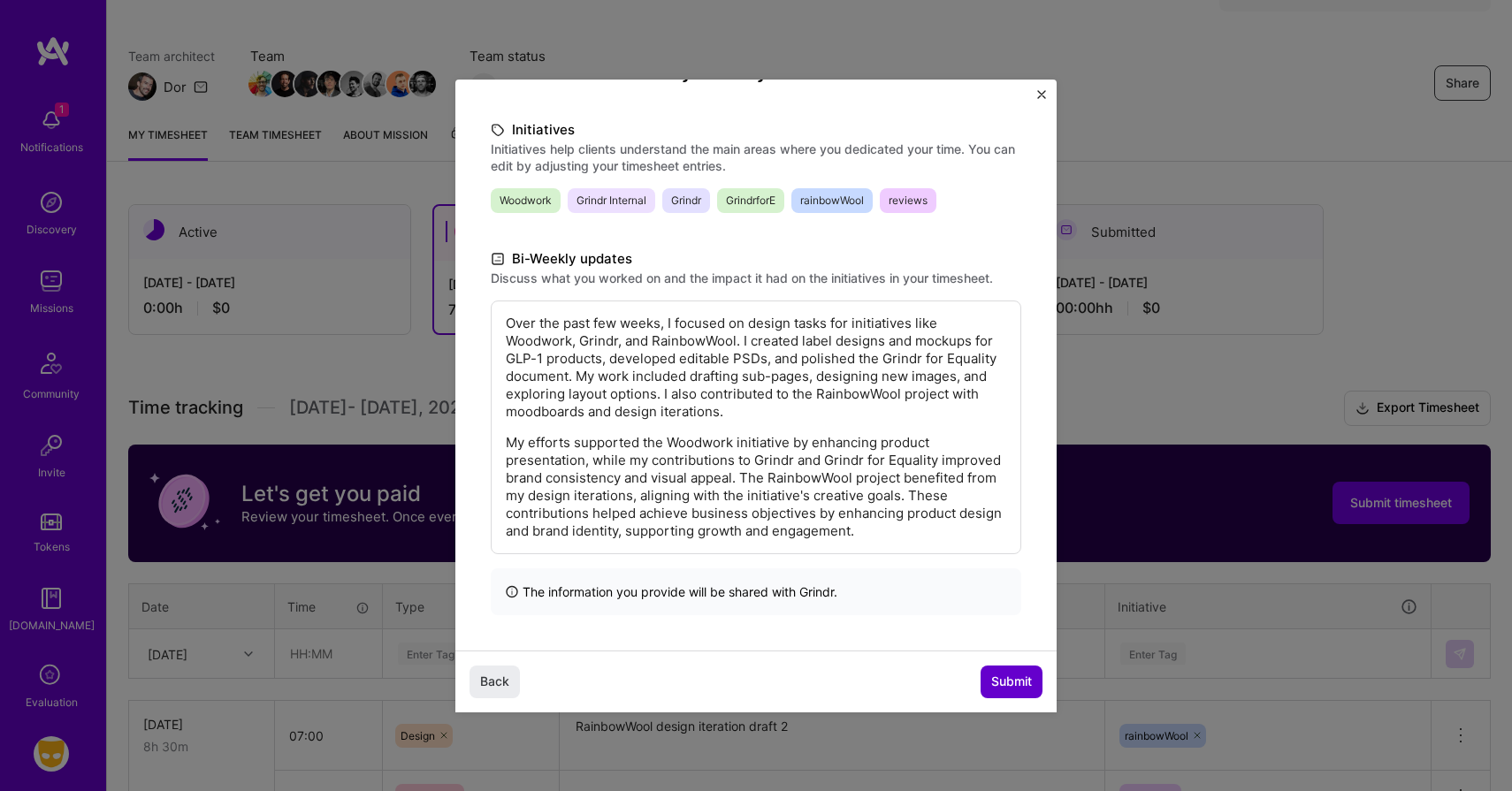
click at [993, 679] on span "Submit" at bounding box center [1011, 682] width 41 height 18
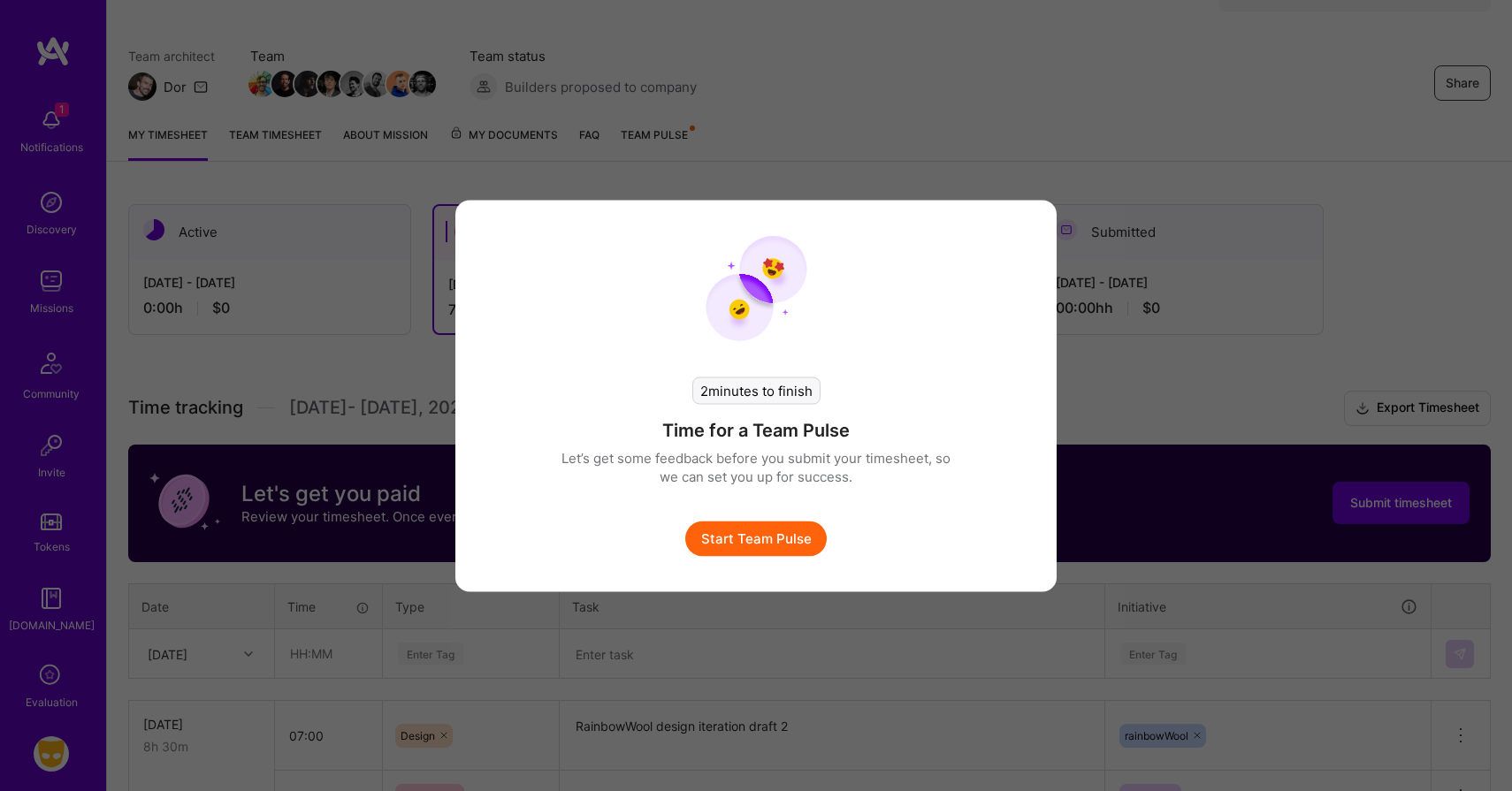
click at [728, 541] on button "Start Team Pulse" at bounding box center [755, 539] width 142 height 36
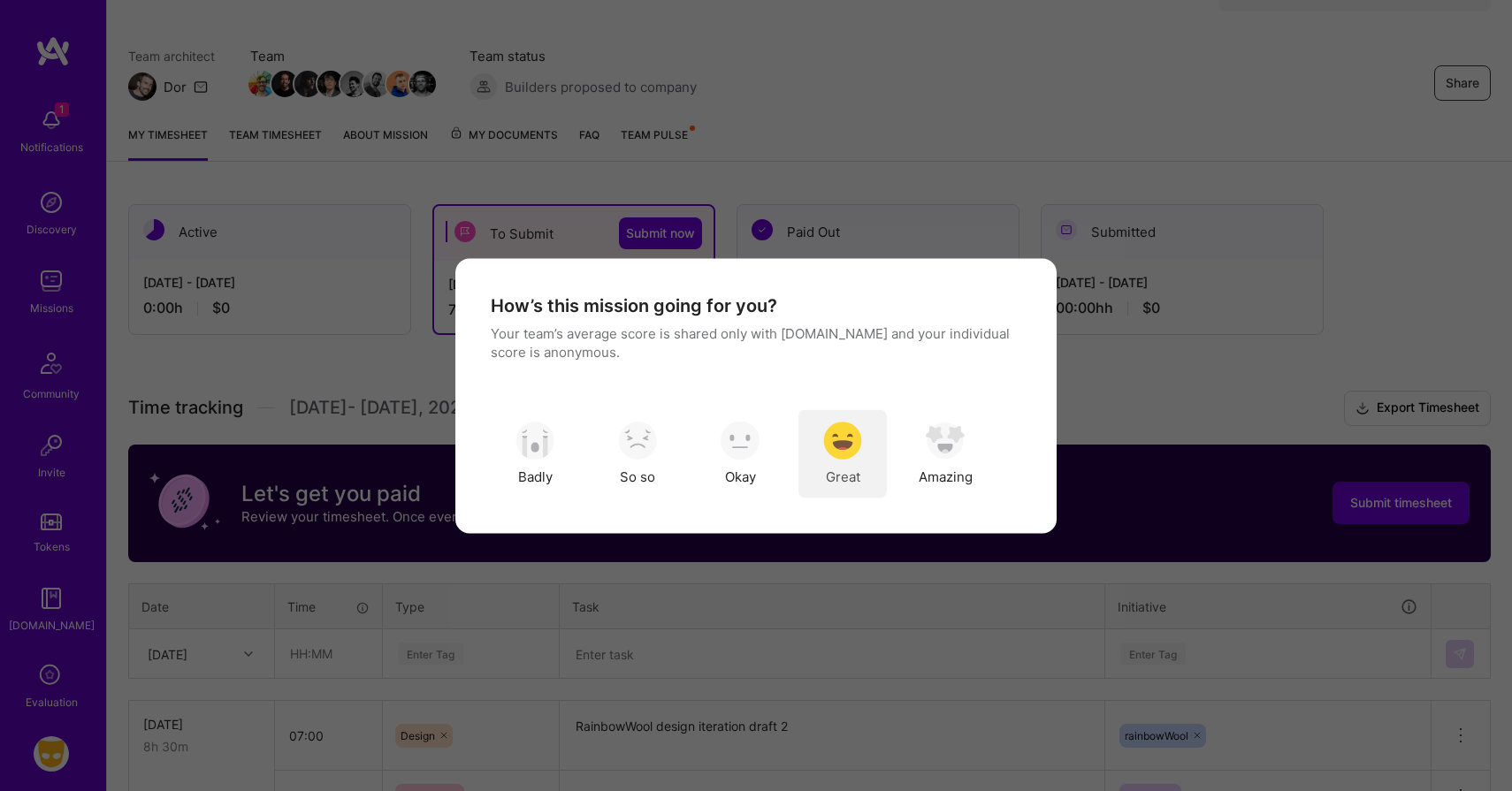
click at [848, 449] on img "modal" at bounding box center [841, 441] width 39 height 39
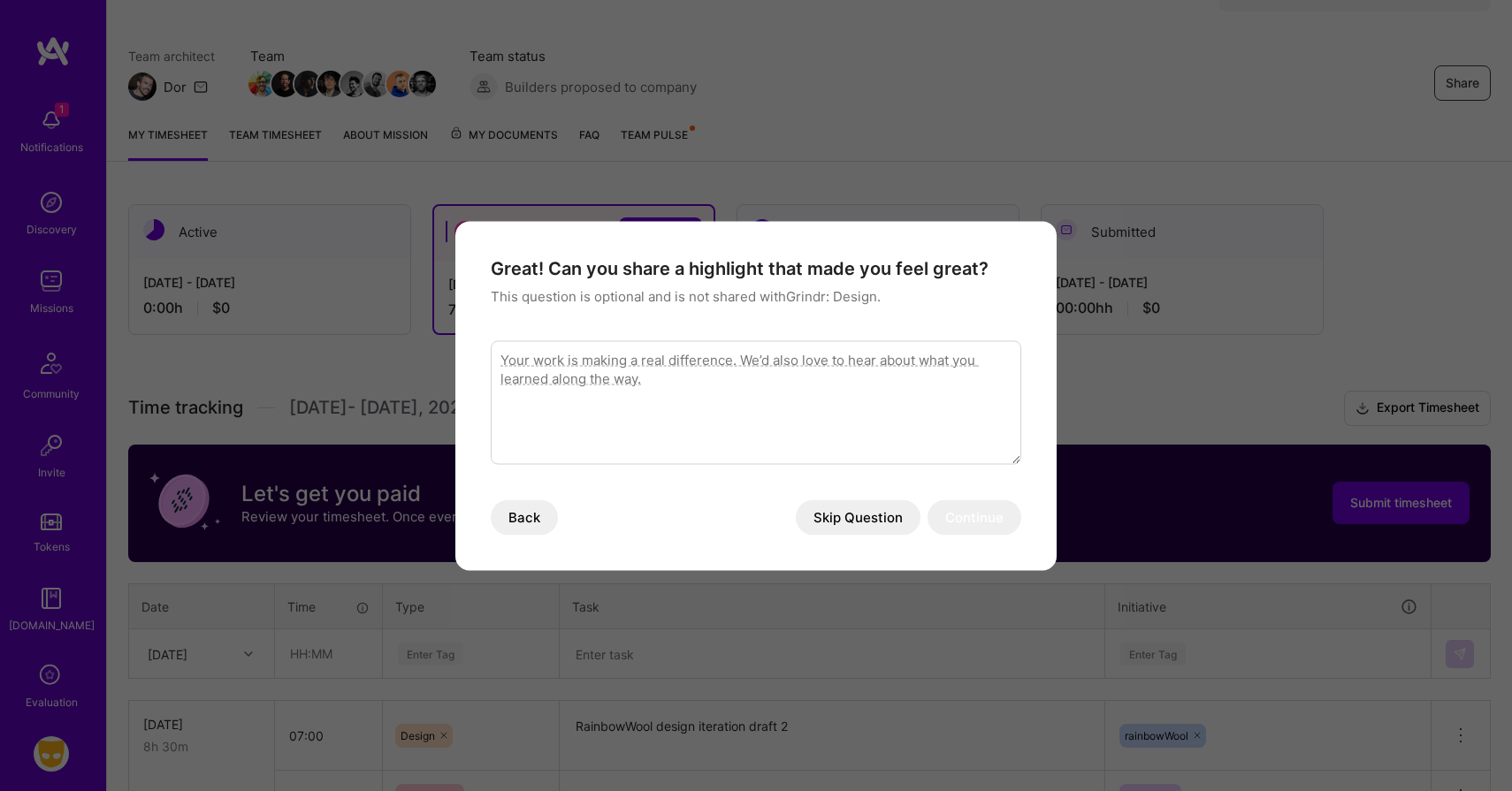
click at [860, 514] on button "Skip Question" at bounding box center [858, 517] width 125 height 36
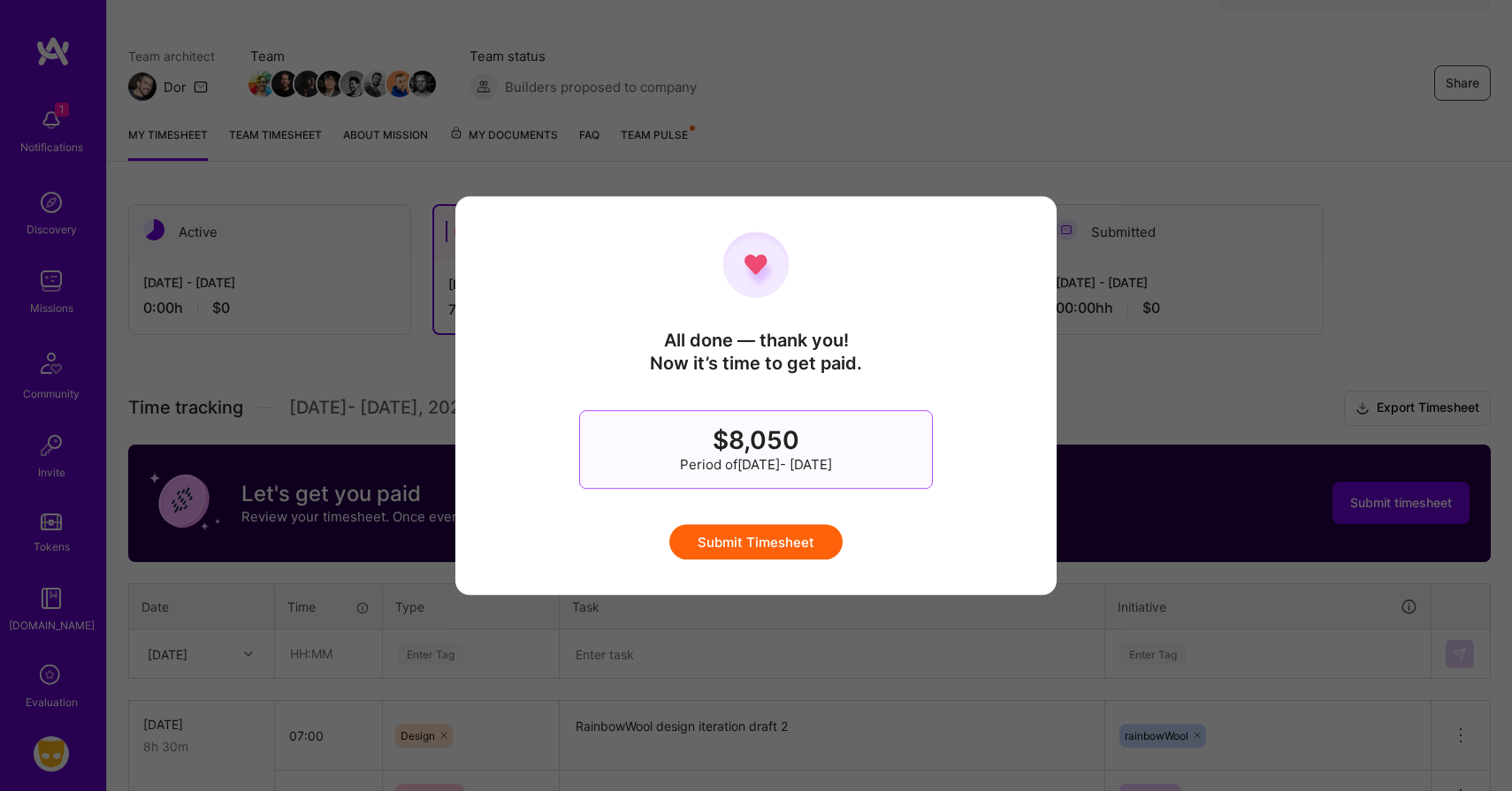
click at [773, 531] on button "Submit Timesheet" at bounding box center [755, 542] width 174 height 36
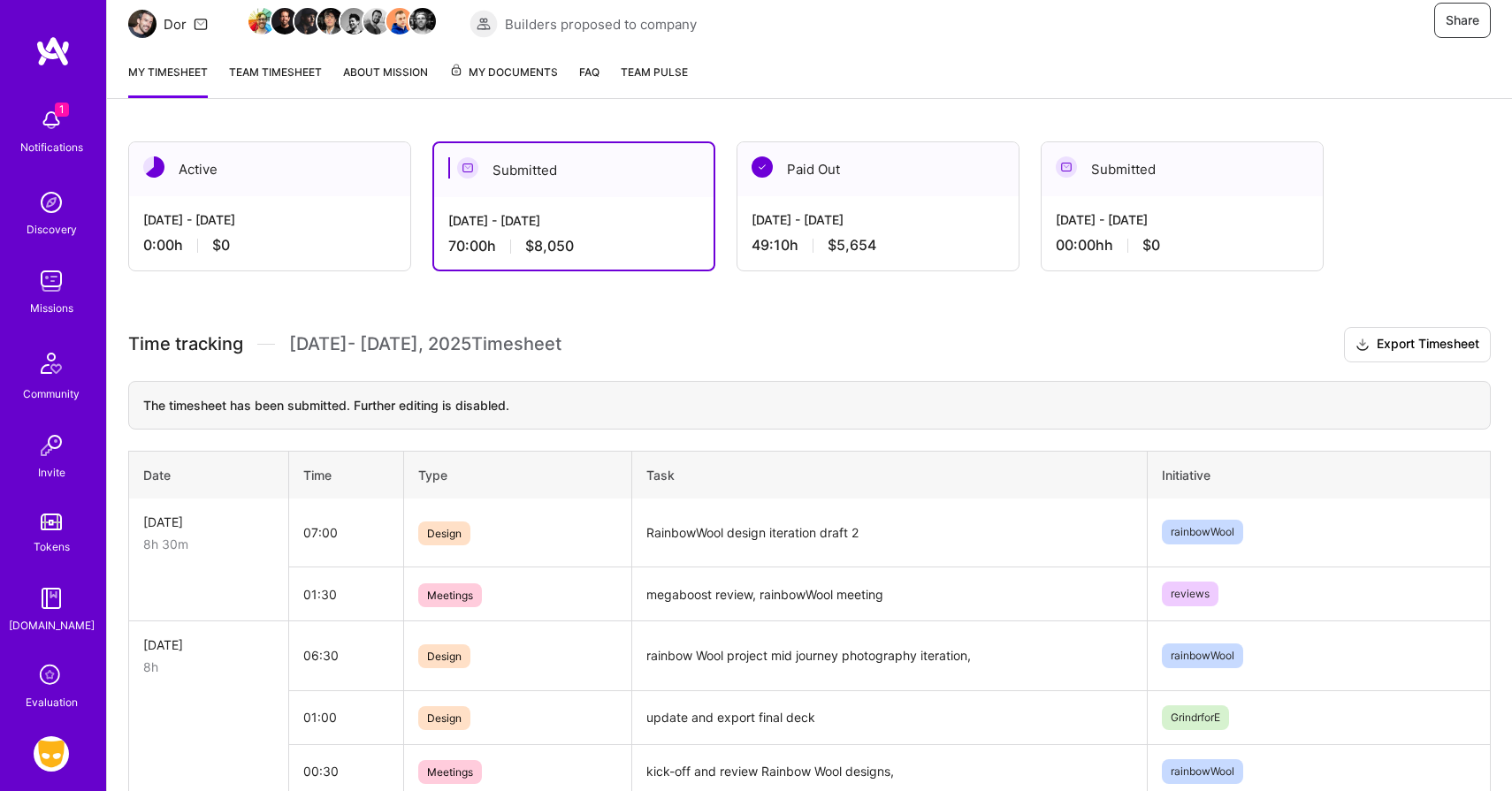
scroll to position [139, 0]
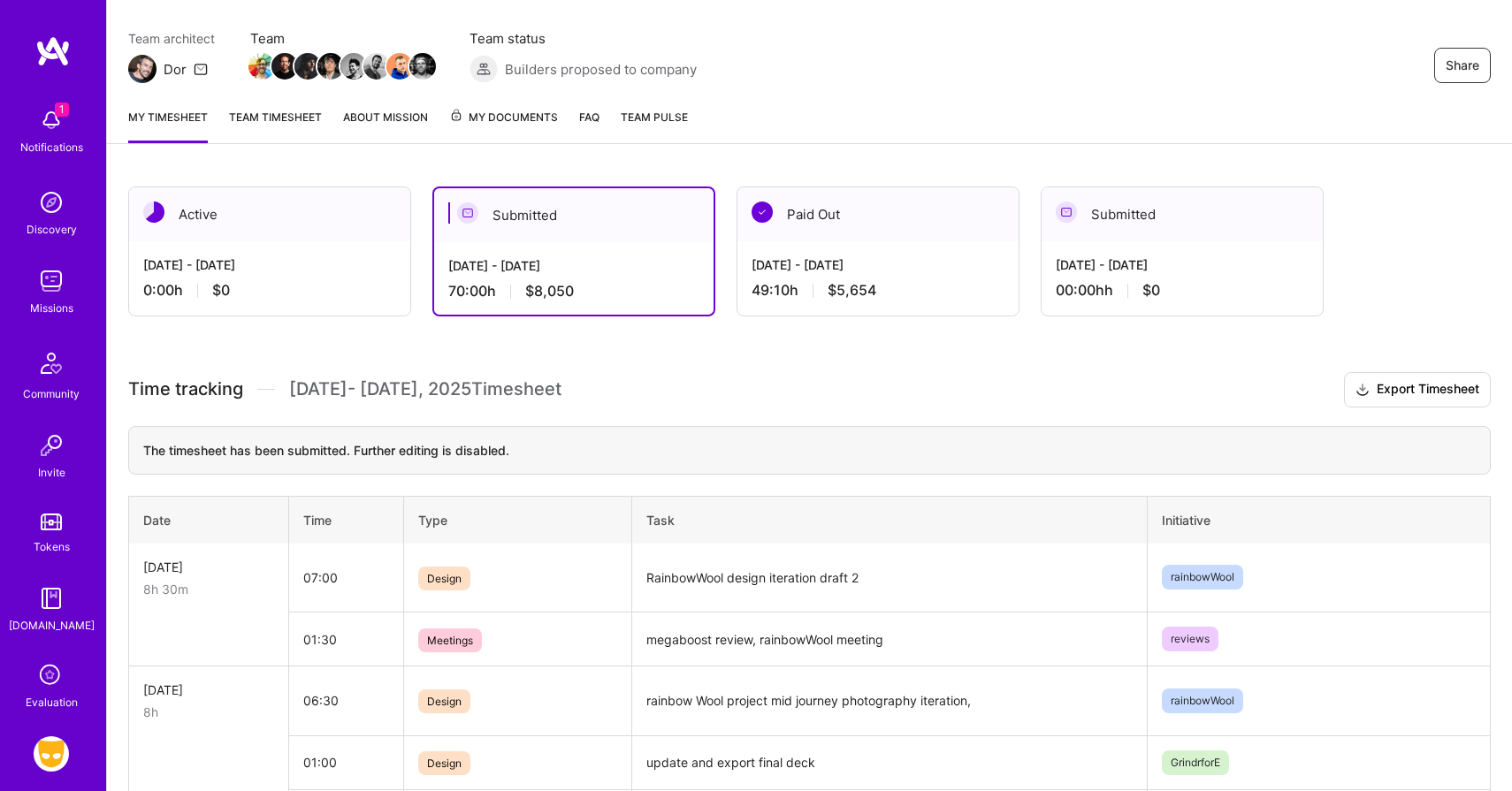
click at [52, 116] on img at bounding box center [52, 120] width 36 height 36
click at [777, 142] on div "1 1 Notifications Discovery Missions Community Invite Tokens [DOMAIN_NAME] Eval…" at bounding box center [756, 767] width 1512 height 1813
click at [849, 268] on div "[DATE] - [DATE]" at bounding box center [877, 264] width 253 height 19
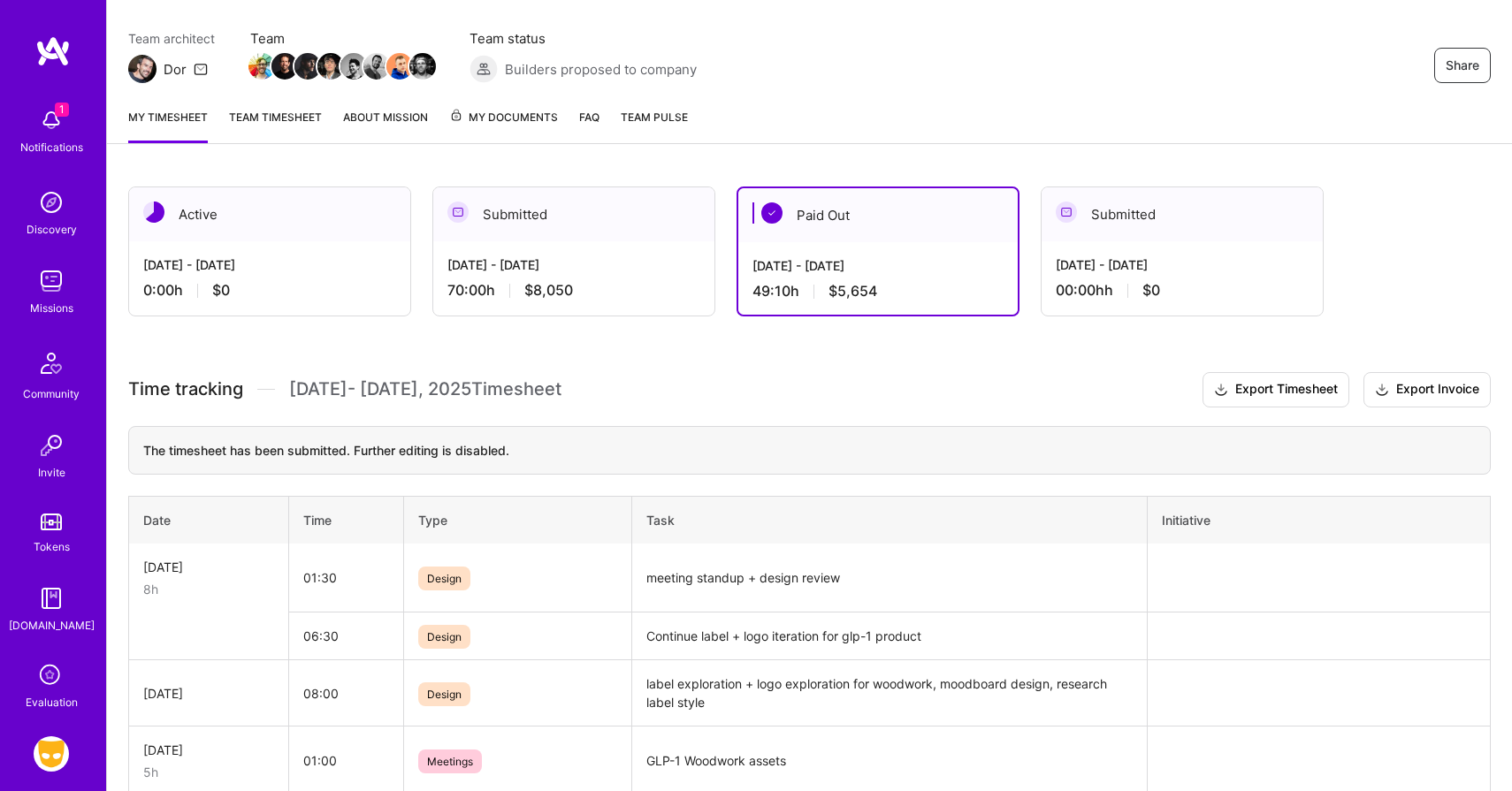
click at [646, 255] on div "[DATE] - [DATE]" at bounding box center [573, 264] width 253 height 19
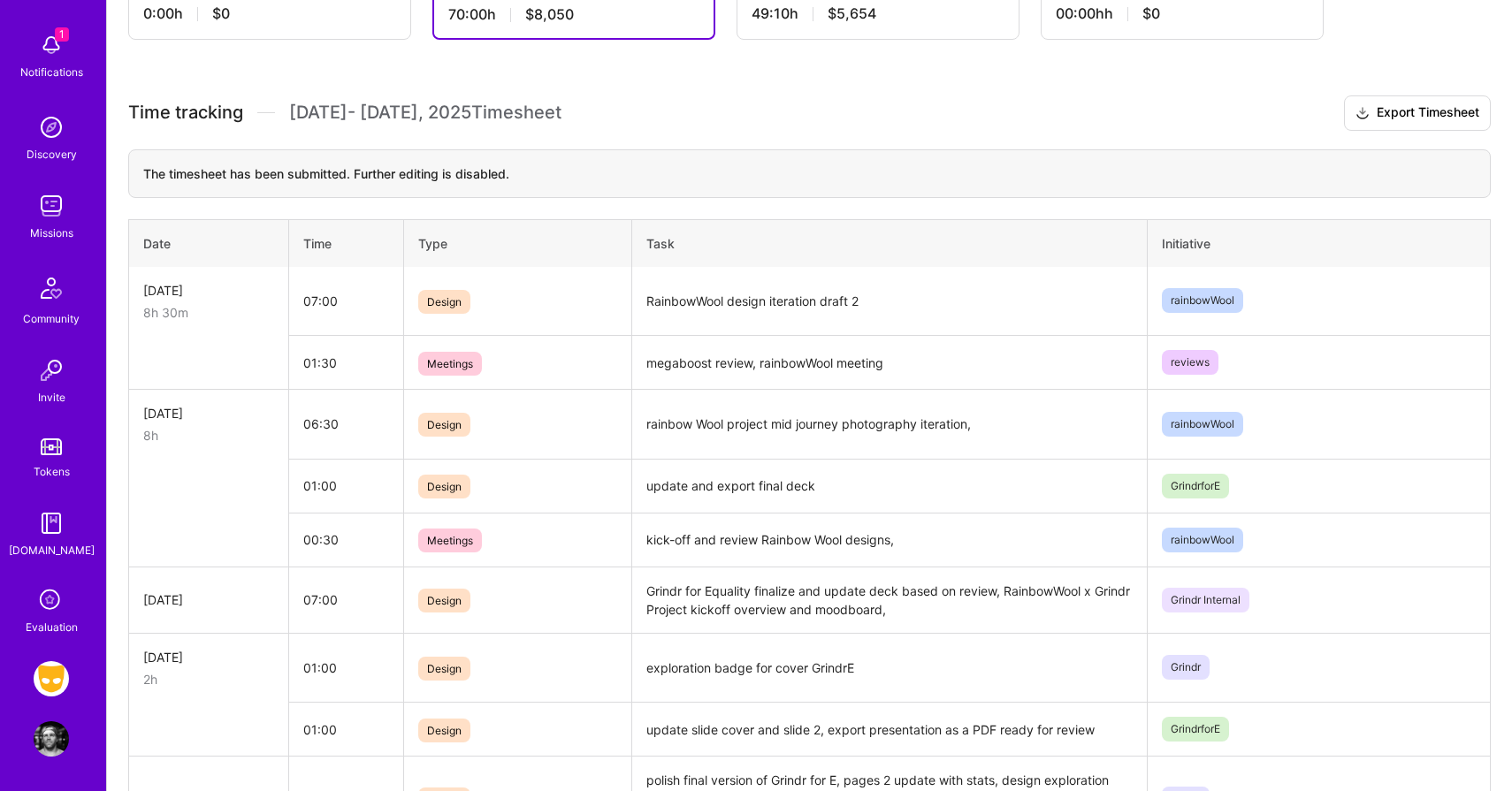
scroll to position [0, 0]
